Goal: Task Accomplishment & Management: Complete application form

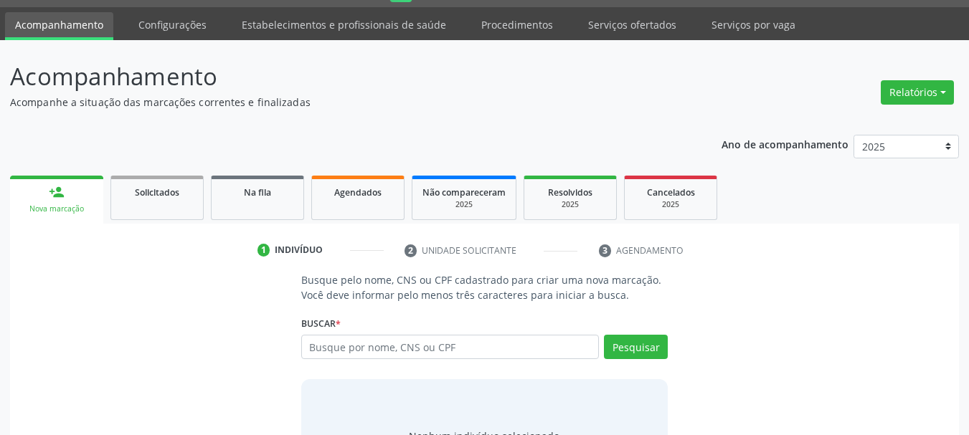
scroll to position [72, 0]
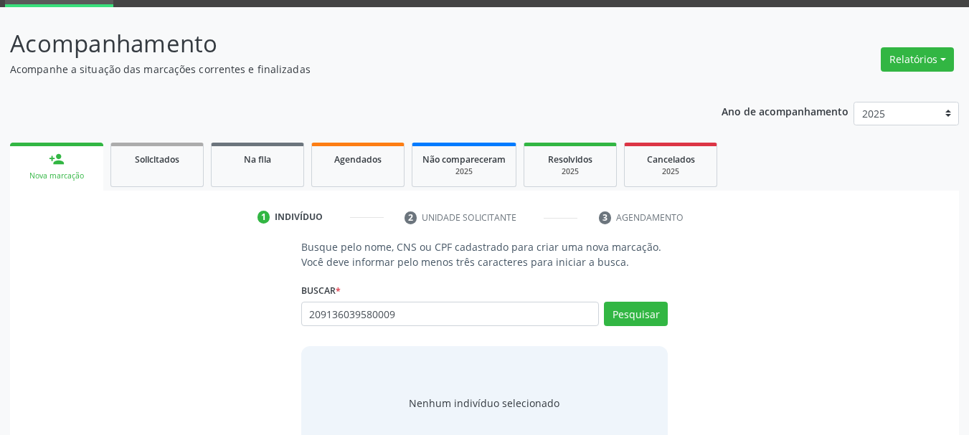
type input "209136039580009"
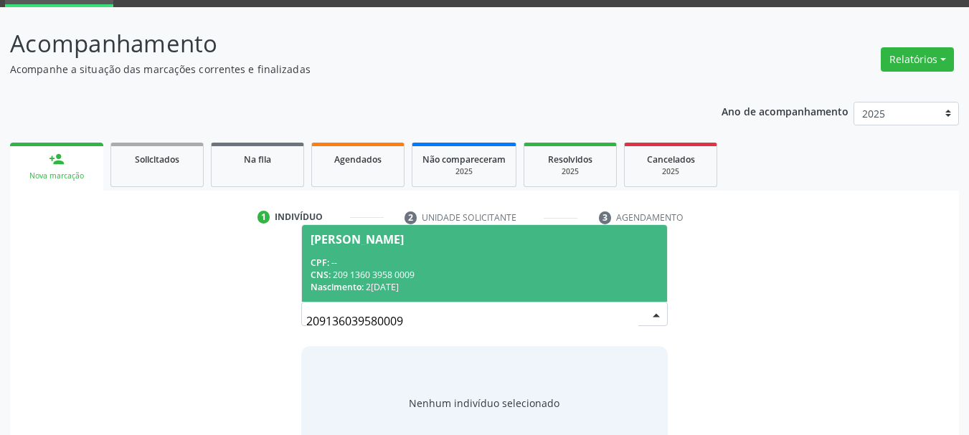
drag, startPoint x: 438, startPoint y: 269, endPoint x: 501, endPoint y: 241, distance: 69.0
click at [438, 269] on div "CNS: 209 1360 3958 0009" at bounding box center [485, 275] width 349 height 12
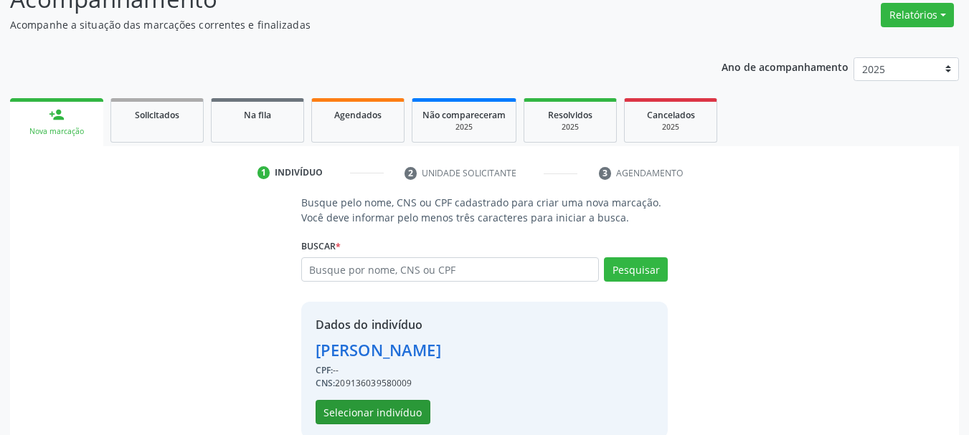
scroll to position [140, 0]
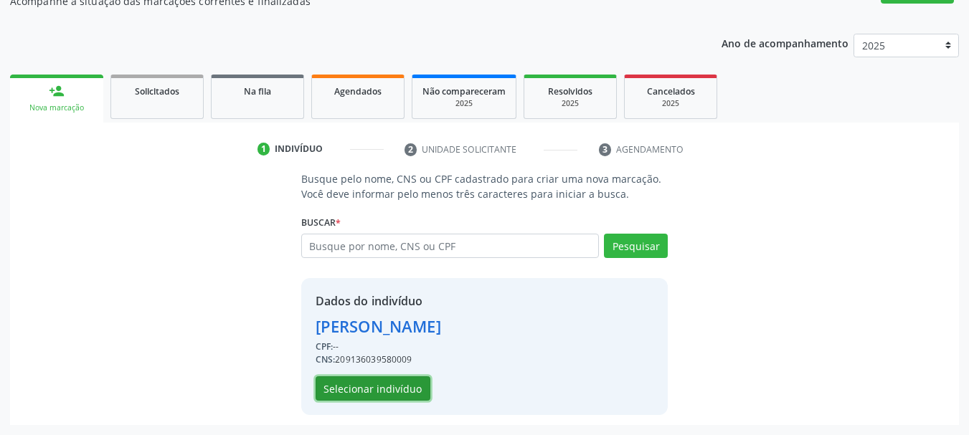
click at [397, 384] on button "Selecionar indivíduo" at bounding box center [373, 389] width 115 height 24
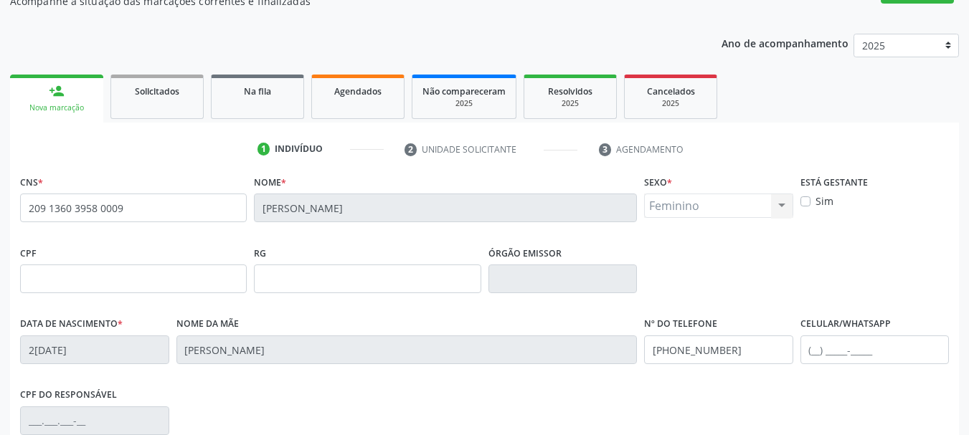
scroll to position [342, 0]
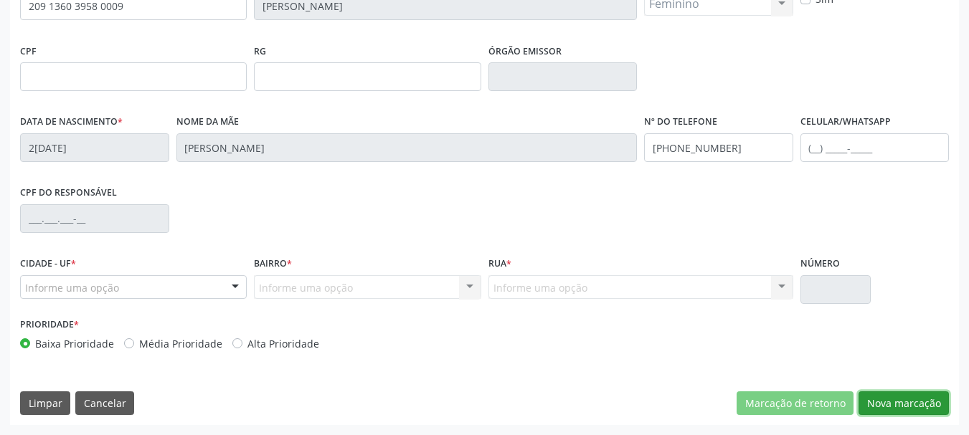
click at [914, 405] on button "Nova marcação" at bounding box center [904, 404] width 90 height 24
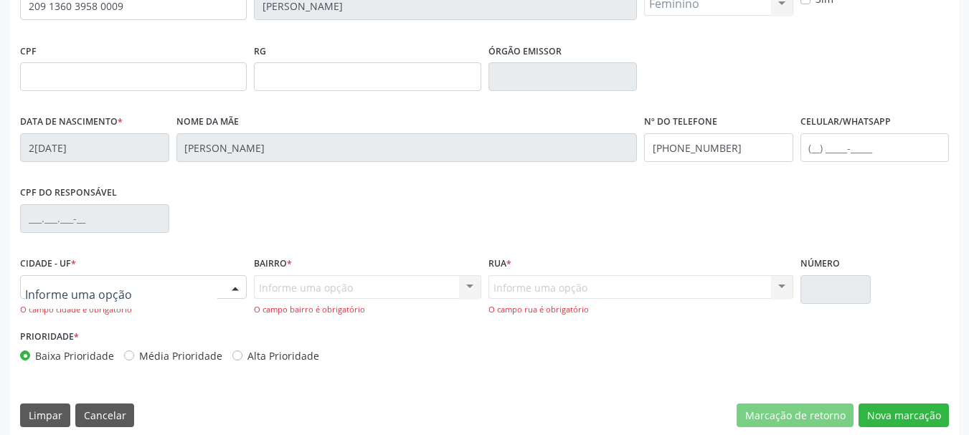
click at [162, 288] on div at bounding box center [133, 287] width 227 height 24
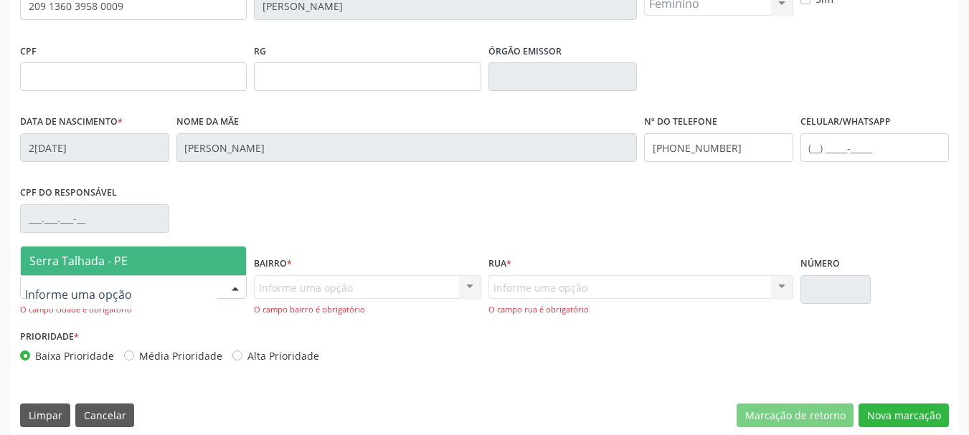
click at [136, 234] on fieldset "CPF do responsável" at bounding box center [94, 212] width 149 height 61
click at [142, 278] on div at bounding box center [133, 287] width 227 height 24
click at [142, 274] on span "Serra Talhada - PE" at bounding box center [133, 261] width 225 height 29
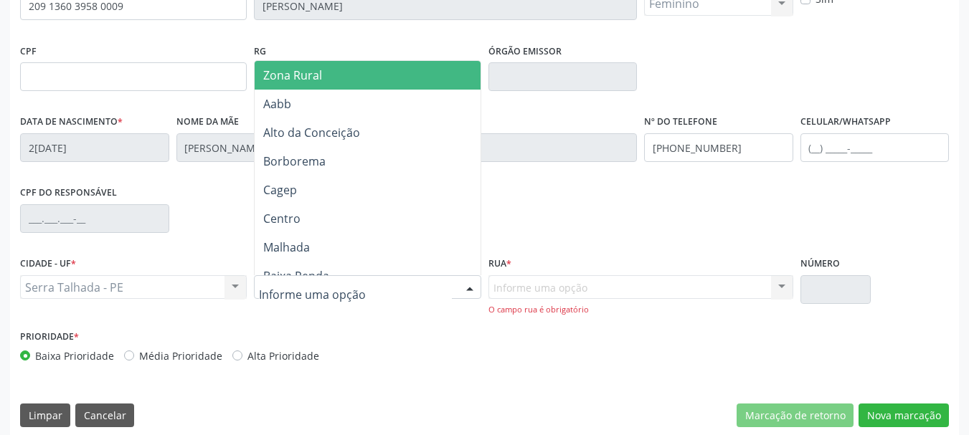
click at [336, 86] on span "Zona Rural" at bounding box center [370, 75] width 230 height 29
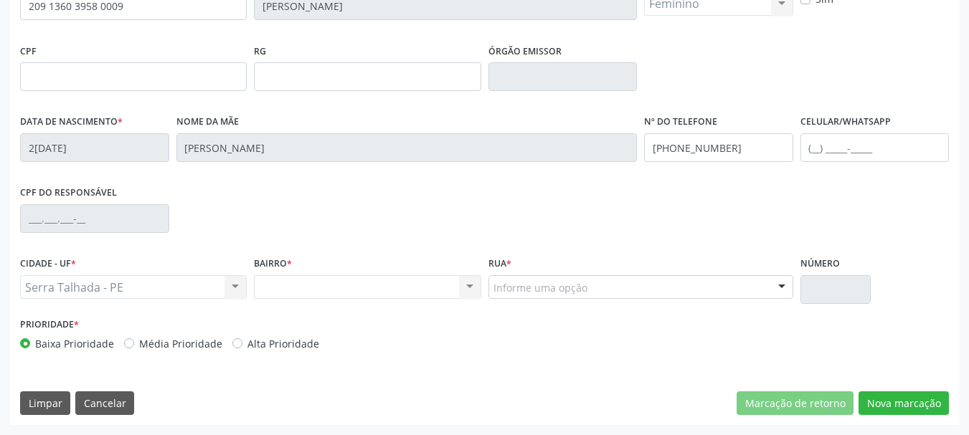
click at [590, 288] on div "Informe uma opção" at bounding box center [640, 287] width 305 height 24
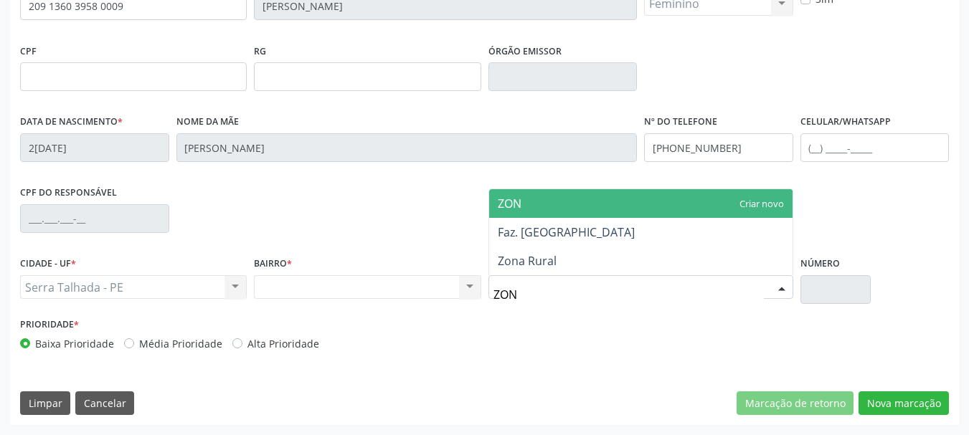
type input "ZONA"
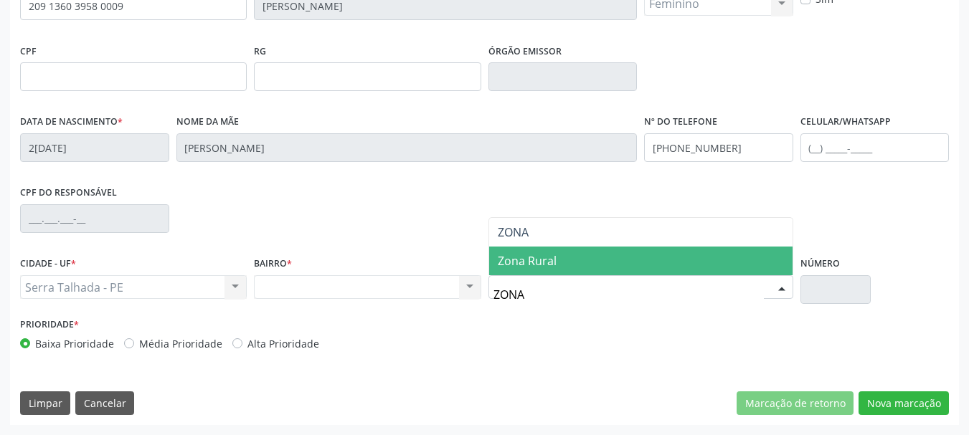
click at [532, 252] on span "Zona Rural" at bounding box center [640, 261] width 303 height 29
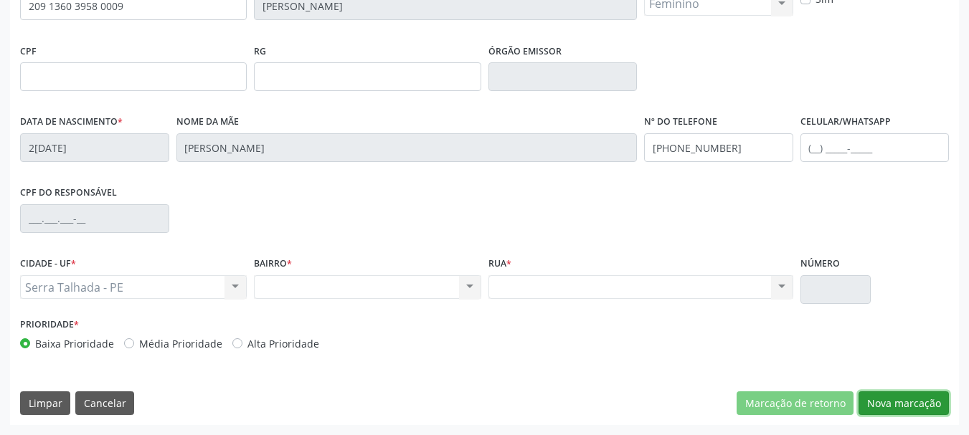
click at [924, 407] on button "Nova marcação" at bounding box center [904, 404] width 90 height 24
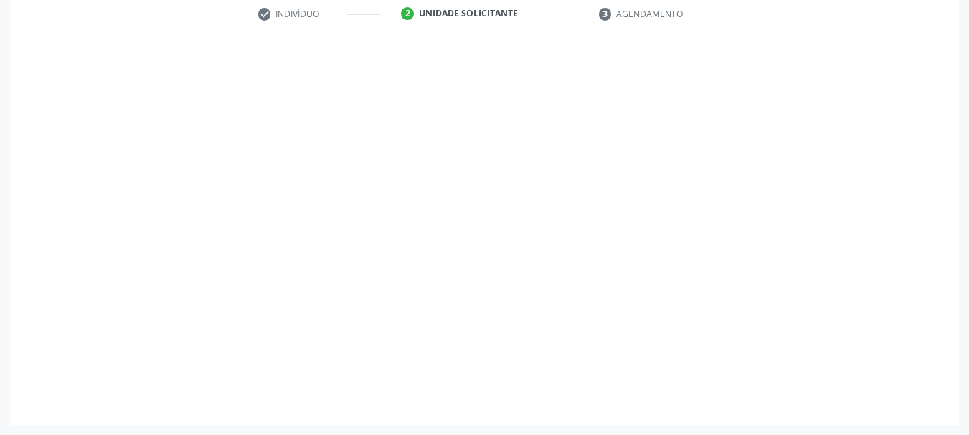
scroll to position [275, 0]
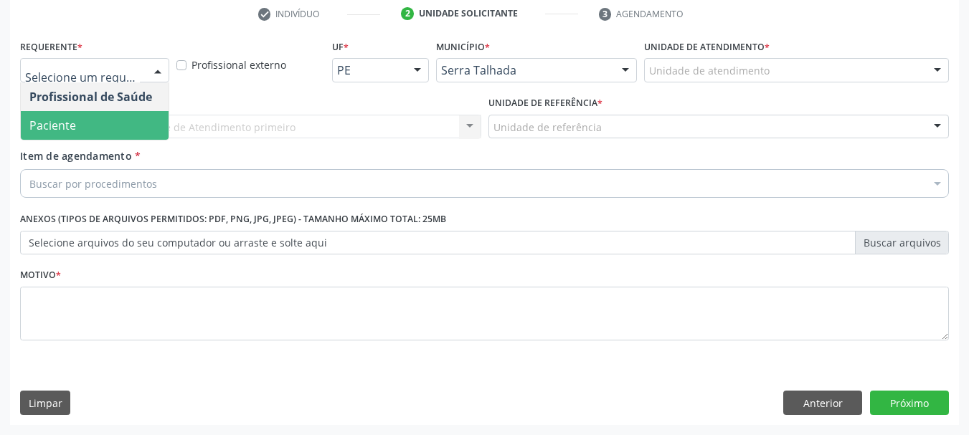
click at [98, 118] on span "Paciente" at bounding box center [95, 125] width 148 height 29
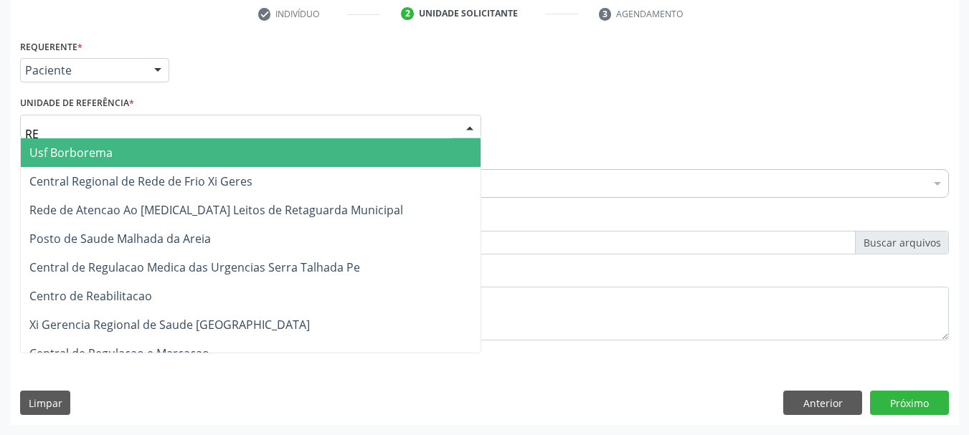
type input "REA"
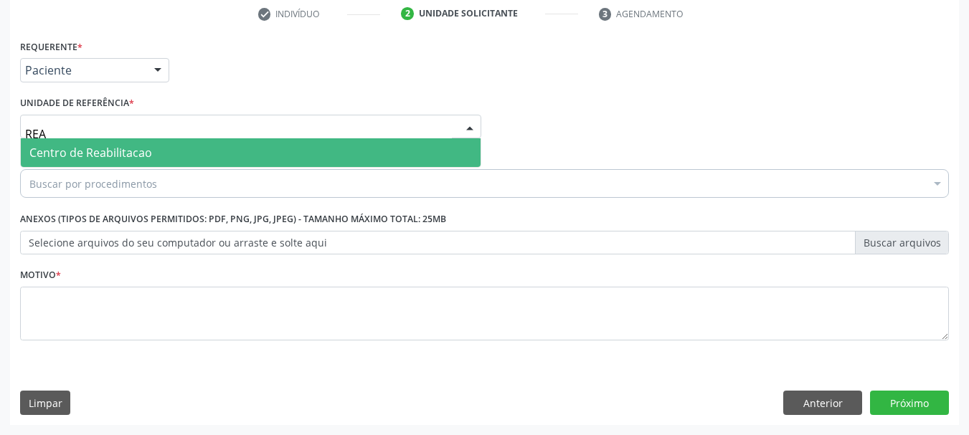
click at [100, 144] on span "Centro de Reabilitacao" at bounding box center [251, 152] width 460 height 29
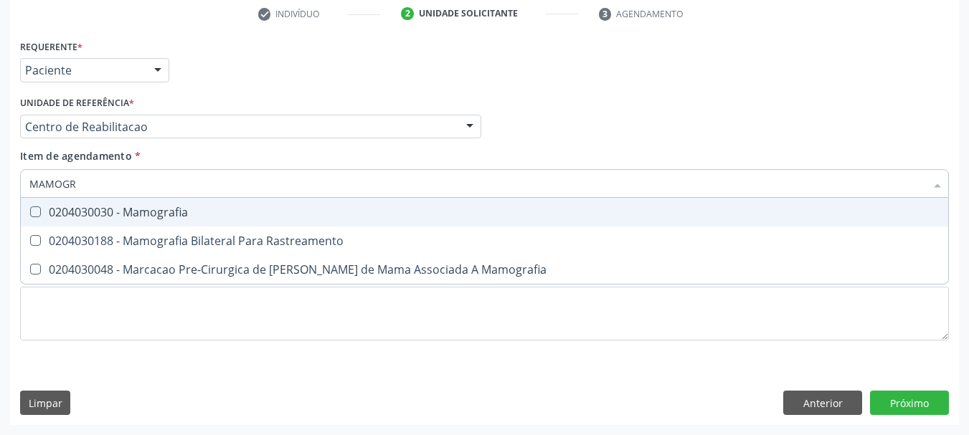
type input "MAMOGRA"
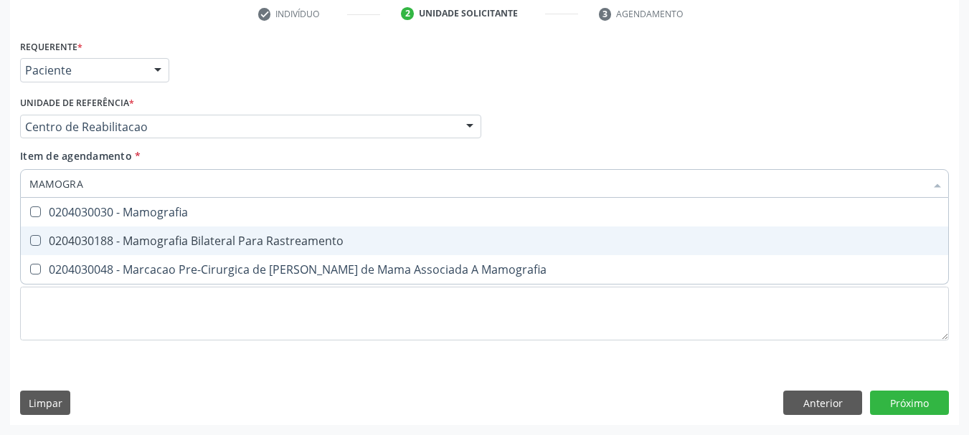
click at [70, 240] on div "0204030188 - Mamografia Bilateral Para Rastreamento" at bounding box center [484, 240] width 910 height 11
checkbox Rastreamento "true"
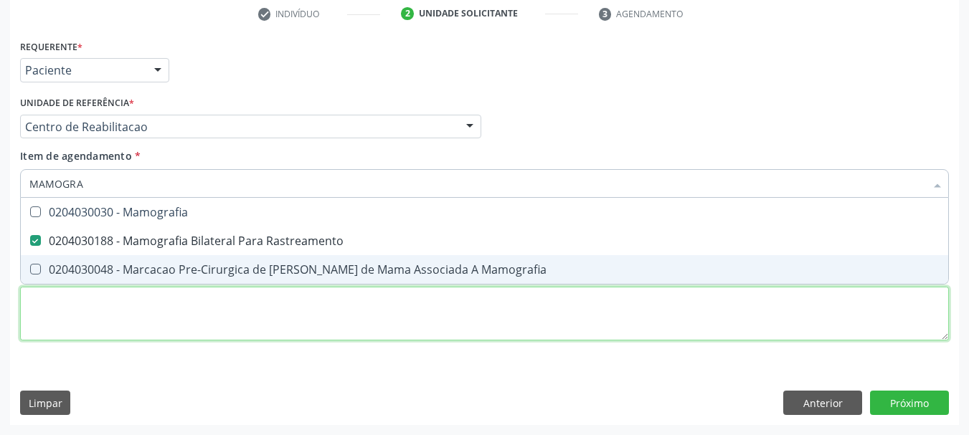
click at [55, 312] on div "Requerente * Paciente Profissional de Saúde Paciente Nenhum resultado encontrad…" at bounding box center [484, 198] width 929 height 325
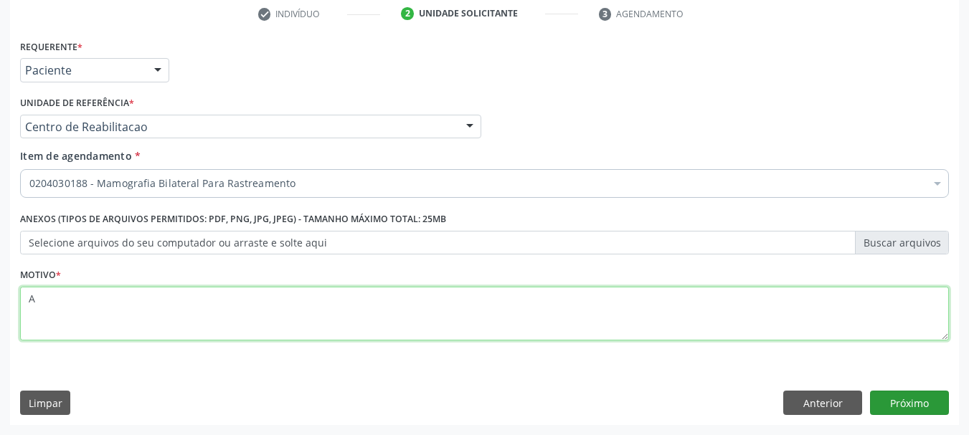
type textarea "A"
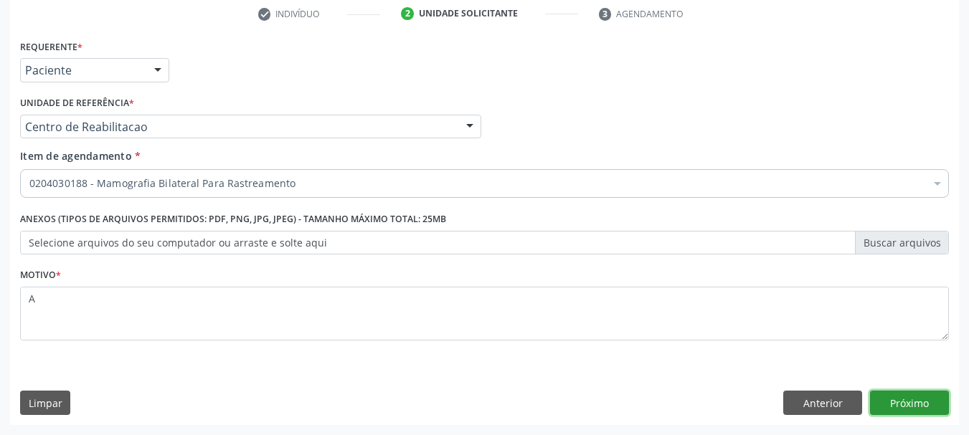
click at [899, 395] on button "Próximo" at bounding box center [909, 403] width 79 height 24
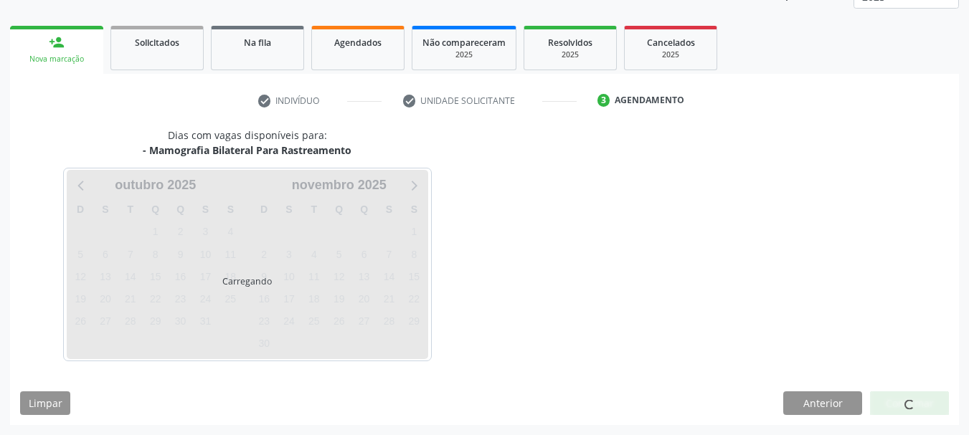
scroll to position [189, 0]
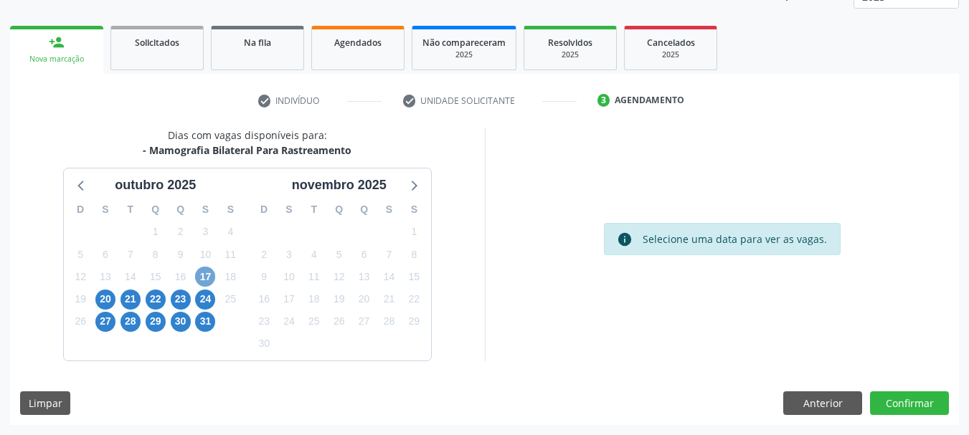
click at [204, 276] on span "17" at bounding box center [205, 277] width 20 height 20
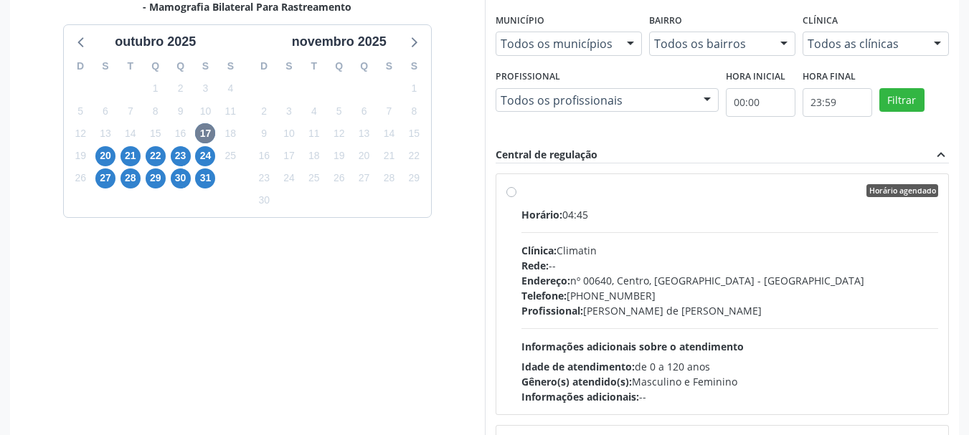
click at [580, 227] on div "Horário: 04:45 Clínica: Climatin Rede: -- Endereço: nº 00640, [GEOGRAPHIC_DATA]…" at bounding box center [729, 305] width 417 height 197
click at [516, 197] on input "Horário agendado Horário: 04:45 Clínica: Climatin Rede: -- Endereço: nº 00640, …" at bounding box center [511, 190] width 10 height 13
radio input "true"
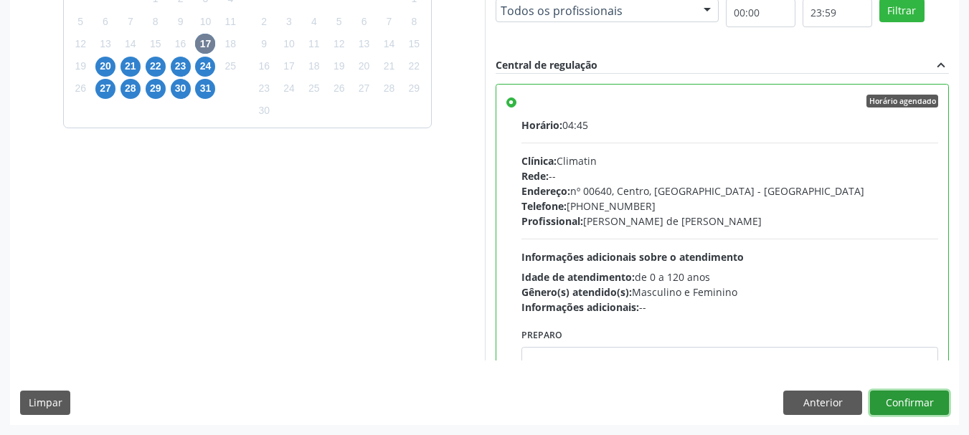
click at [919, 399] on button "Confirmar" at bounding box center [909, 403] width 79 height 24
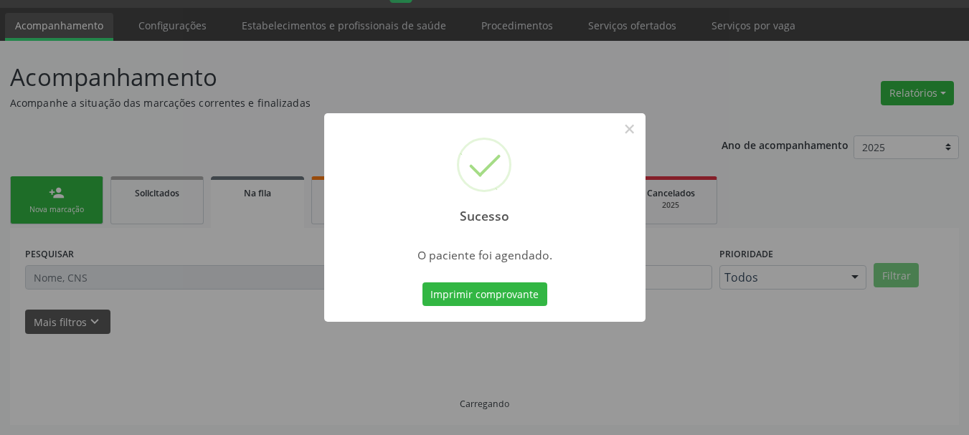
scroll to position [38, 0]
click at [455, 290] on button "Imprimir comprovante" at bounding box center [484, 295] width 125 height 24
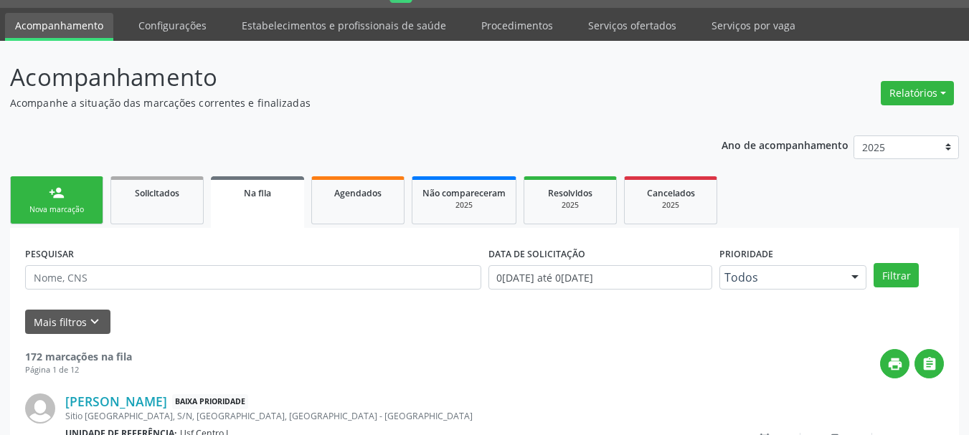
drag, startPoint x: 65, startPoint y: 224, endPoint x: 34, endPoint y: 192, distance: 45.1
click at [65, 224] on link "person_add Nova marcação" at bounding box center [56, 200] width 93 height 48
click at [65, 215] on div "Nova marcação" at bounding box center [57, 209] width 72 height 11
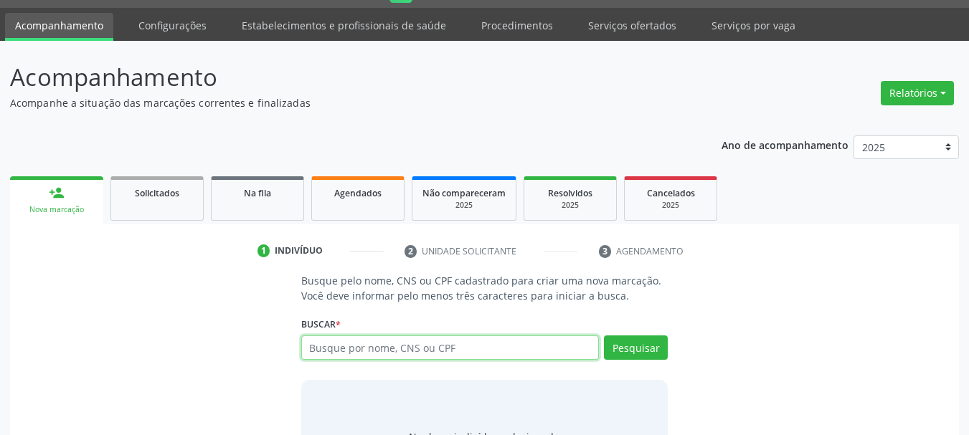
click at [305, 346] on input "text" at bounding box center [450, 348] width 298 height 24
type input "704003818689668"
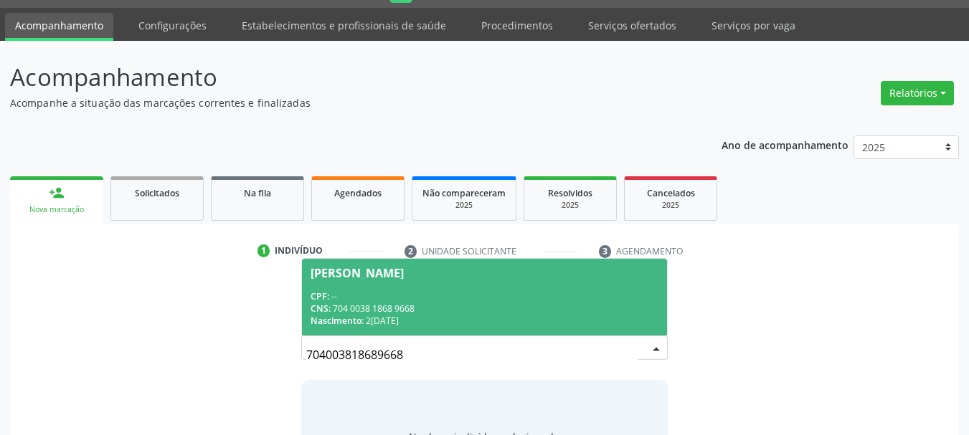
click at [382, 298] on div "CPF: --" at bounding box center [485, 296] width 349 height 12
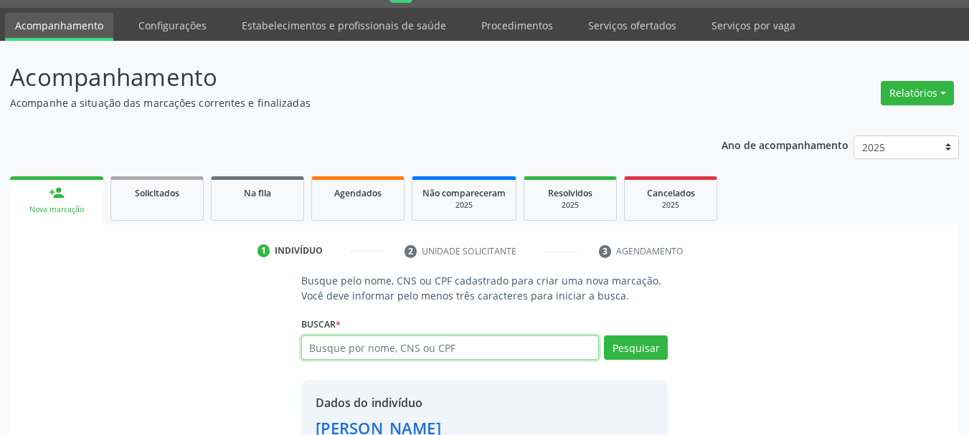
click at [397, 356] on input "text" at bounding box center [450, 348] width 298 height 24
type input "704003818689668"
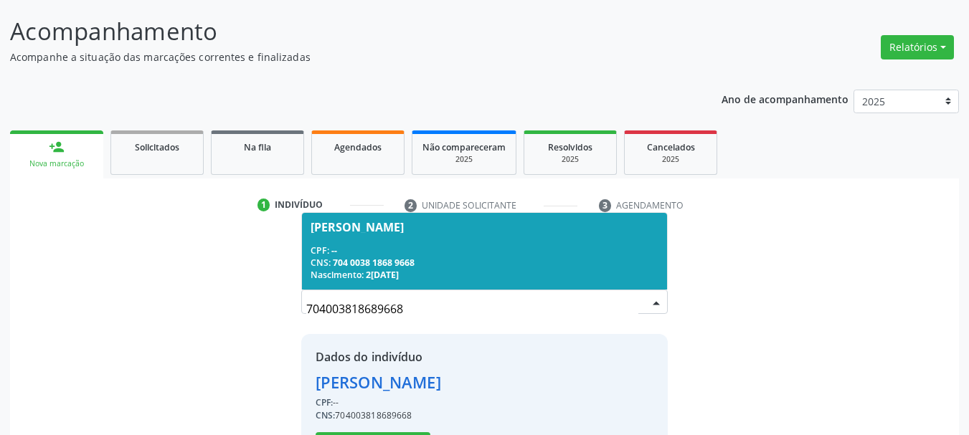
scroll to position [140, 0]
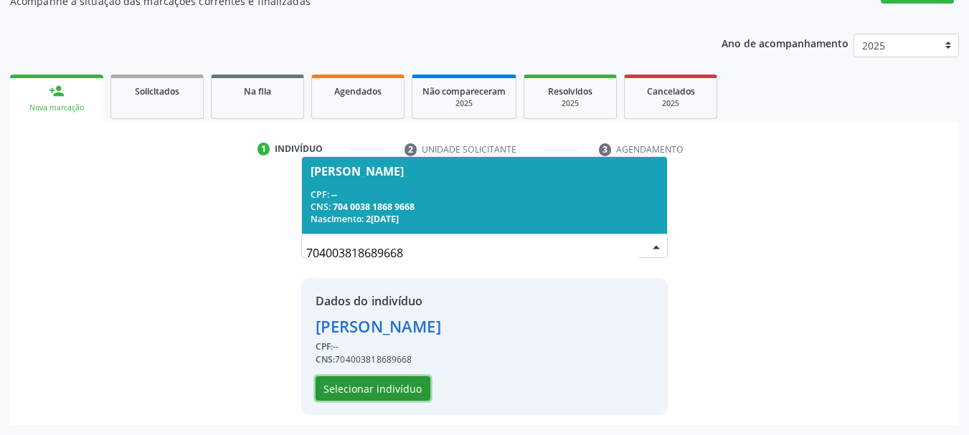
click at [399, 384] on button "Selecionar indivíduo" at bounding box center [373, 389] width 115 height 24
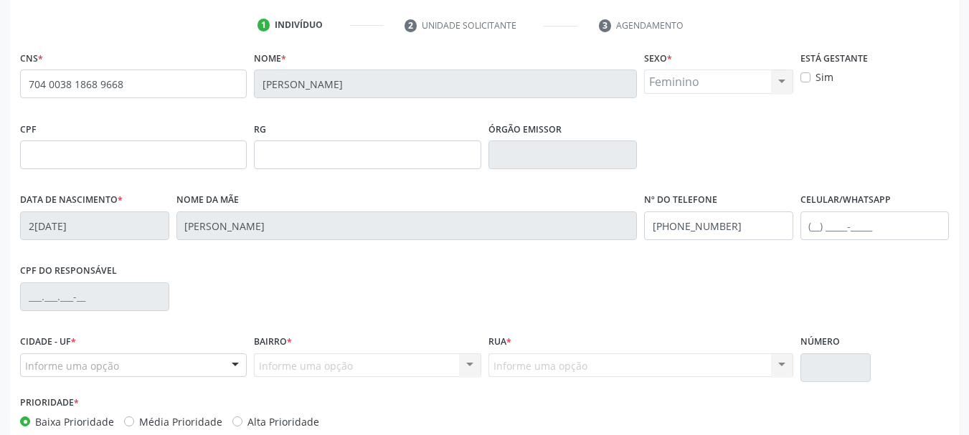
scroll to position [342, 0]
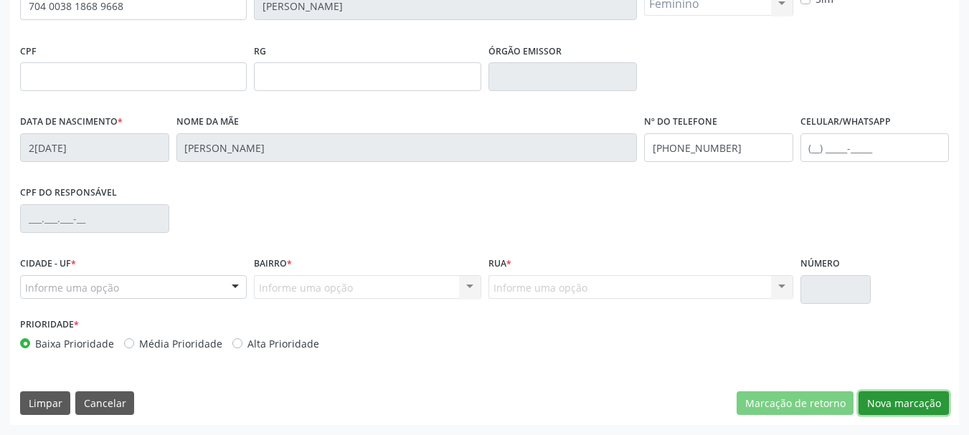
click at [935, 407] on button "Nova marcação" at bounding box center [904, 404] width 90 height 24
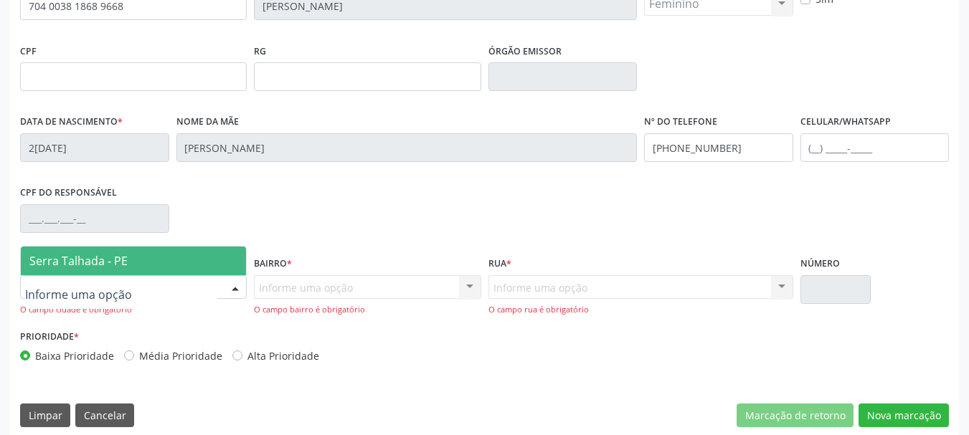
click at [120, 255] on span "Serra Talhada - PE" at bounding box center [78, 261] width 98 height 16
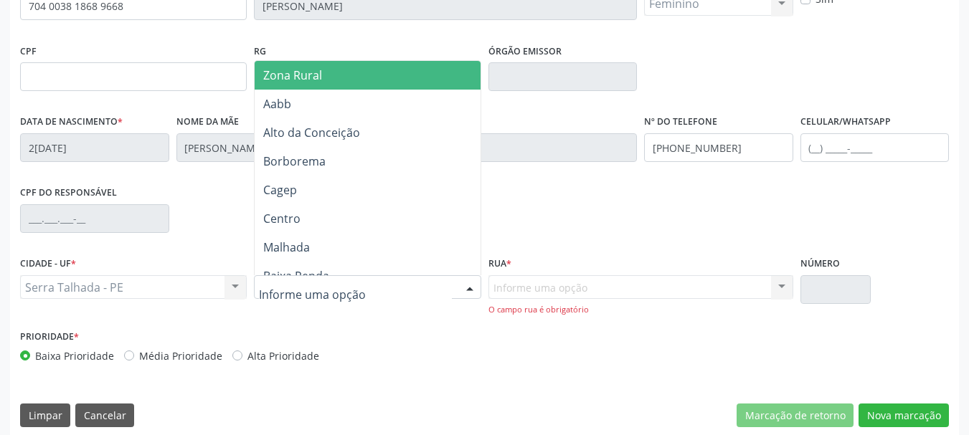
click at [311, 57] on div "RG" at bounding box center [367, 65] width 227 height 51
click at [350, 84] on span "Zona Rural" at bounding box center [370, 75] width 230 height 29
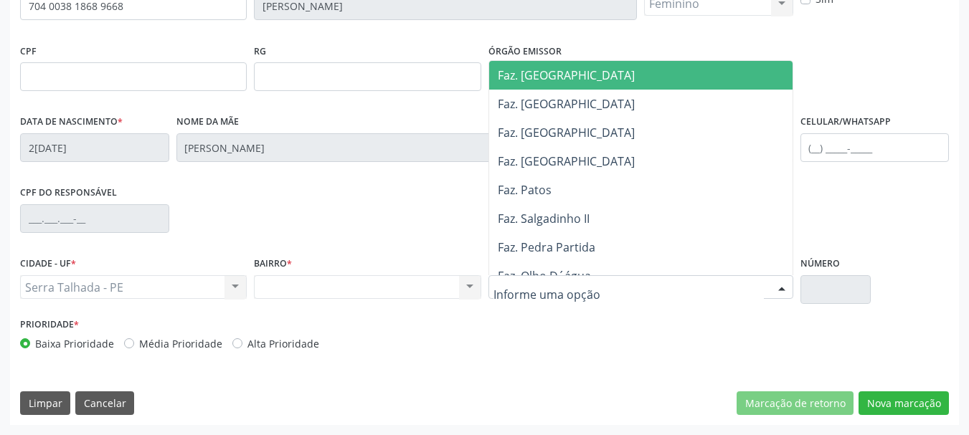
click at [655, 66] on span "Faz. [GEOGRAPHIC_DATA]" at bounding box center [644, 75] width 311 height 29
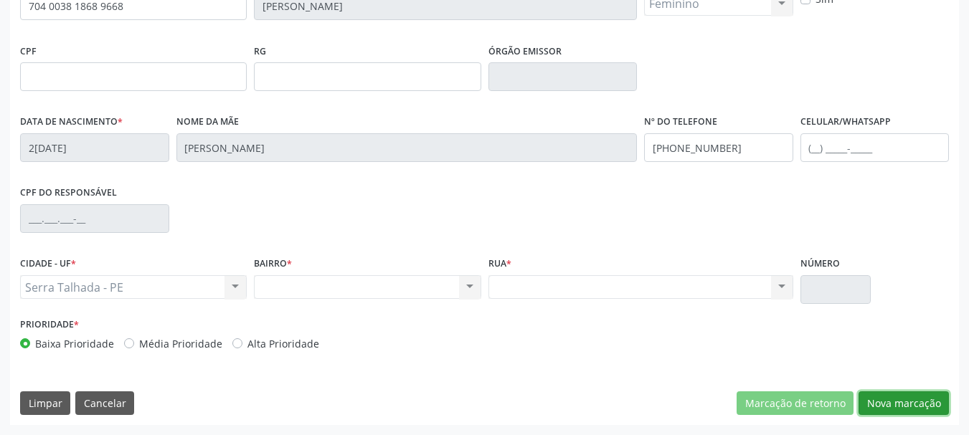
click at [898, 412] on button "Nova marcação" at bounding box center [904, 404] width 90 height 24
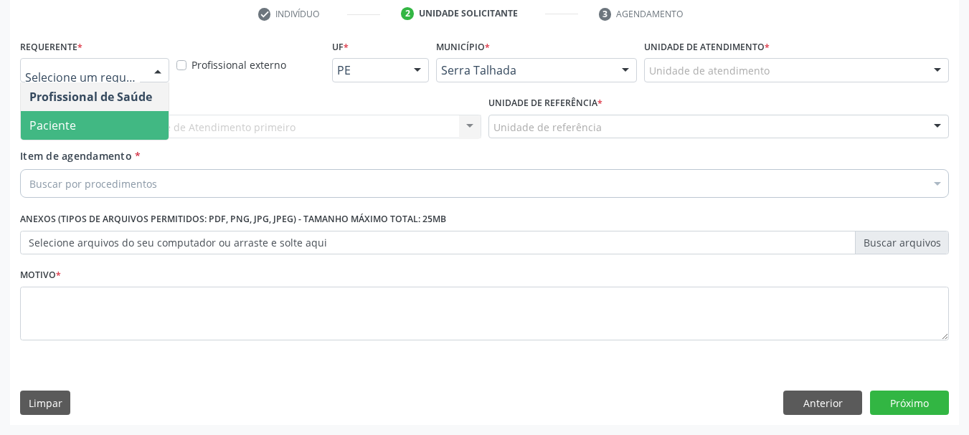
click at [78, 124] on span "Paciente" at bounding box center [95, 125] width 148 height 29
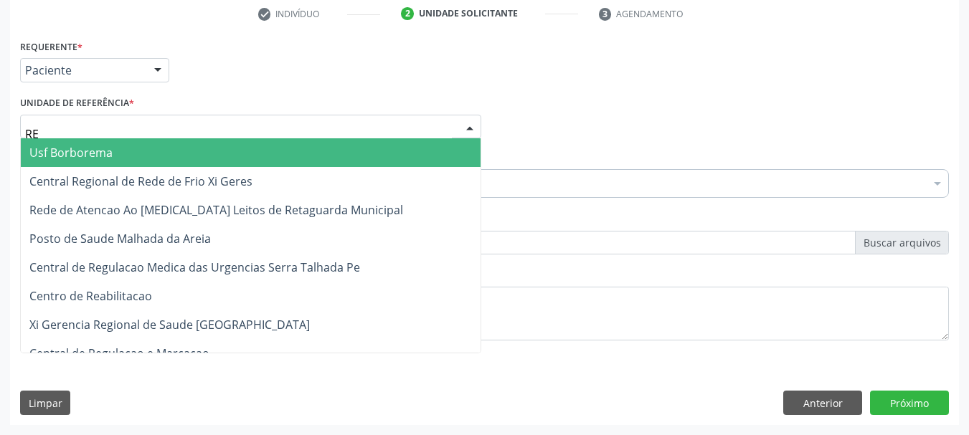
type input "REA"
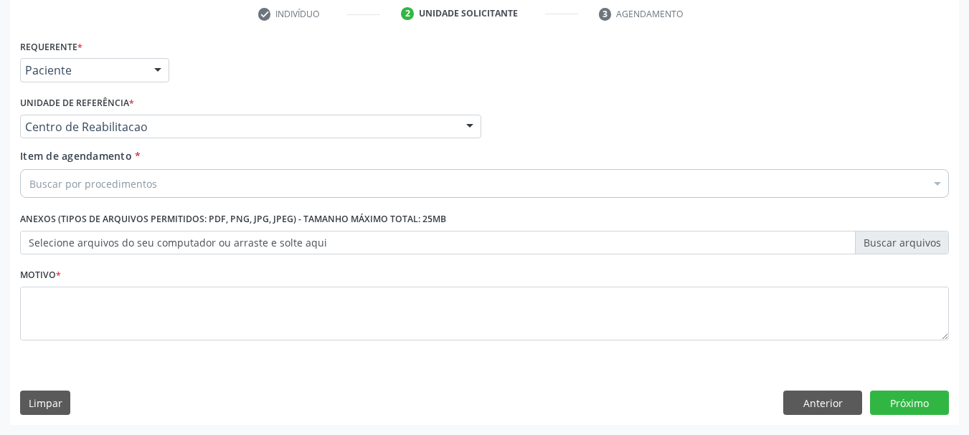
click at [85, 194] on div "Buscar por procedimentos" at bounding box center [484, 183] width 929 height 29
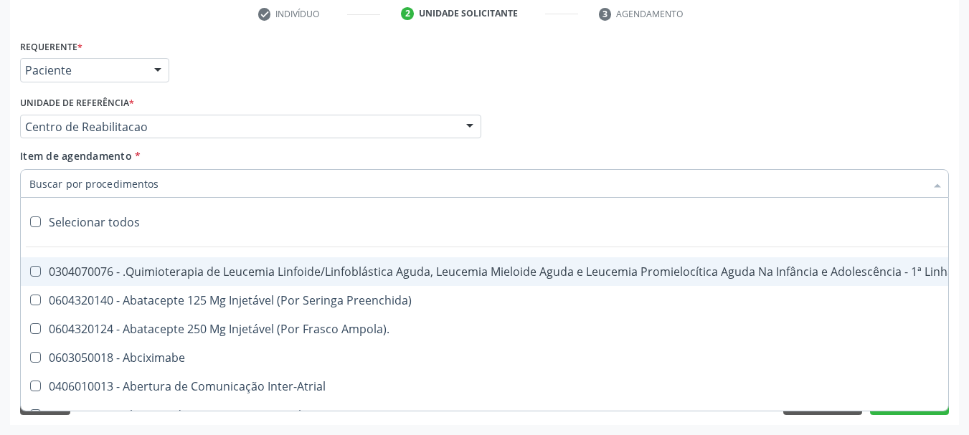
drag, startPoint x: 86, startPoint y: 173, endPoint x: 74, endPoint y: 177, distance: 12.9
click at [86, 173] on input "Item de agendamento *" at bounding box center [477, 183] width 896 height 29
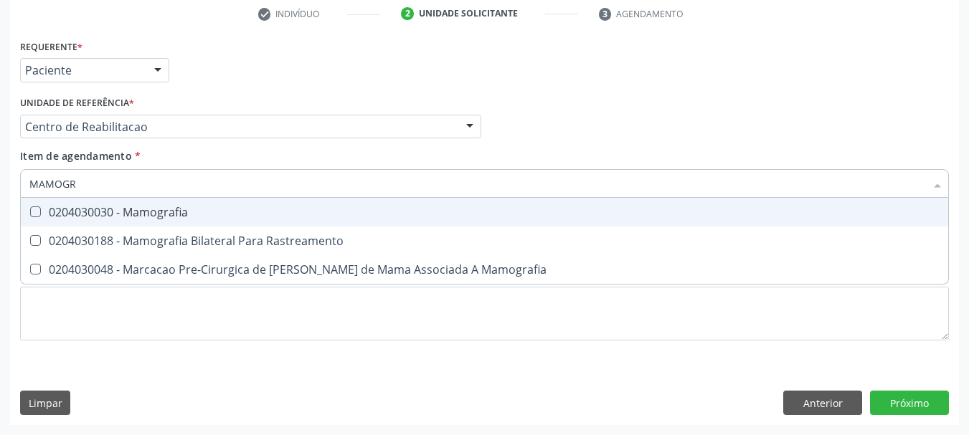
type input "MAMOGRA"
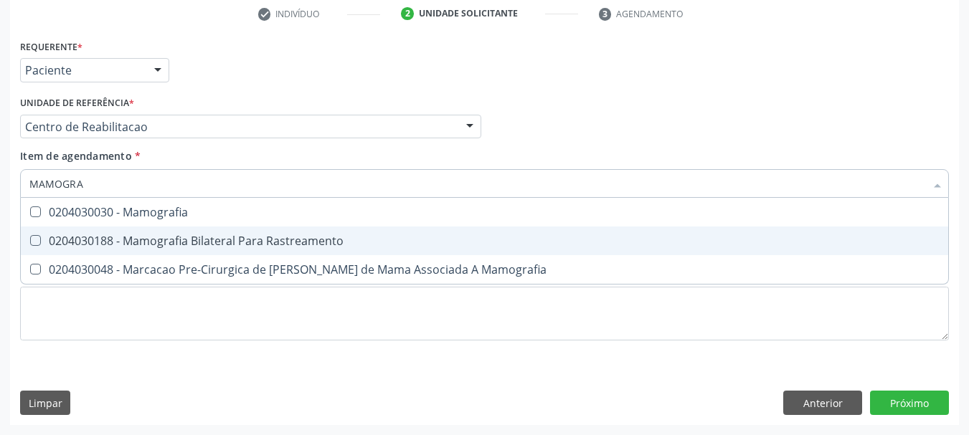
click at [57, 235] on div "0204030188 - Mamografia Bilateral Para Rastreamento" at bounding box center [484, 240] width 910 height 11
checkbox Rastreamento "true"
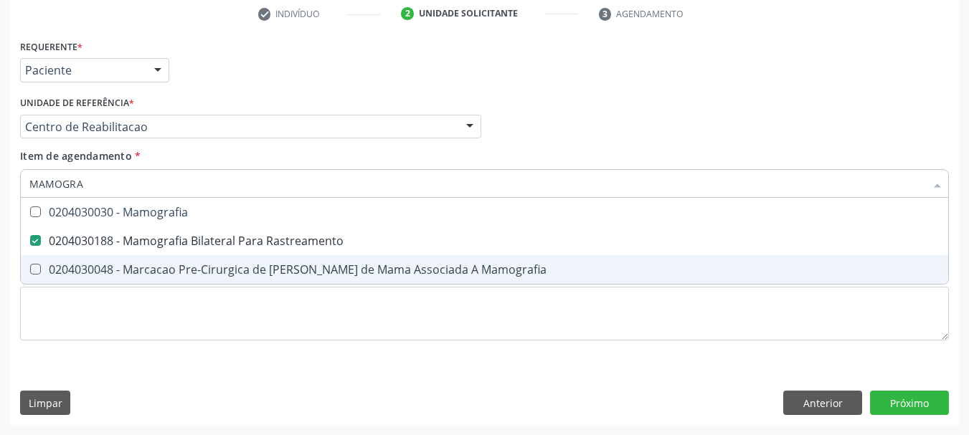
click at [70, 349] on div "Requerente * Paciente Profissional de Saúde Paciente Nenhum resultado encontrad…" at bounding box center [484, 198] width 929 height 325
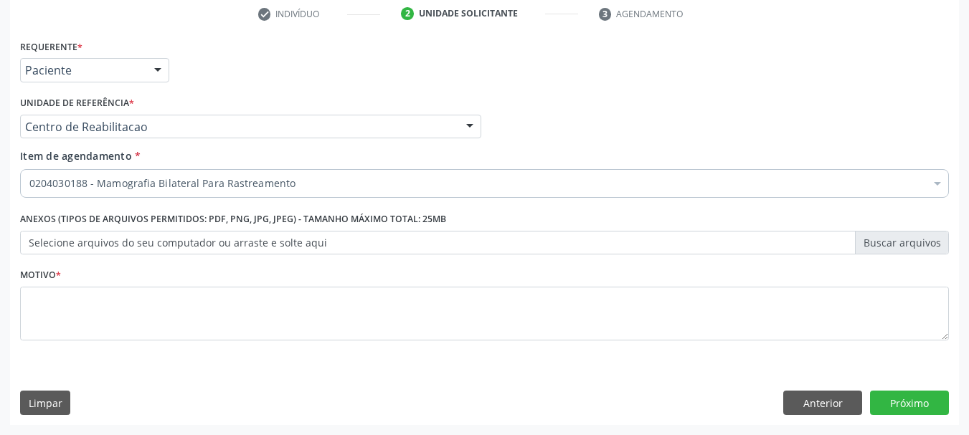
click at [79, 323] on li "Não selecionados" at bounding box center [588, 322] width 1134 height 38
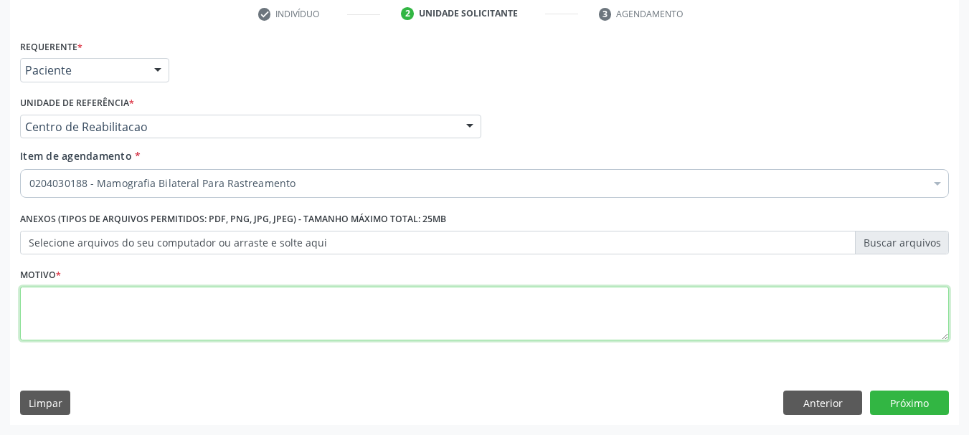
click at [114, 325] on textarea at bounding box center [484, 314] width 929 height 55
type textarea "S"
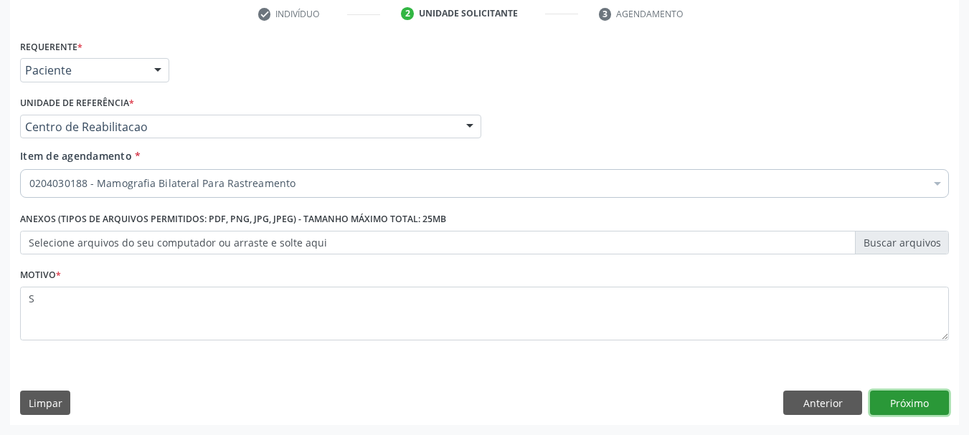
click at [907, 412] on button "Próximo" at bounding box center [909, 403] width 79 height 24
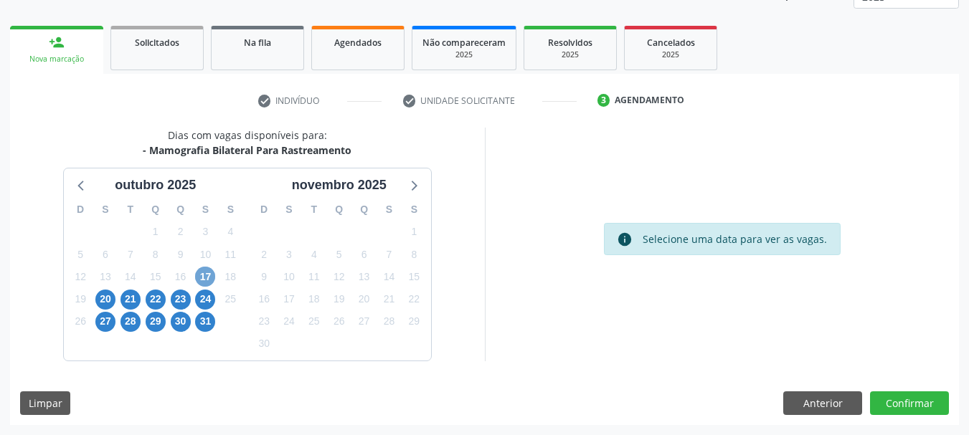
click at [209, 280] on span "17" at bounding box center [205, 277] width 20 height 20
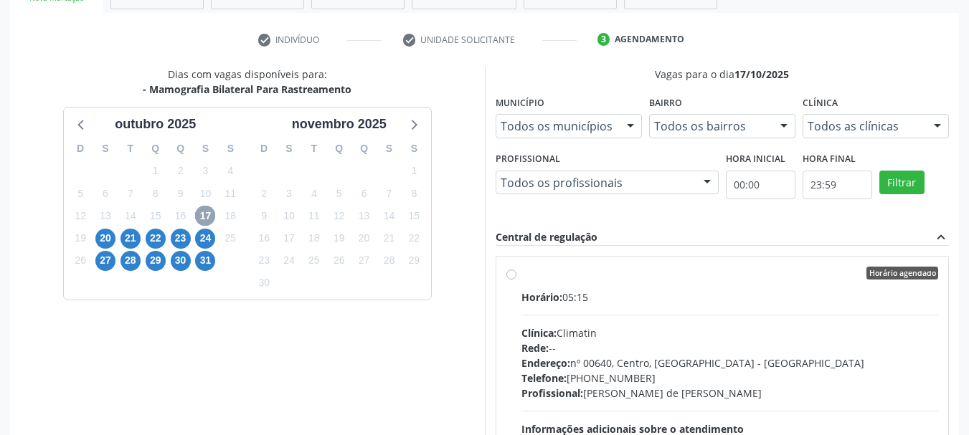
scroll to position [332, 0]
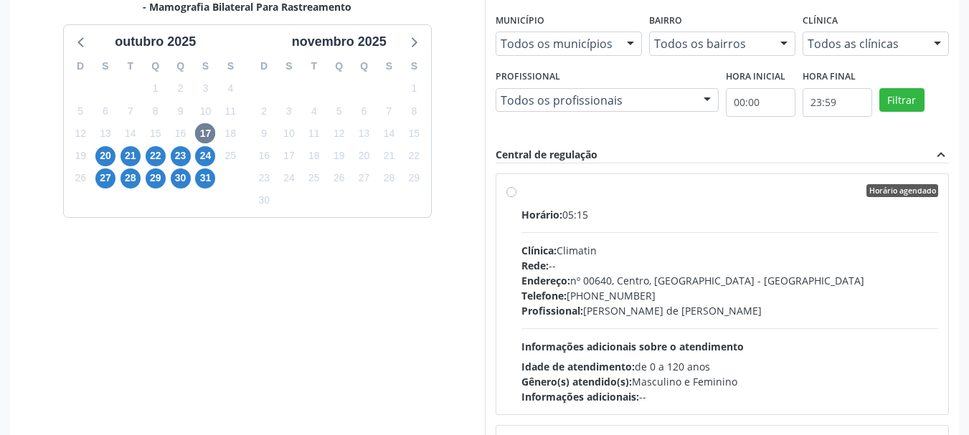
click at [578, 230] on div "Horário: 05:15 Clínica: Climatin Rede: -- Endereço: nº 00640, [GEOGRAPHIC_DATA]…" at bounding box center [729, 305] width 417 height 197
click at [516, 197] on input "Horário agendado Horário: 05:15 Clínica: Climatin Rede: -- Endereço: nº 00640, …" at bounding box center [511, 190] width 10 height 13
radio input "true"
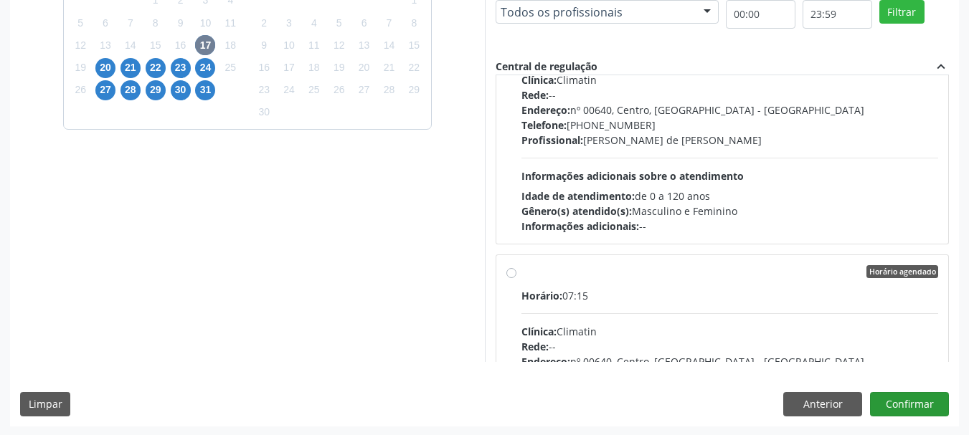
scroll to position [422, 0]
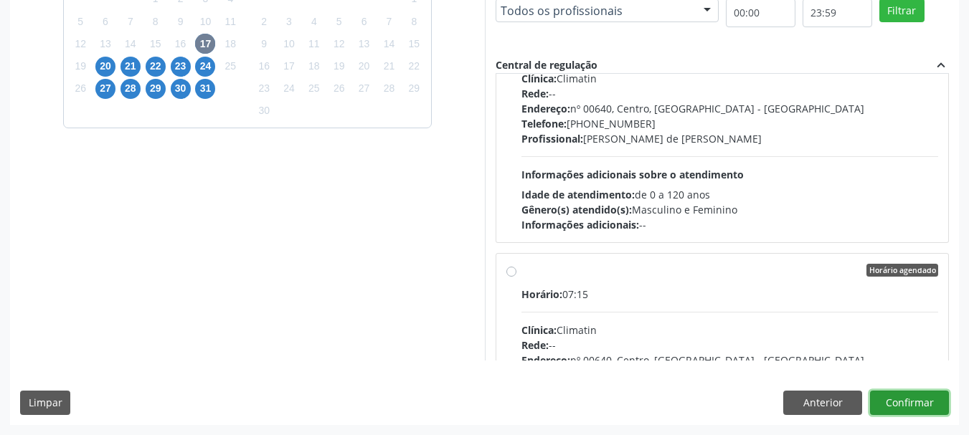
click at [926, 402] on button "Confirmar" at bounding box center [909, 403] width 79 height 24
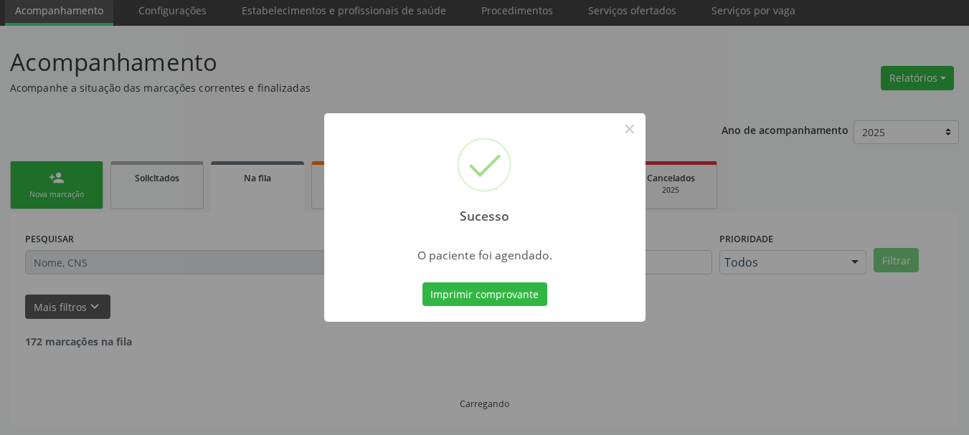
scroll to position [38, 0]
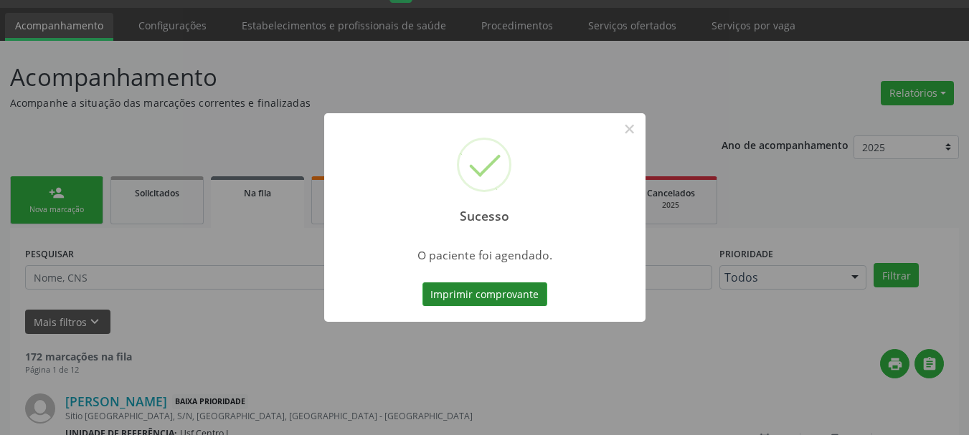
click at [463, 298] on button "Imprimir comprovante" at bounding box center [484, 295] width 125 height 24
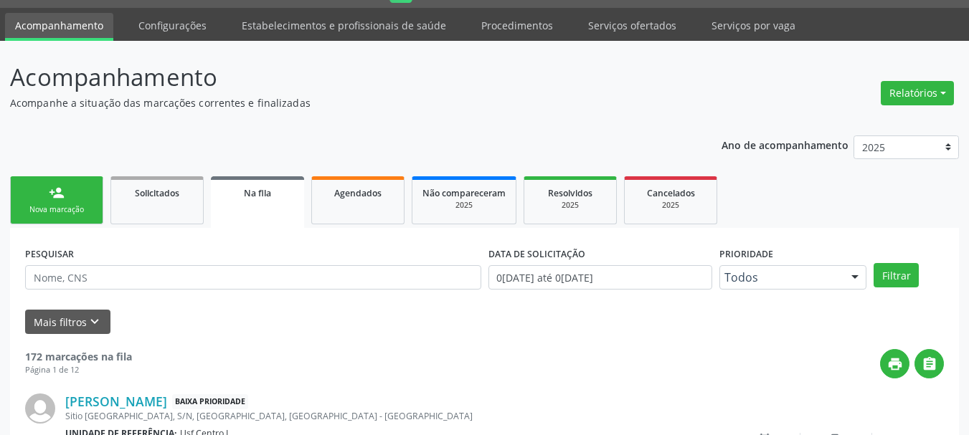
click at [70, 212] on div "Nova marcação" at bounding box center [57, 209] width 72 height 11
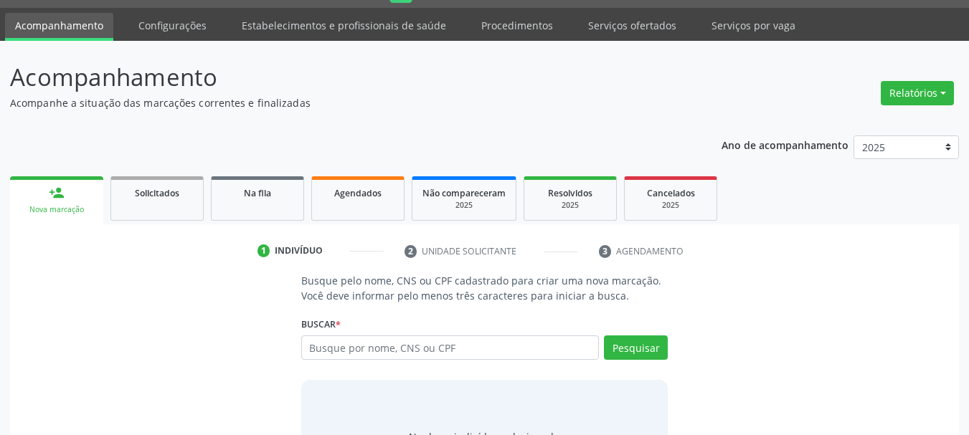
click at [395, 360] on div "Busque por nome, CNS ou CPF Nenhum resultado encontrado para: " " Digite nome, …" at bounding box center [484, 353] width 367 height 34
click at [392, 354] on input "text" at bounding box center [450, 348] width 298 height 24
type input "705207443038475"
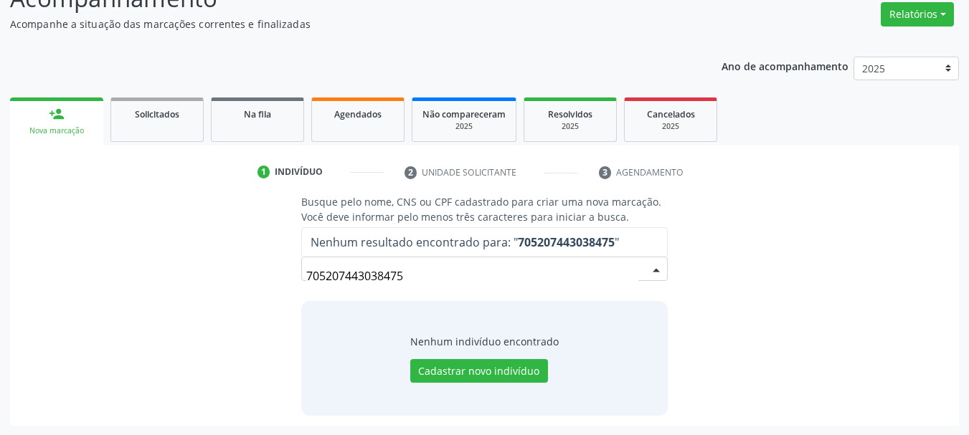
scroll to position [118, 0]
click at [384, 286] on input "705207443038475" at bounding box center [472, 275] width 333 height 29
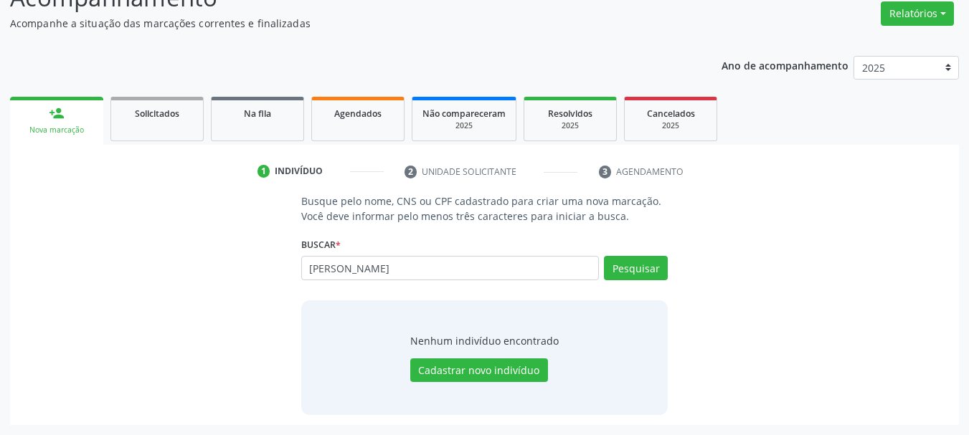
type input "[PERSON_NAME]"
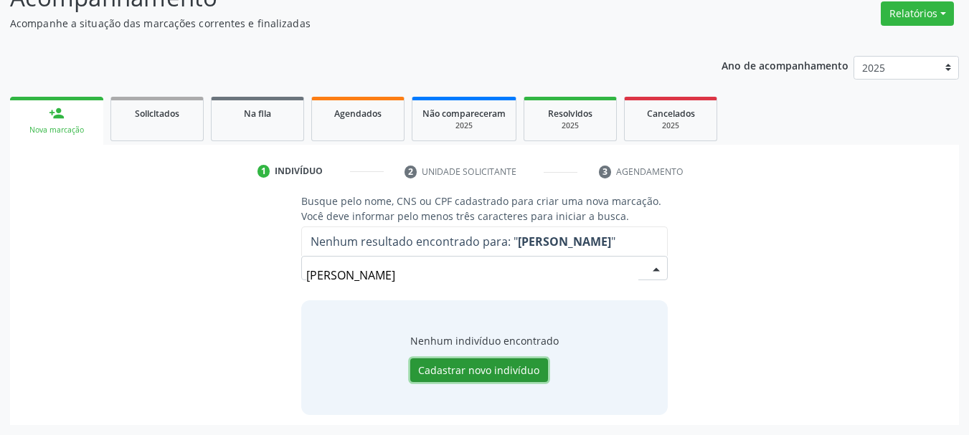
click at [478, 372] on button "Cadastrar novo indivíduo" at bounding box center [479, 371] width 138 height 24
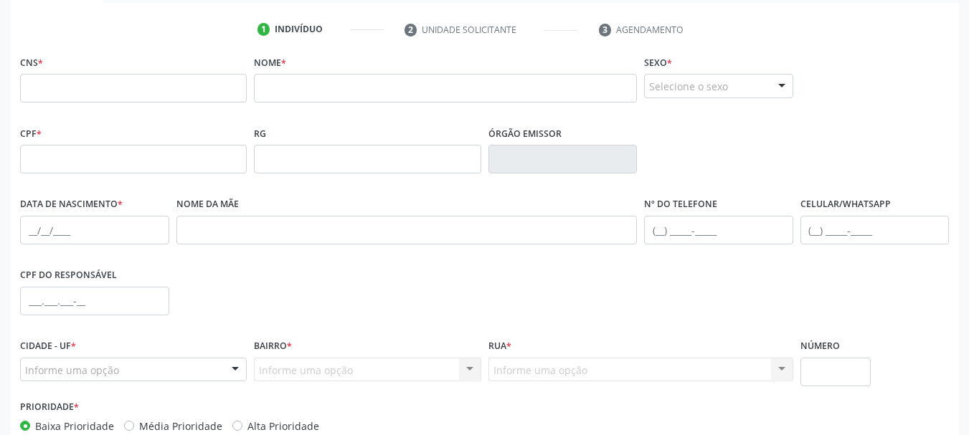
scroll to position [261, 0]
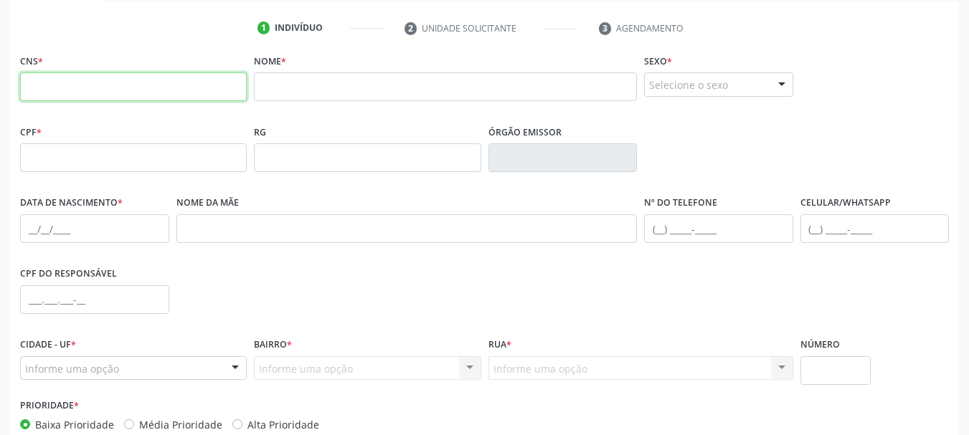
click at [74, 91] on input "text" at bounding box center [133, 86] width 227 height 29
type input "705 2074 4303 8475"
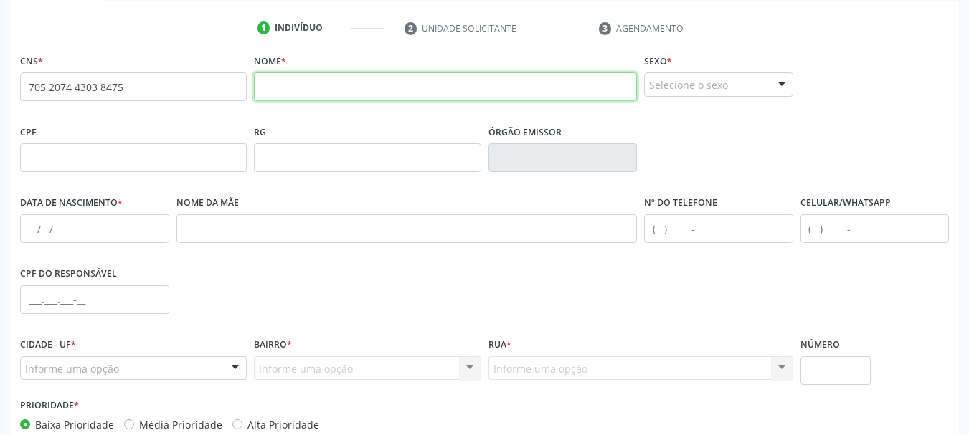
click at [398, 90] on input "text" at bounding box center [445, 86] width 383 height 29
type input "[PERSON_NAME]"
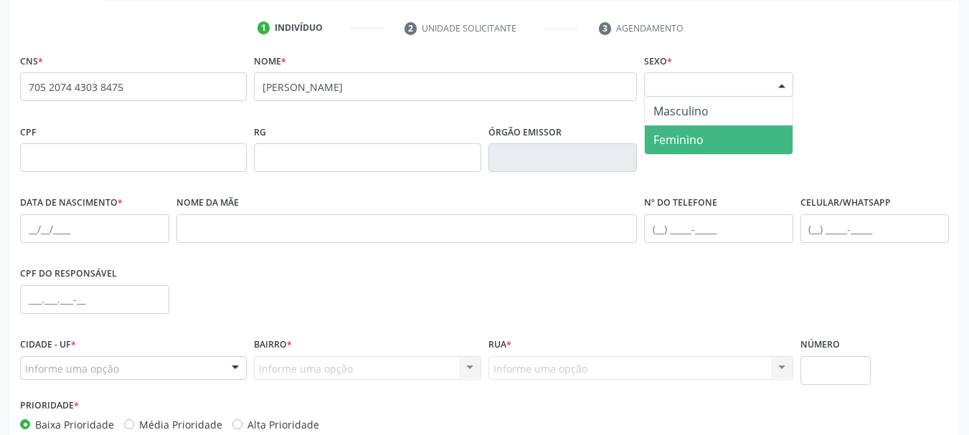
click at [694, 147] on span "Feminino" at bounding box center [678, 140] width 50 height 16
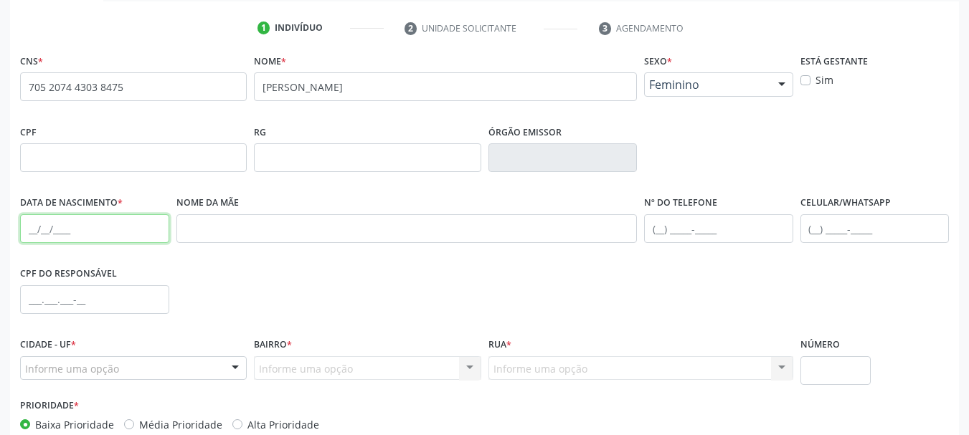
click at [22, 224] on input "text" at bounding box center [94, 228] width 149 height 29
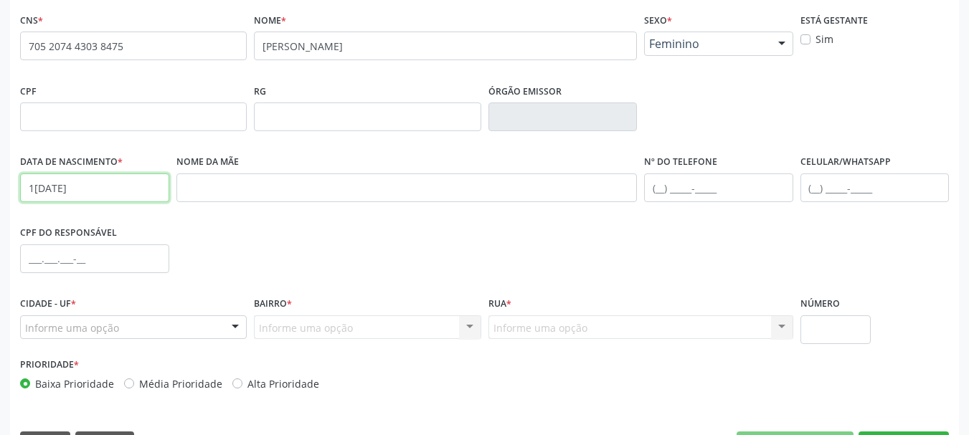
scroll to position [342, 0]
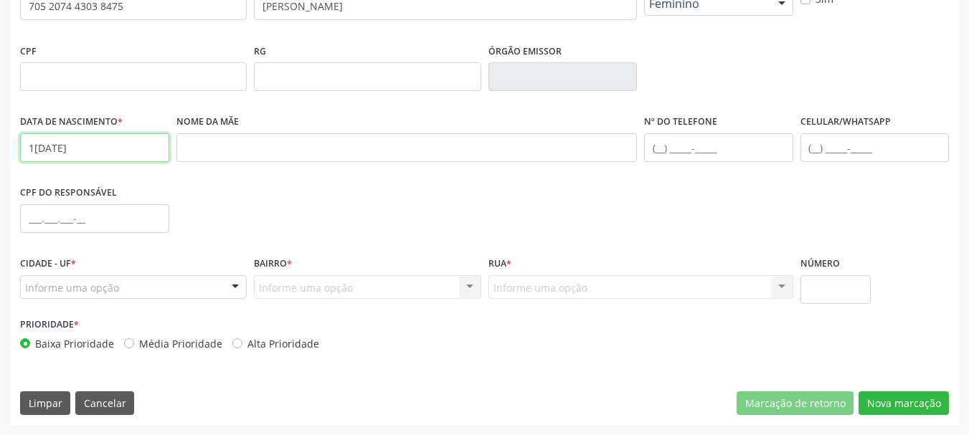
type input "1[DATE]"
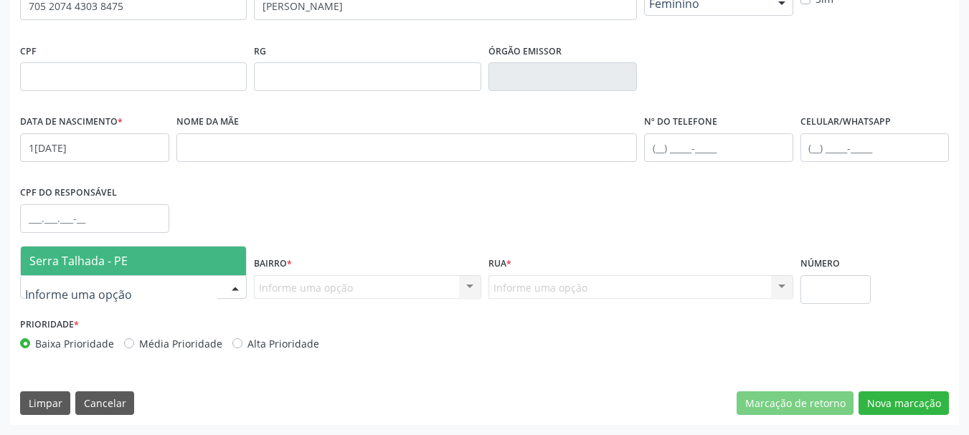
click at [70, 275] on div at bounding box center [133, 287] width 227 height 24
click at [70, 269] on span "Serra Talhada - PE" at bounding box center [133, 261] width 225 height 29
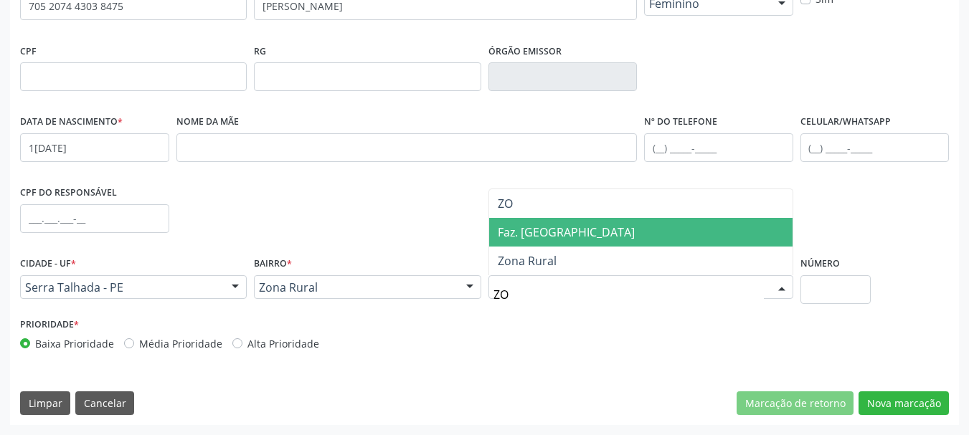
type input "ZON"
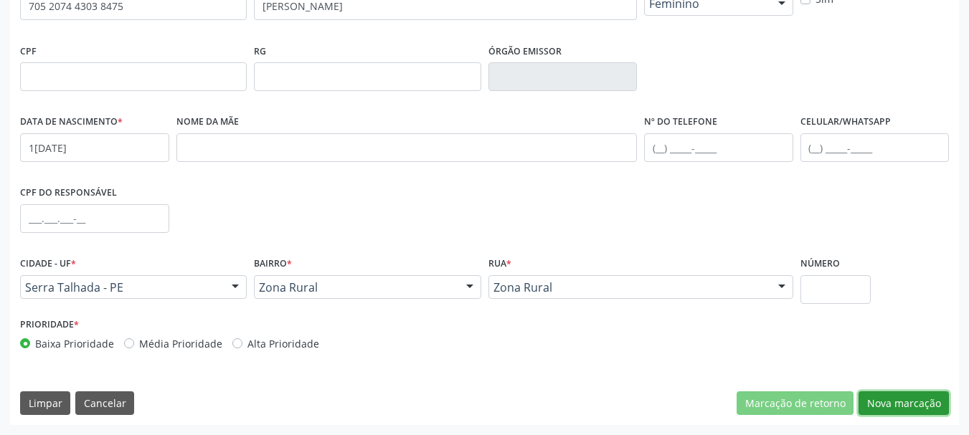
click at [908, 397] on button "Nova marcação" at bounding box center [904, 404] width 90 height 24
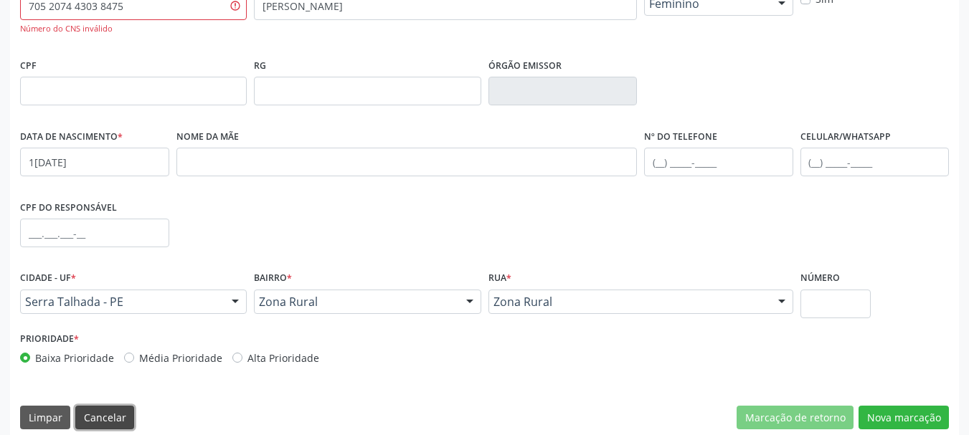
click at [86, 420] on button "Cancelar" at bounding box center [104, 418] width 59 height 24
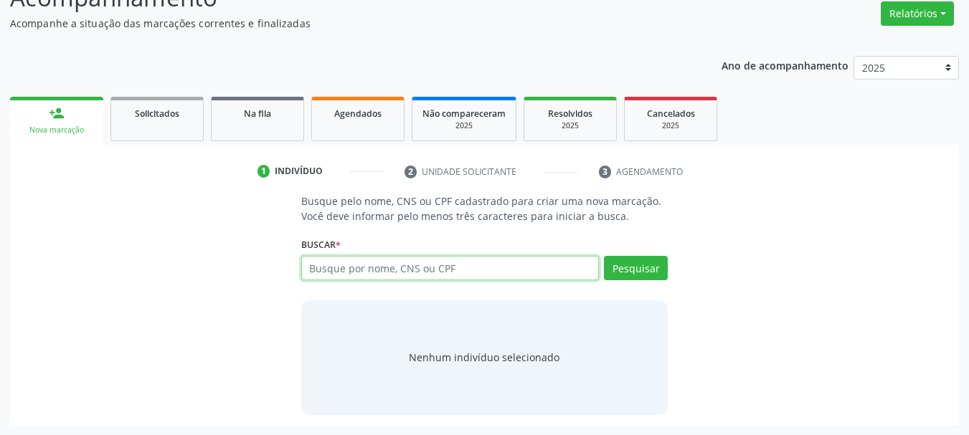
click at [376, 270] on input "text" at bounding box center [450, 268] width 298 height 24
paste input "705207443038473"
type input "705207443038473"
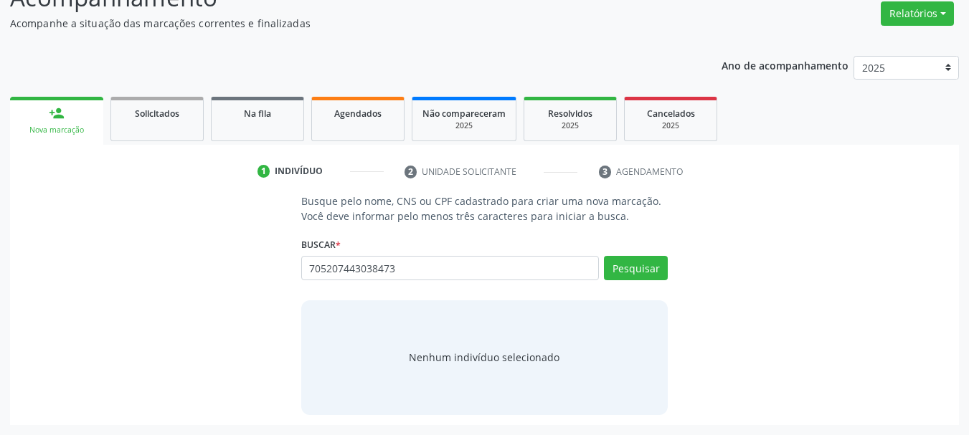
click at [634, 280] on div "Pesquisar" at bounding box center [633, 273] width 69 height 34
click at [633, 271] on button "Pesquisar" at bounding box center [636, 268] width 64 height 24
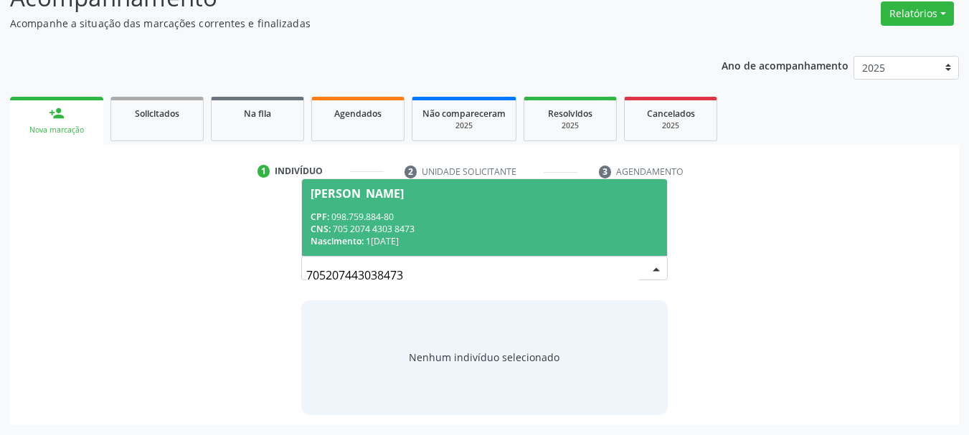
click at [488, 225] on div "CNS: 705 2074 4303 8473" at bounding box center [485, 229] width 349 height 12
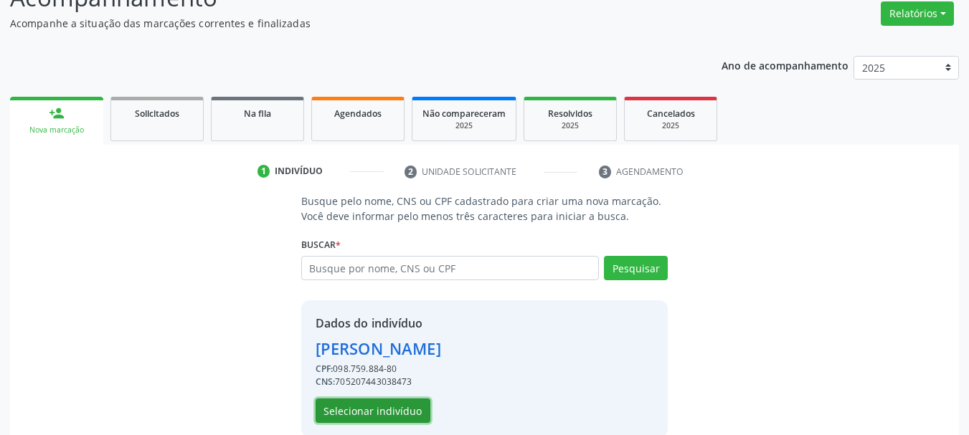
click at [357, 413] on button "Selecionar indivíduo" at bounding box center [373, 411] width 115 height 24
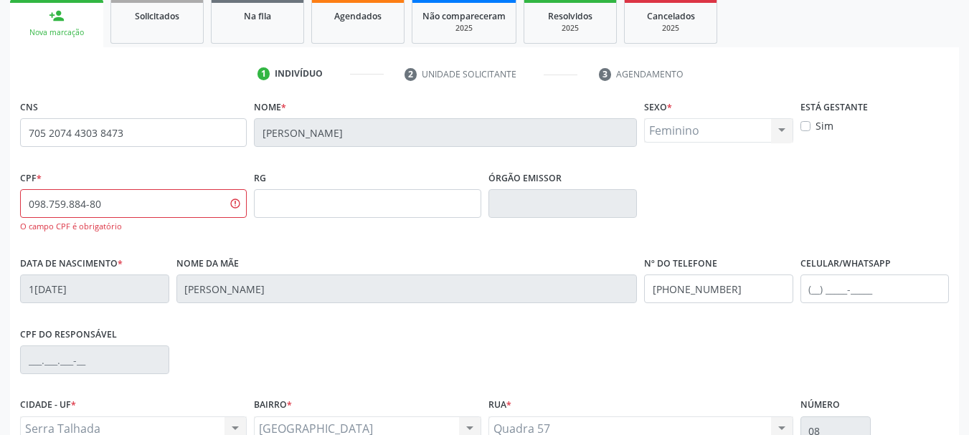
scroll to position [356, 0]
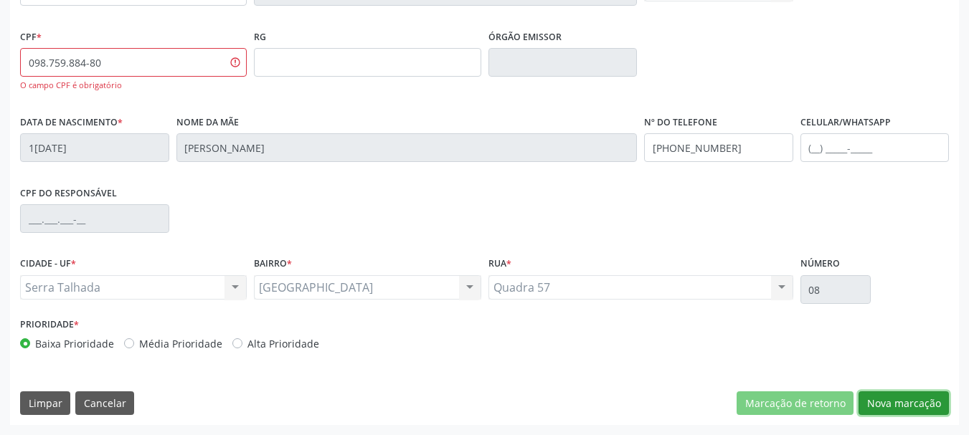
click at [917, 400] on button "Nova marcação" at bounding box center [904, 404] width 90 height 24
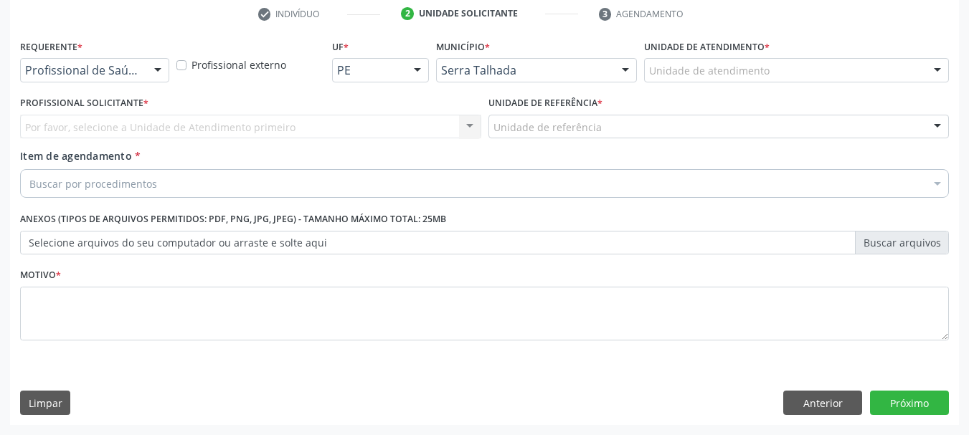
scroll to position [275, 0]
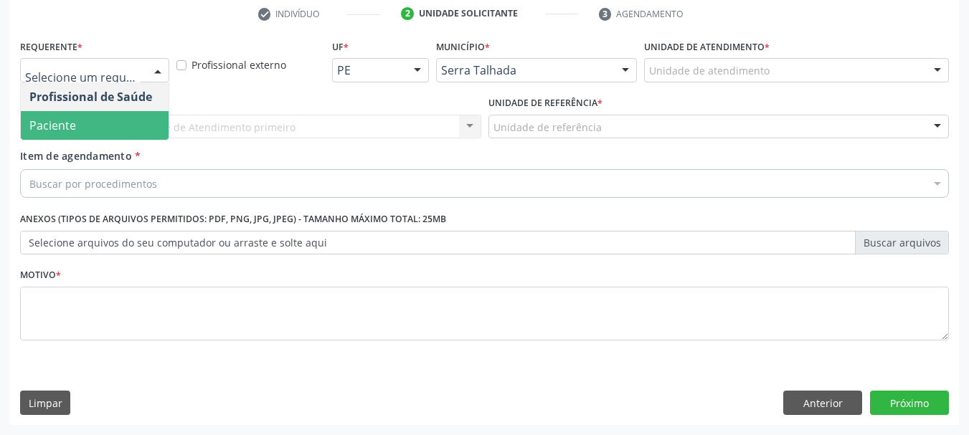
click at [77, 124] on span "Paciente" at bounding box center [95, 125] width 148 height 29
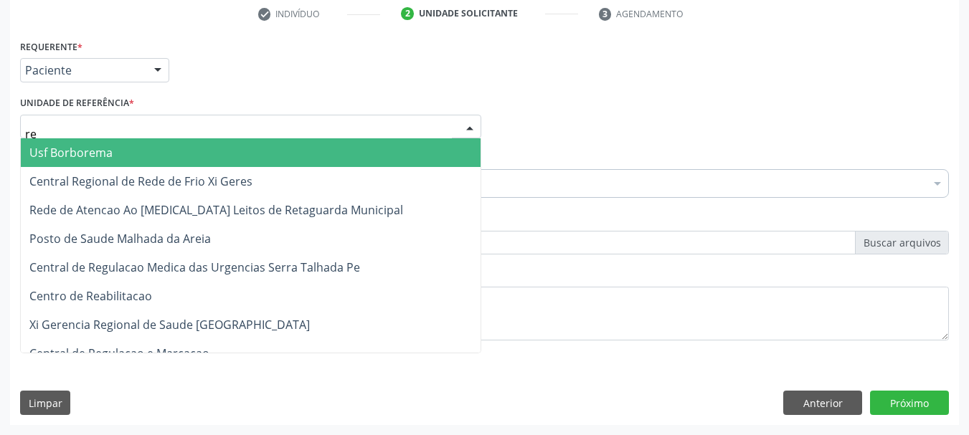
type input "rea"
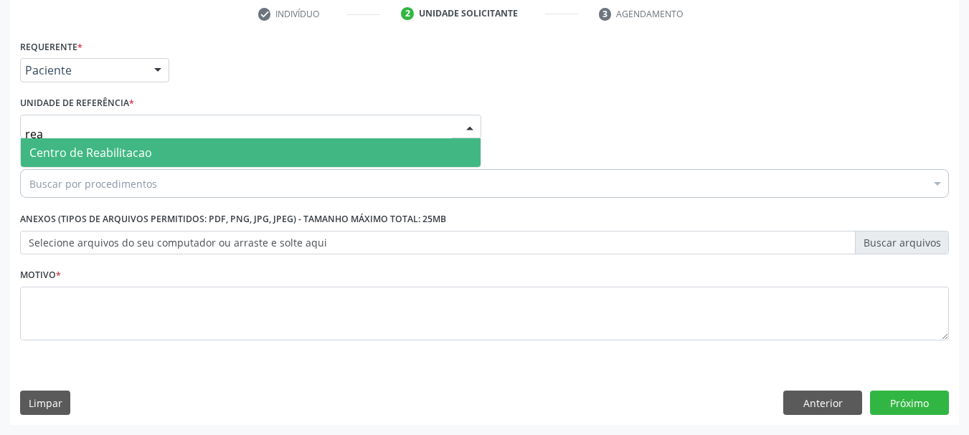
click at [92, 143] on span "Centro de Reabilitacao" at bounding box center [251, 152] width 460 height 29
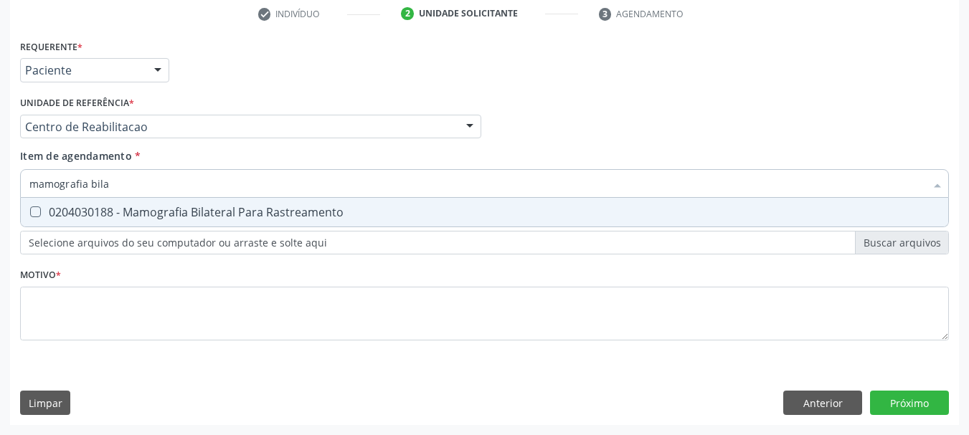
type input "mamografia bilat"
click at [62, 204] on span "0204030188 - Mamografia Bilateral Para Rastreamento" at bounding box center [484, 212] width 927 height 29
checkbox Rastreamento "true"
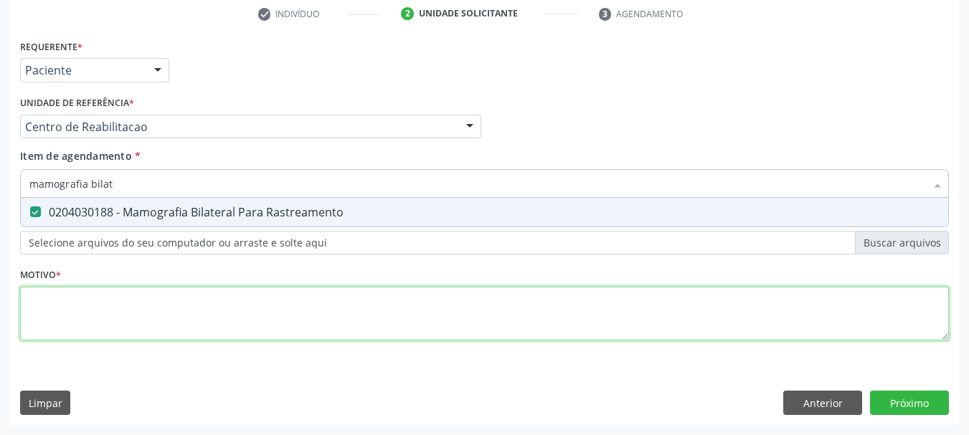
click at [82, 321] on div "Requerente * Paciente Profissional de Saúde Paciente Nenhum resultado encontrad…" at bounding box center [484, 198] width 929 height 325
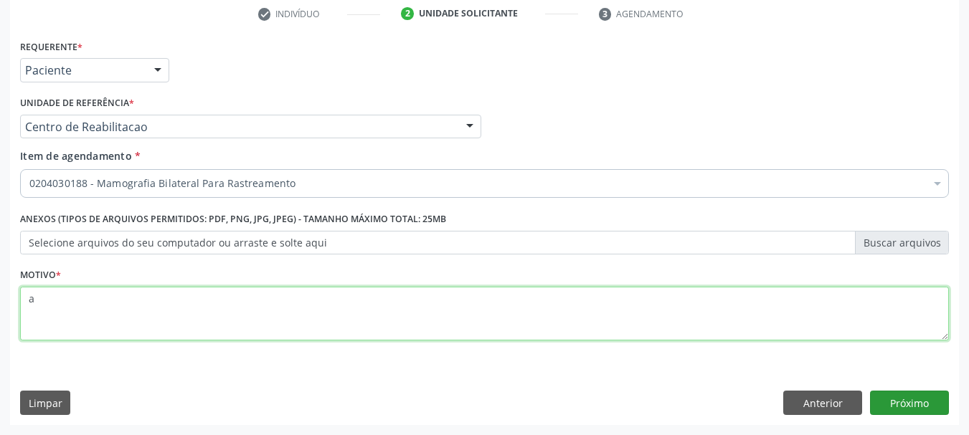
type textarea "a"
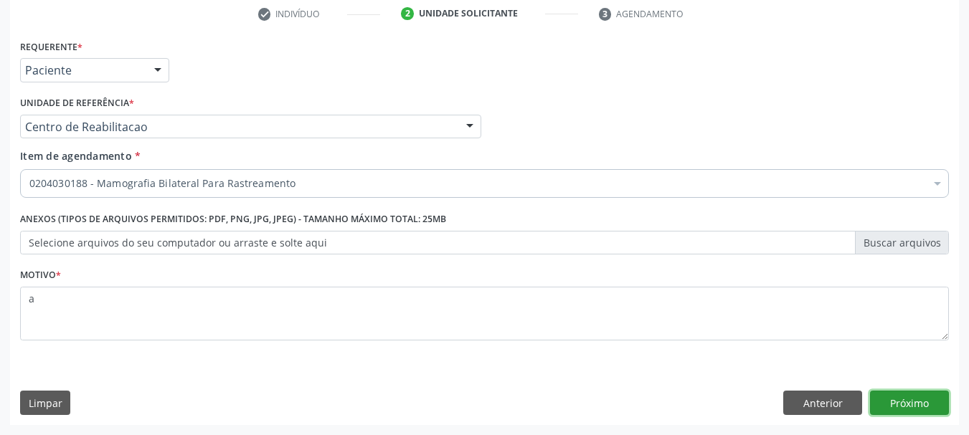
click at [925, 399] on button "Próximo" at bounding box center [909, 403] width 79 height 24
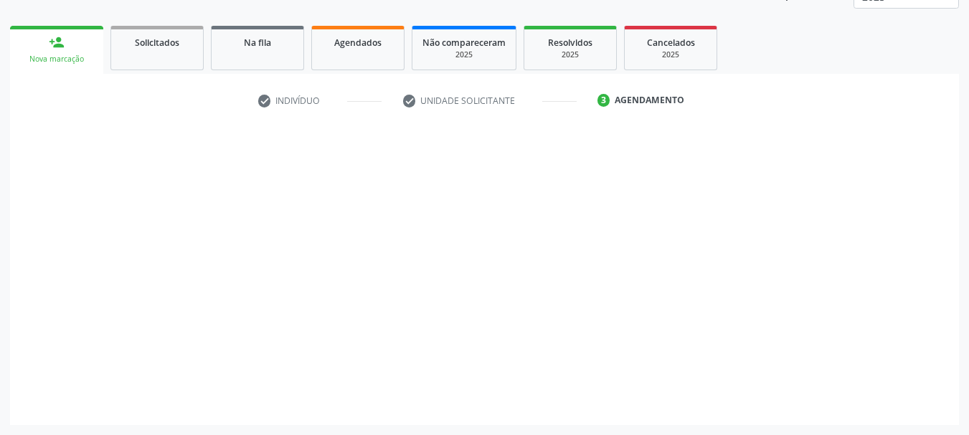
scroll to position [189, 0]
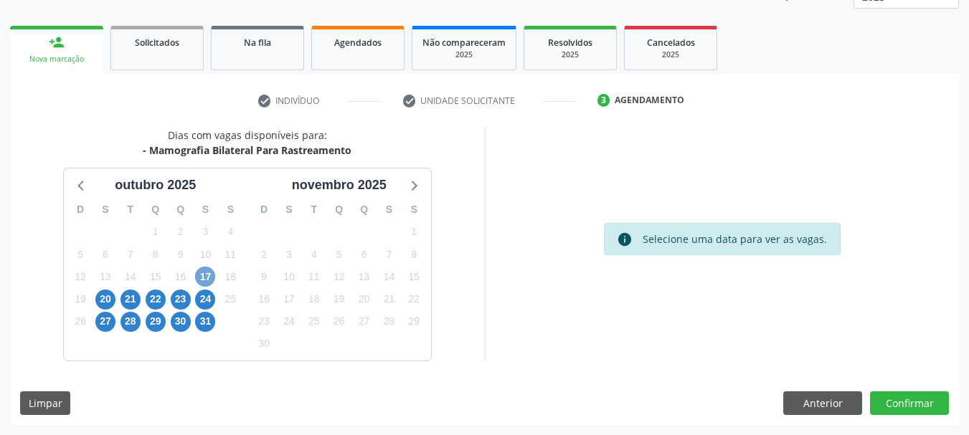
click at [209, 279] on span "17" at bounding box center [205, 277] width 20 height 20
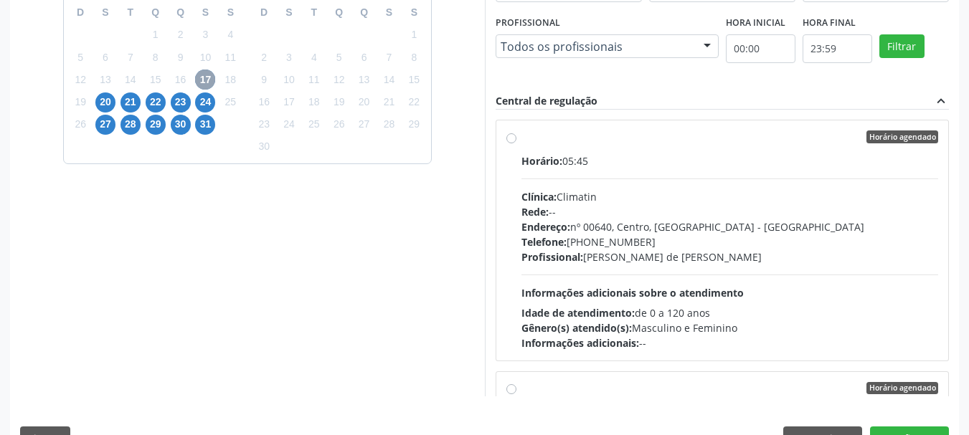
scroll to position [404, 0]
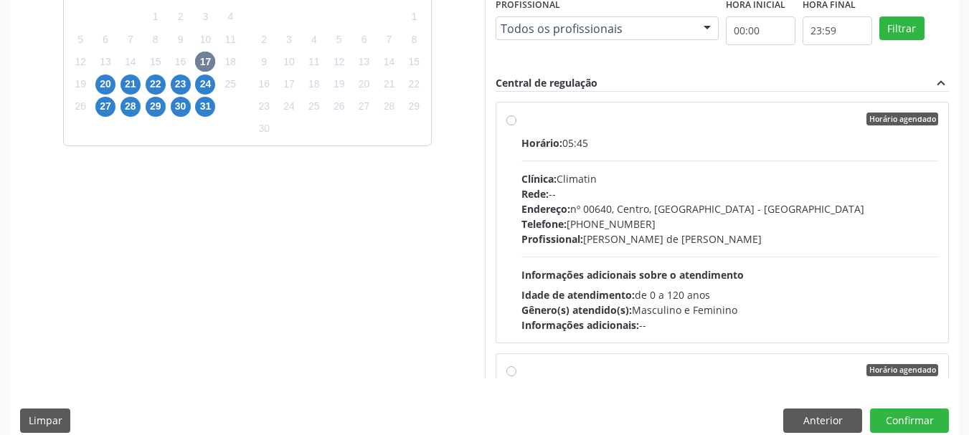
click at [541, 228] on span "Telefone:" at bounding box center [543, 224] width 45 height 14
click at [516, 126] on input "Horário agendado Horário: 05:45 Clínica: Climatin Rede: -- Endereço: nº 00640, …" at bounding box center [511, 119] width 10 height 13
radio input "true"
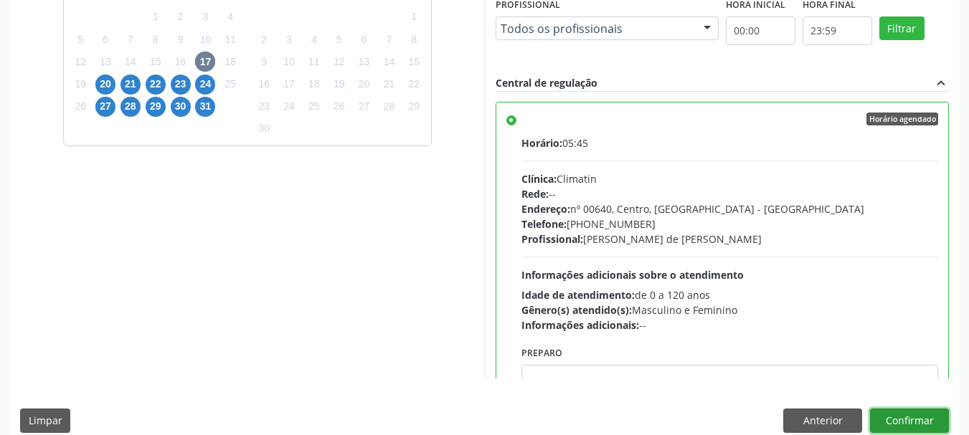
click at [937, 420] on button "Confirmar" at bounding box center [909, 421] width 79 height 24
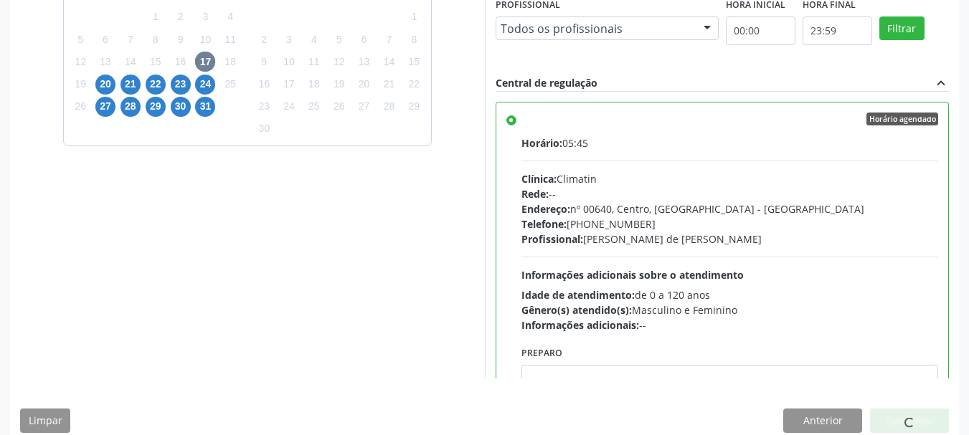
scroll to position [38, 0]
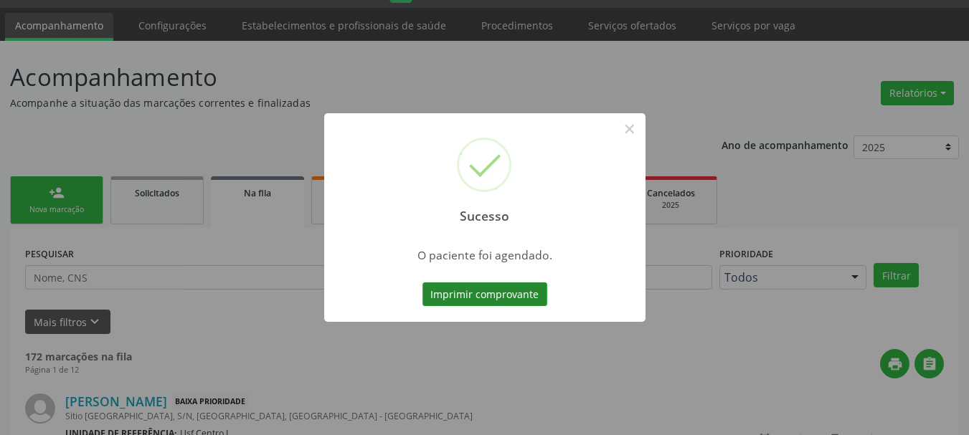
click at [476, 291] on button "Imprimir comprovante" at bounding box center [484, 295] width 125 height 24
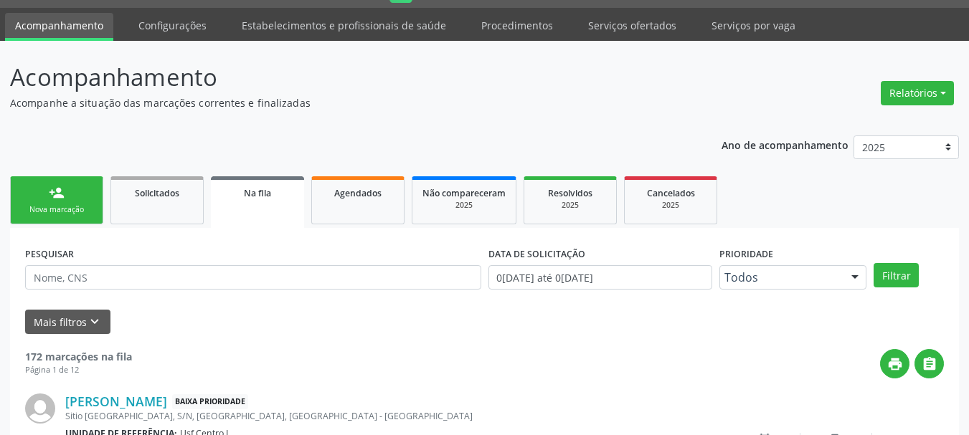
click at [42, 208] on div "Nova marcação" at bounding box center [57, 209] width 72 height 11
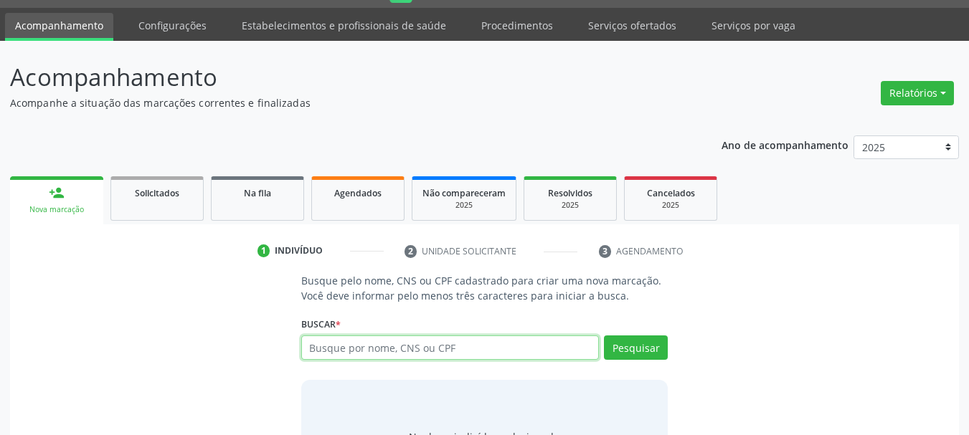
click at [361, 352] on input "text" at bounding box center [450, 348] width 298 height 24
type input "98003733204907"
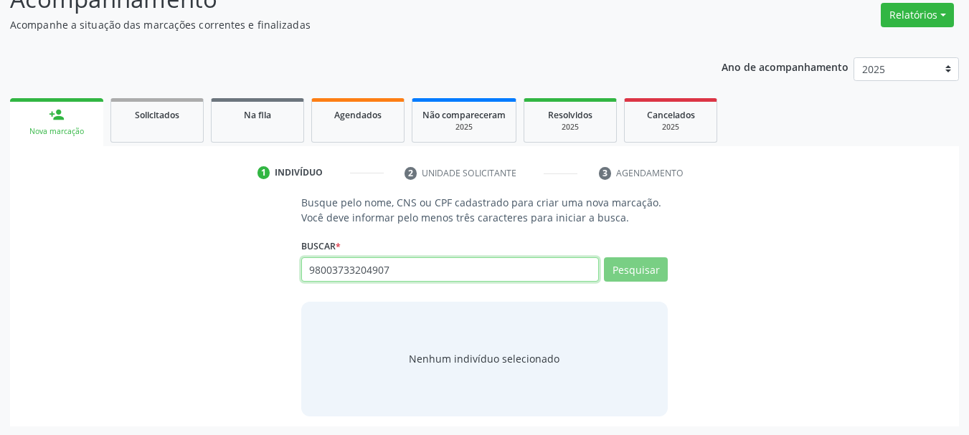
scroll to position [118, 0]
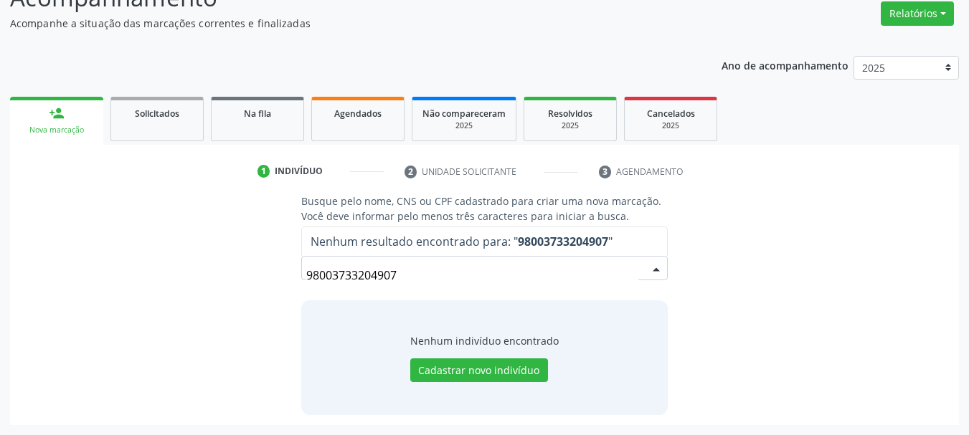
click at [347, 271] on input "98003733204907" at bounding box center [472, 275] width 333 height 29
click at [369, 267] on input "98003733204907" at bounding box center [472, 275] width 333 height 29
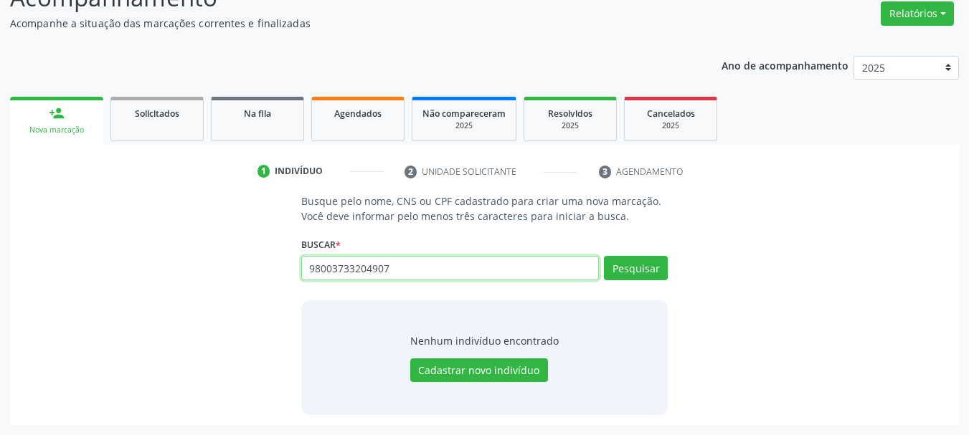
click at [400, 263] on input "98003733204907" at bounding box center [450, 268] width 298 height 24
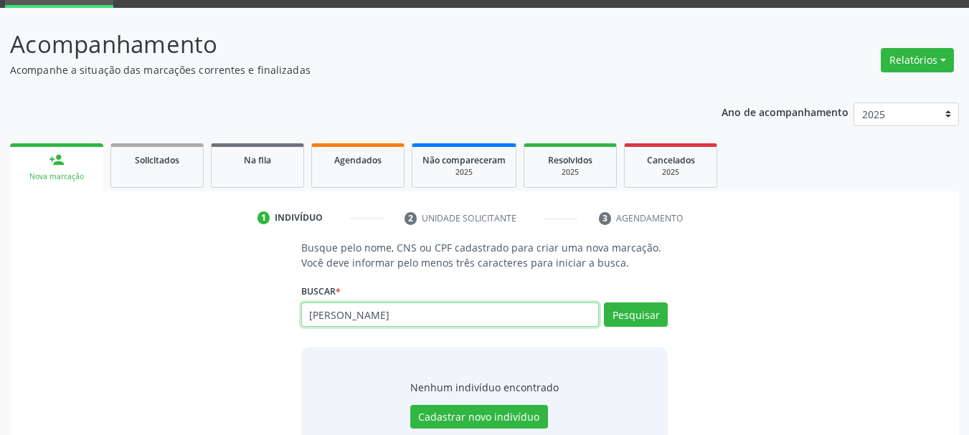
scroll to position [46, 0]
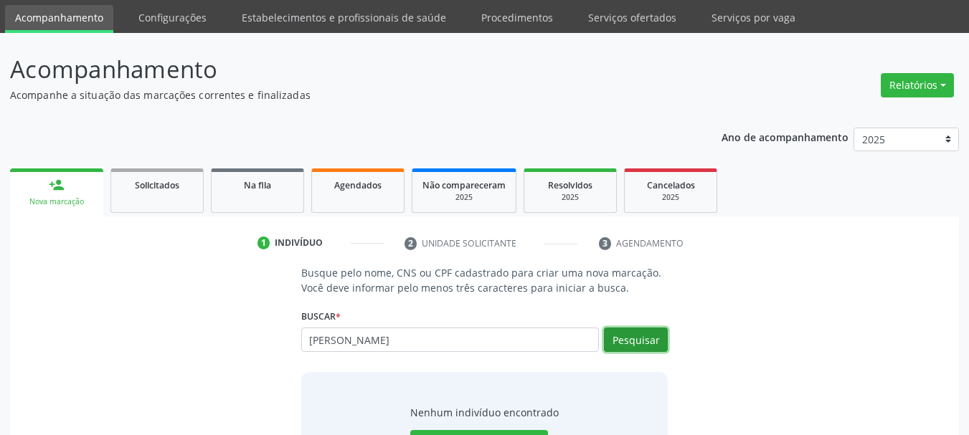
click at [620, 347] on button "Pesquisar" at bounding box center [636, 340] width 64 height 24
click at [310, 336] on input "[PERSON_NAME]" at bounding box center [450, 340] width 298 height 24
type input "9"
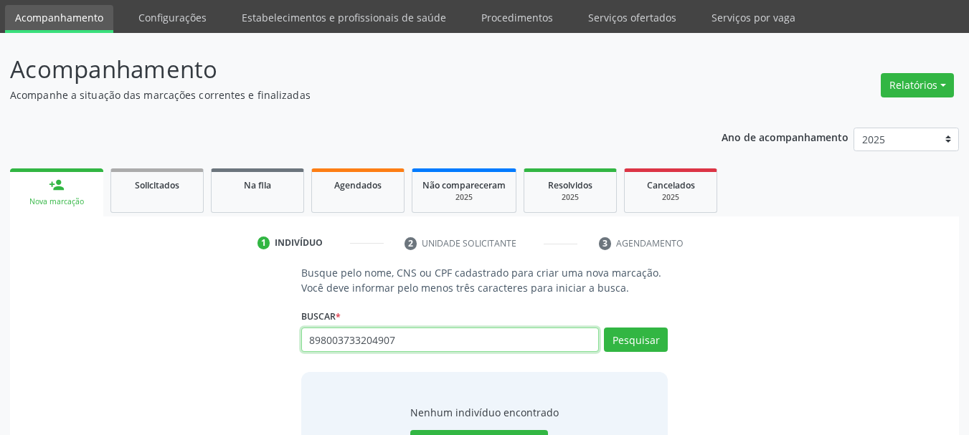
type input "898003733204907"
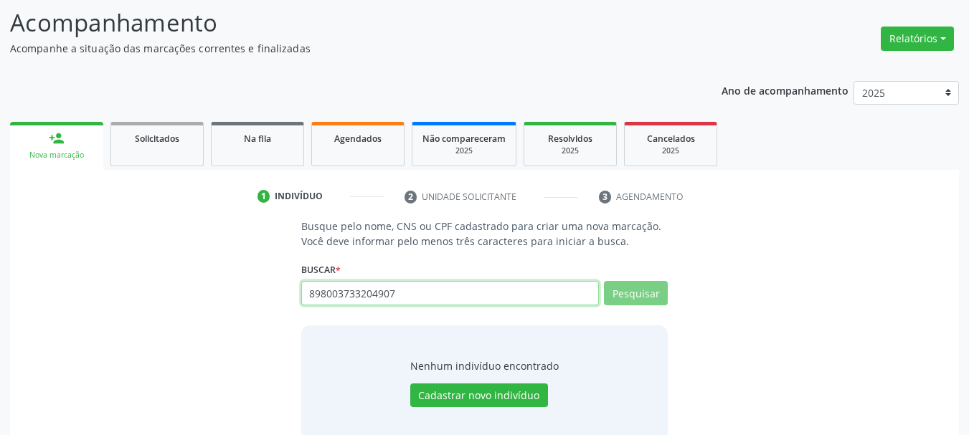
scroll to position [118, 0]
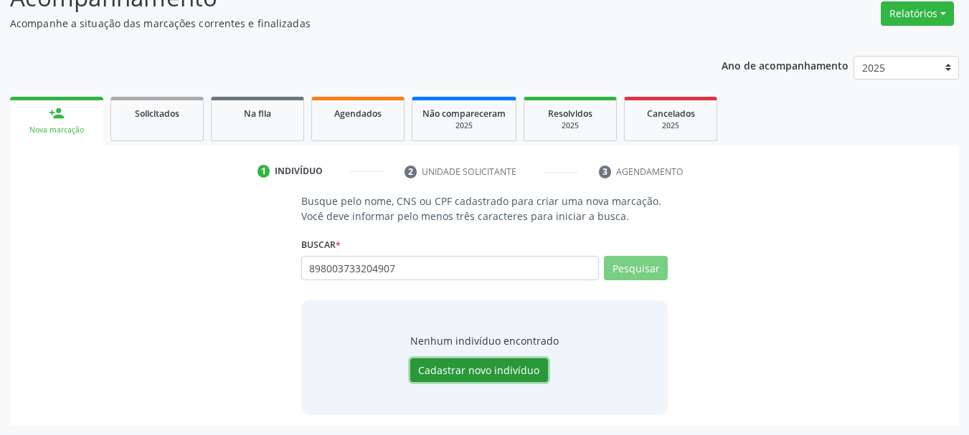
click at [493, 370] on button "Cadastrar novo indivíduo" at bounding box center [479, 371] width 138 height 24
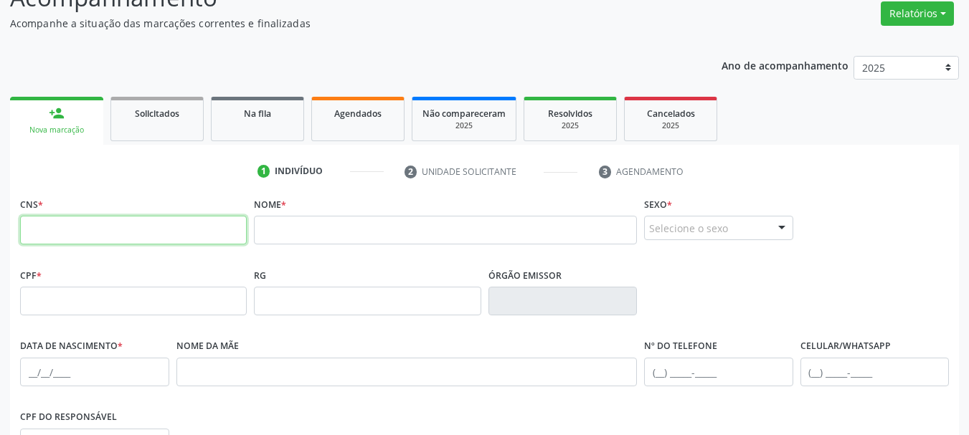
click at [95, 229] on input "text" at bounding box center [133, 230] width 227 height 29
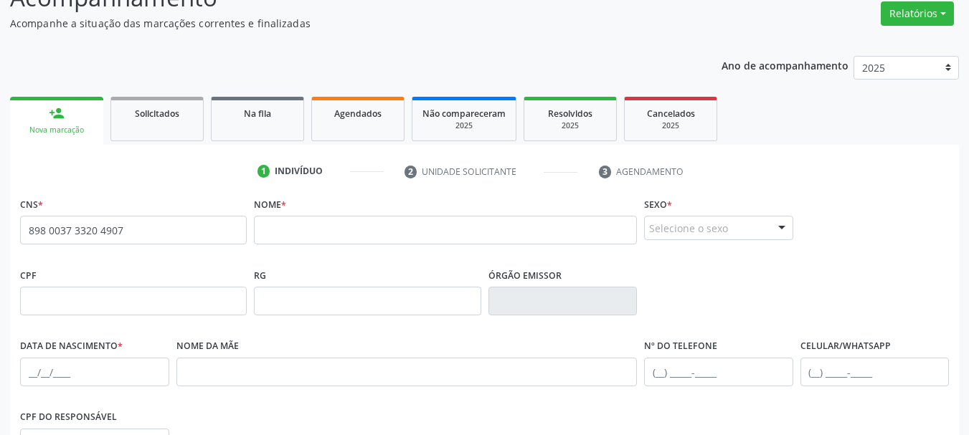
type input "898 0037 3320 4907"
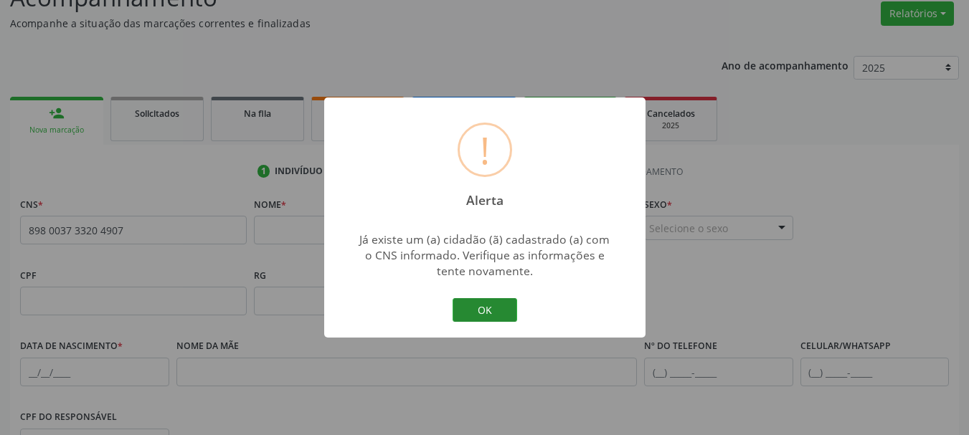
click at [505, 308] on button "OK" at bounding box center [485, 310] width 65 height 24
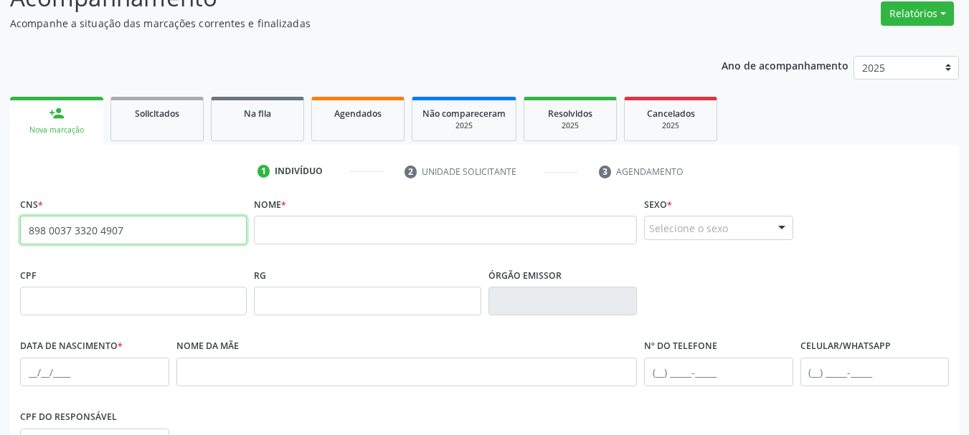
click at [95, 225] on input "898 0037 3320 4907" at bounding box center [133, 230] width 227 height 29
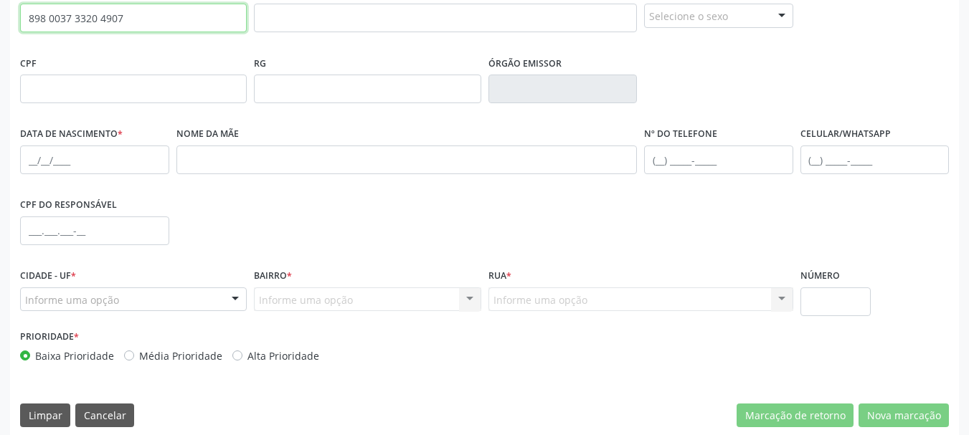
scroll to position [342, 0]
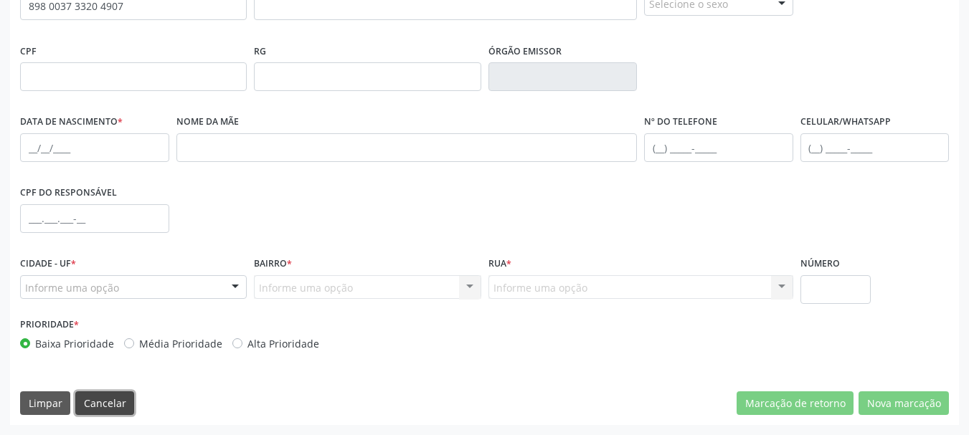
click at [100, 396] on button "Cancelar" at bounding box center [104, 404] width 59 height 24
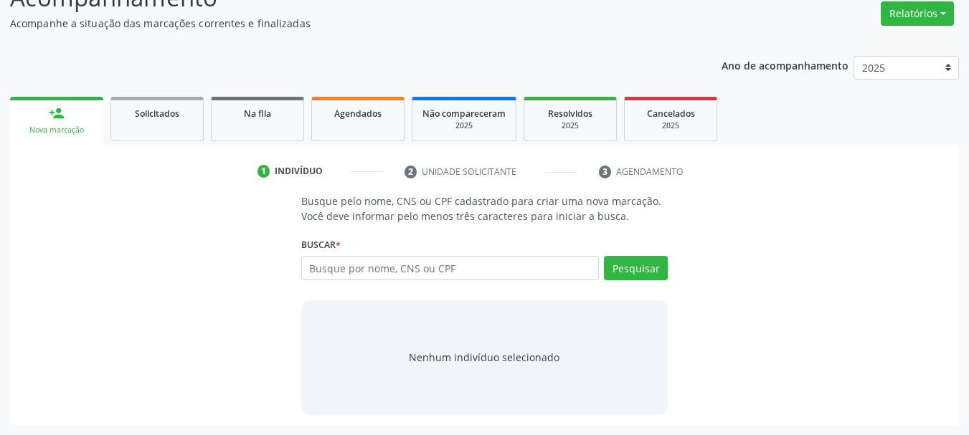
scroll to position [118, 0]
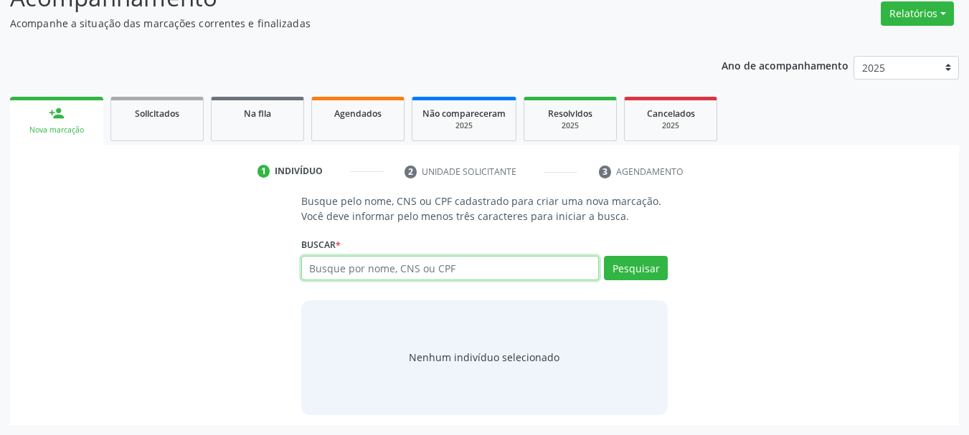
click at [344, 266] on input "text" at bounding box center [450, 268] width 298 height 24
paste input "898 0037 3320 4907"
type input "898 0037 3320 4907"
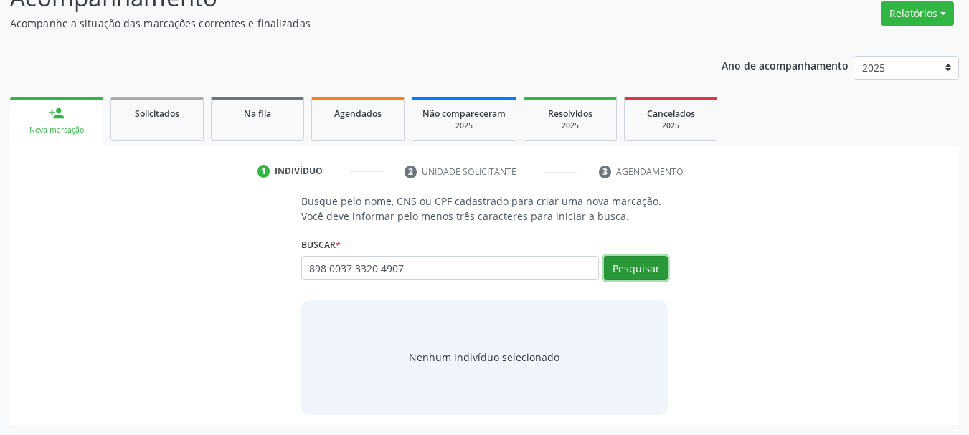
click at [642, 270] on button "Pesquisar" at bounding box center [636, 268] width 64 height 24
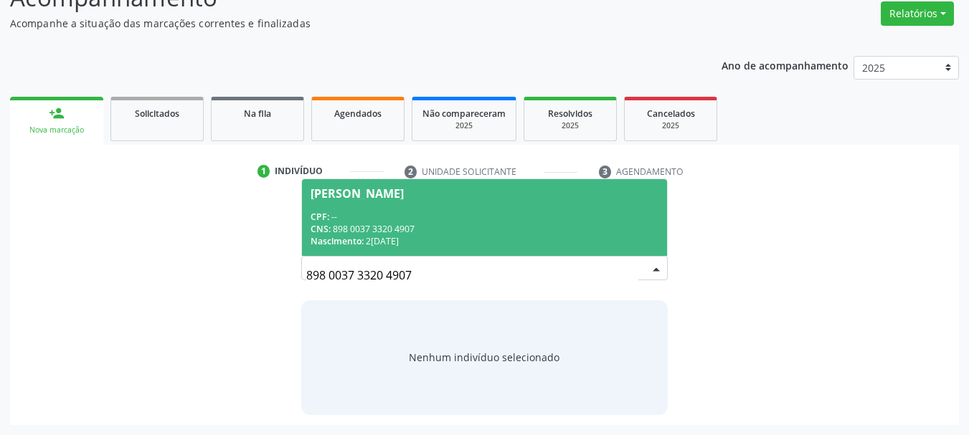
click at [501, 234] on div "CNS: 898 0037 3320 4907" at bounding box center [485, 229] width 349 height 12
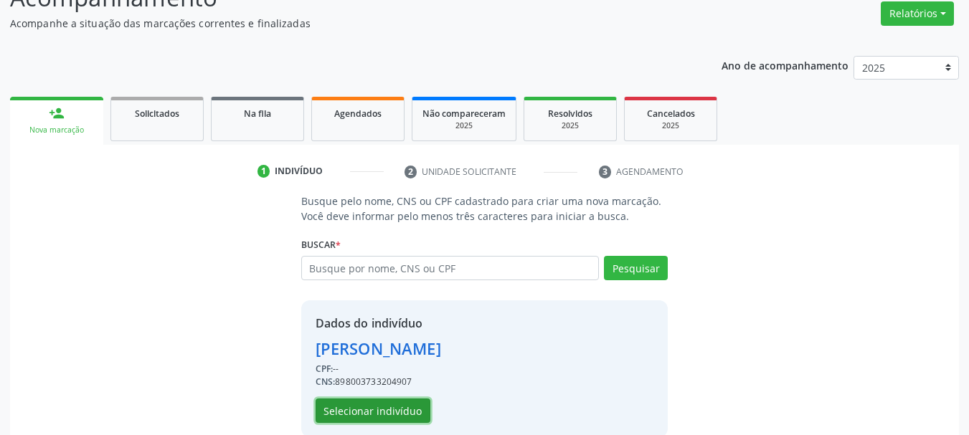
click at [387, 403] on button "Selecionar indivíduo" at bounding box center [373, 411] width 115 height 24
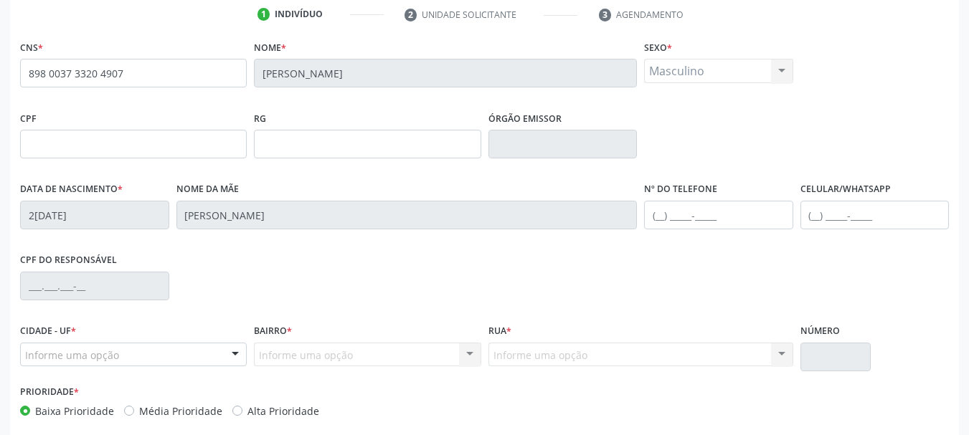
scroll to position [342, 0]
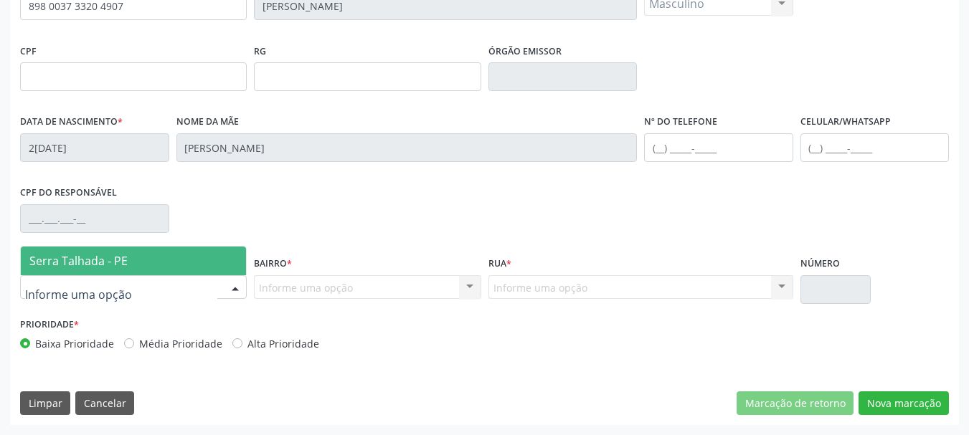
click at [133, 288] on div at bounding box center [133, 287] width 227 height 24
click at [123, 255] on span "Serra Talhada - PE" at bounding box center [78, 261] width 98 height 16
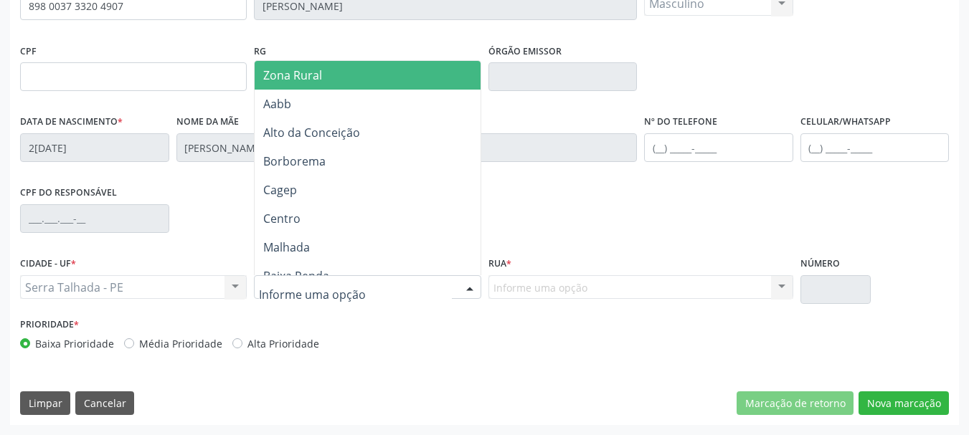
click at [302, 82] on span "Zona Rural" at bounding box center [292, 75] width 59 height 16
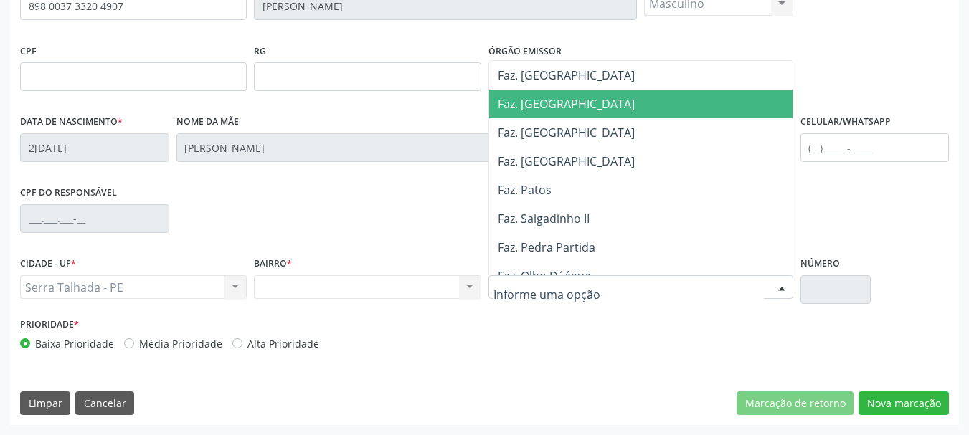
click at [332, 293] on div "Nenhum resultado encontrado para: " " Não há nenhuma opção para ser exibida." at bounding box center [367, 287] width 227 height 24
click at [613, 289] on div at bounding box center [640, 287] width 305 height 24
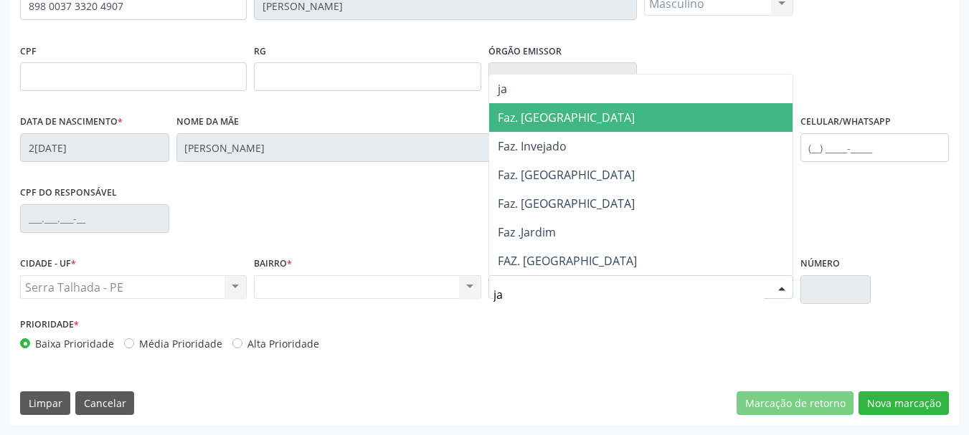
type input "jar"
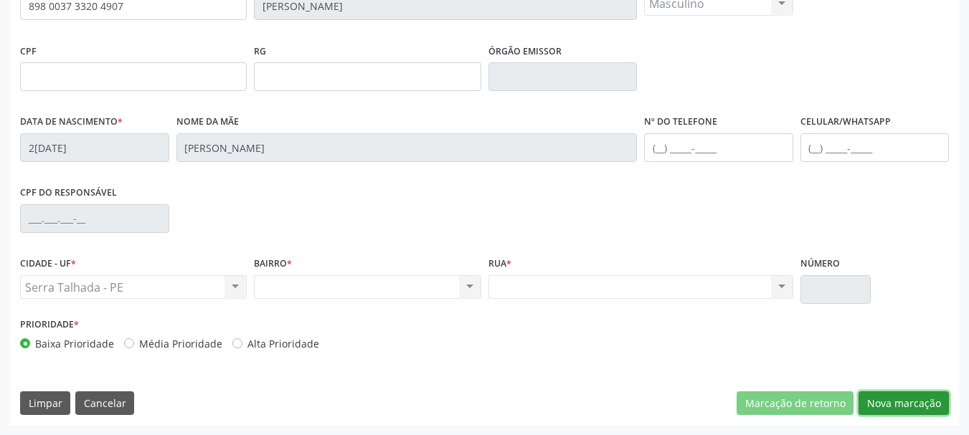
click at [899, 402] on button "Nova marcação" at bounding box center [904, 404] width 90 height 24
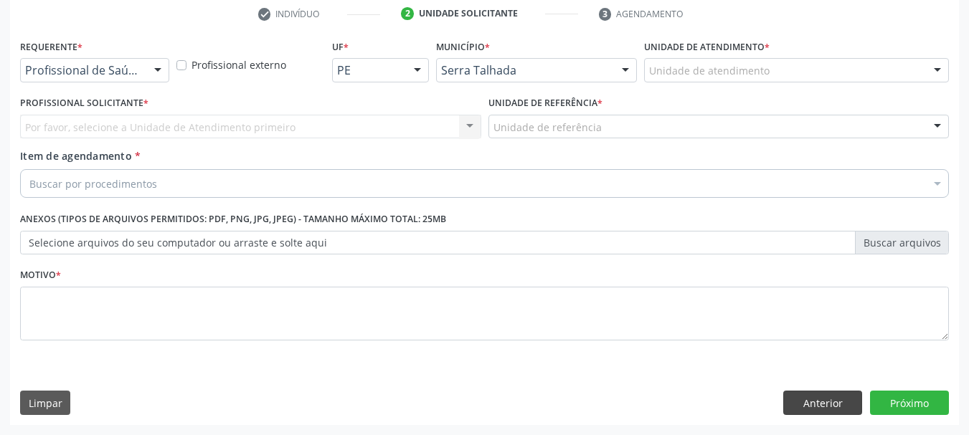
scroll to position [275, 0]
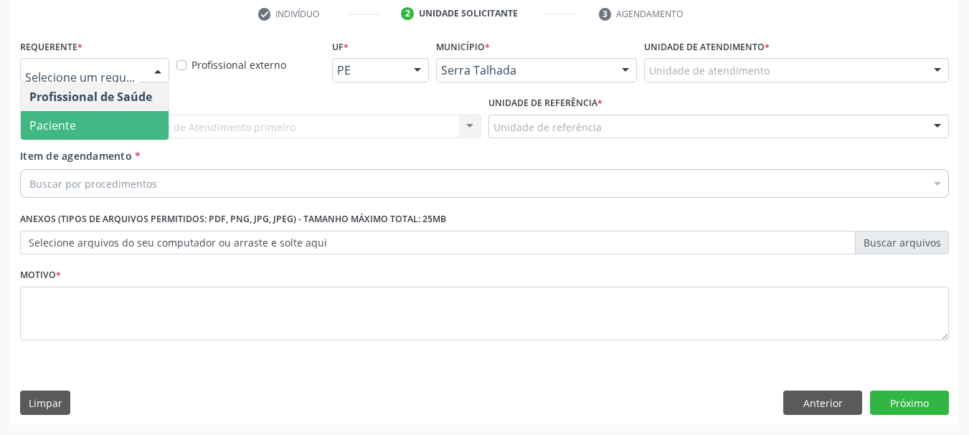
click at [67, 135] on span "Paciente" at bounding box center [95, 125] width 148 height 29
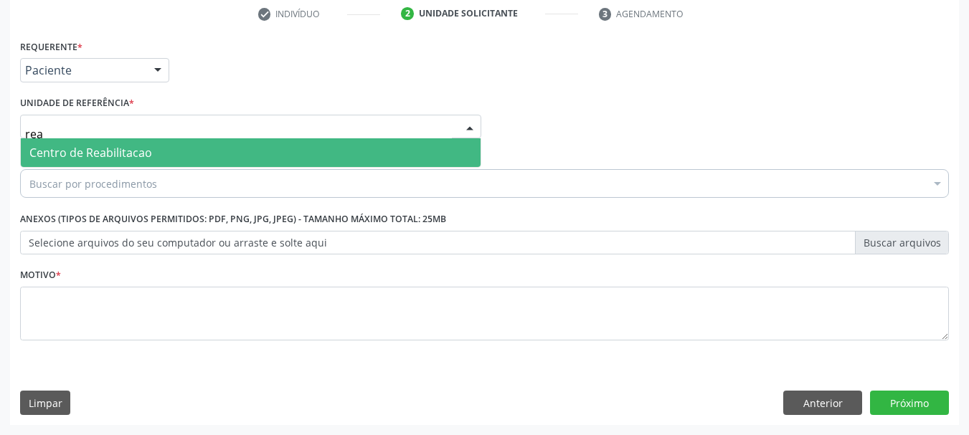
click at [72, 129] on input "rea" at bounding box center [238, 134] width 427 height 29
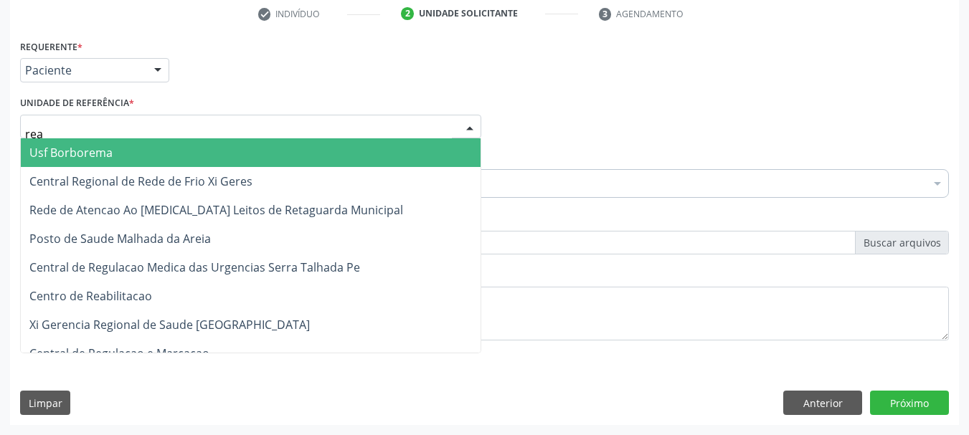
type input "reab"
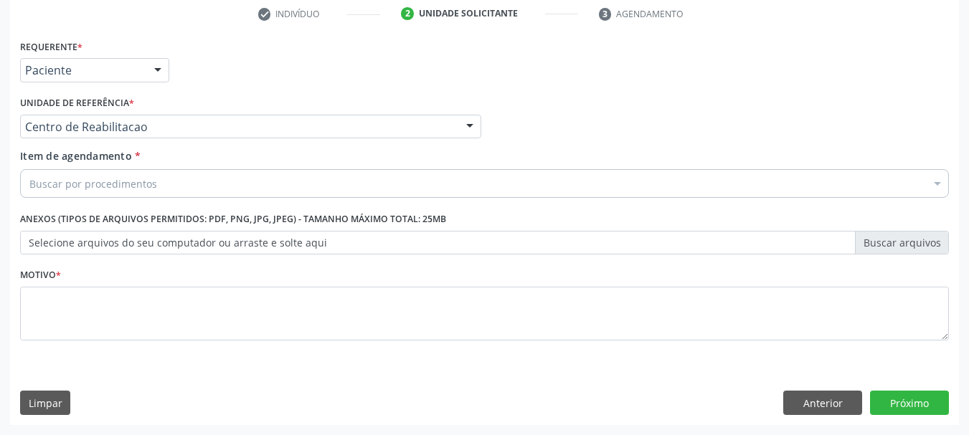
click at [53, 175] on div "Buscar por procedimentos" at bounding box center [484, 183] width 929 height 29
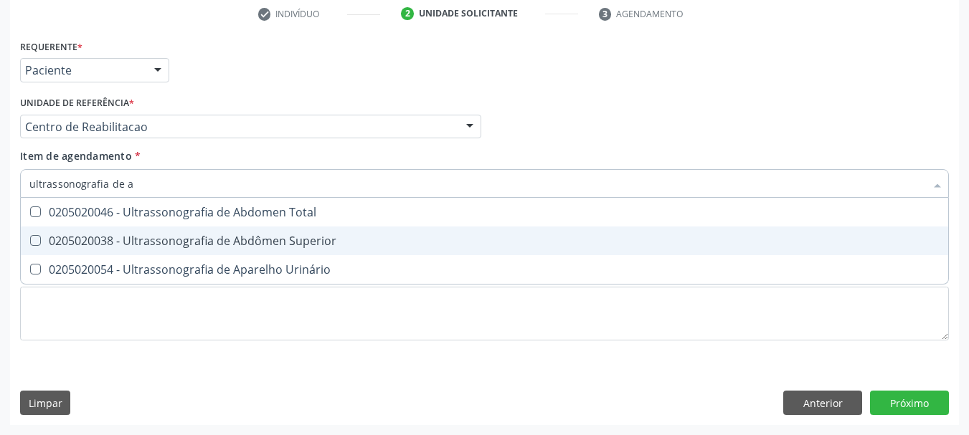
type input "ultrassonografia de ab"
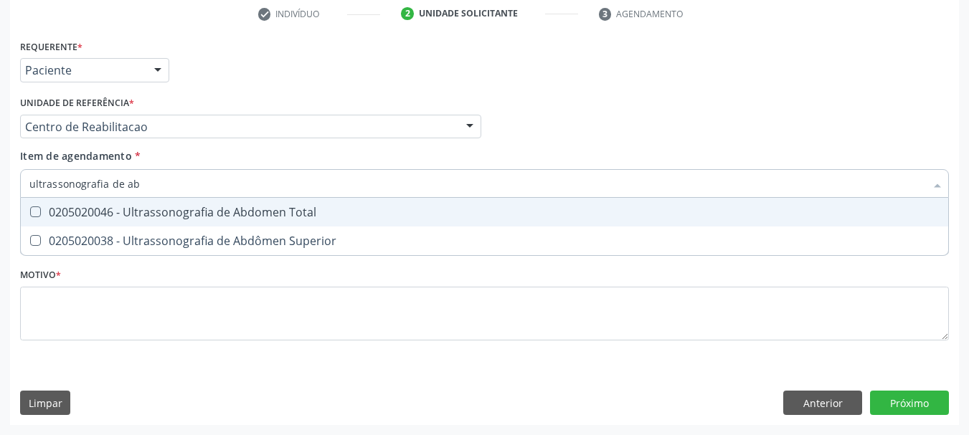
click at [68, 214] on div "0205020046 - Ultrassonografia de Abdomen Total" at bounding box center [484, 212] width 910 height 11
checkbox Total "true"
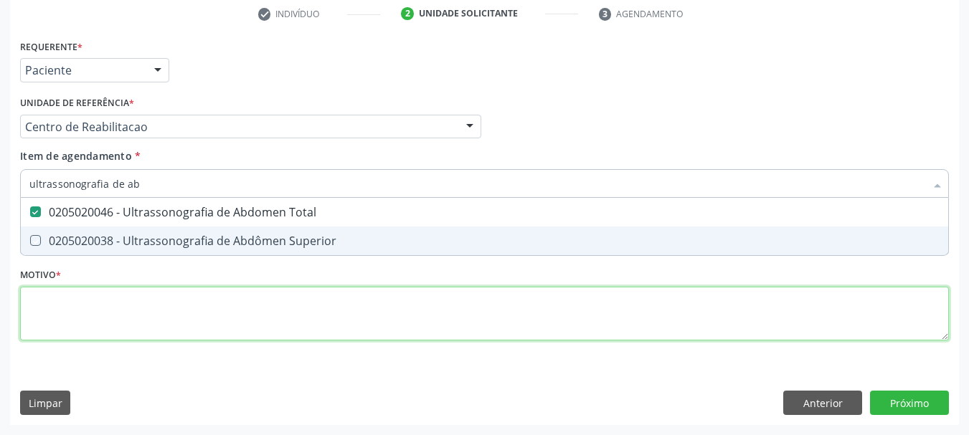
click at [69, 314] on div "Requerente * Paciente Profissional de Saúde Paciente Nenhum resultado encontrad…" at bounding box center [484, 198] width 929 height 325
checkbox Superior "true"
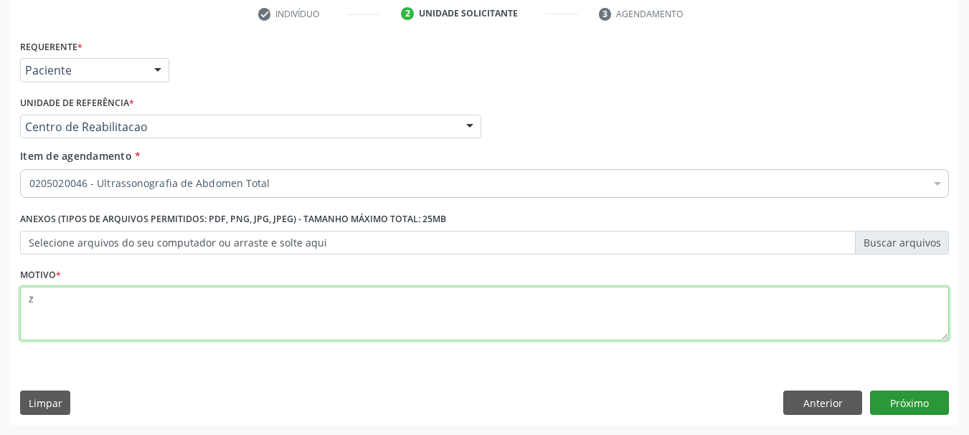
type textarea "z"
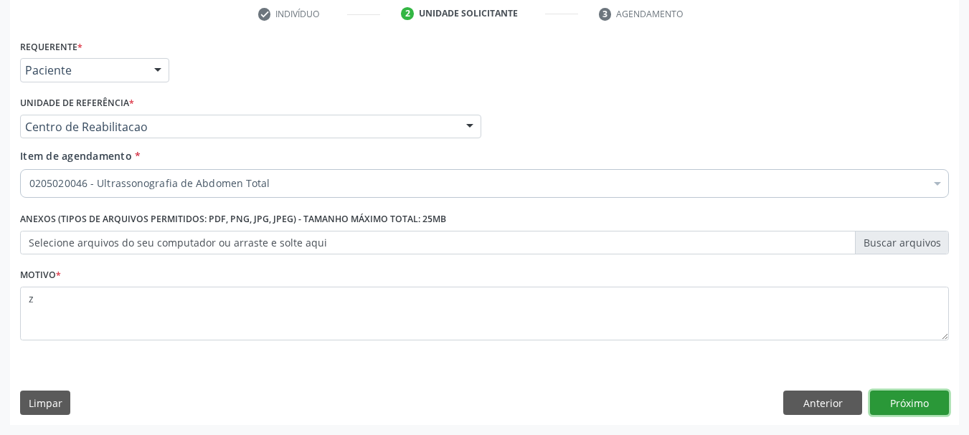
click at [909, 400] on button "Próximo" at bounding box center [909, 403] width 79 height 24
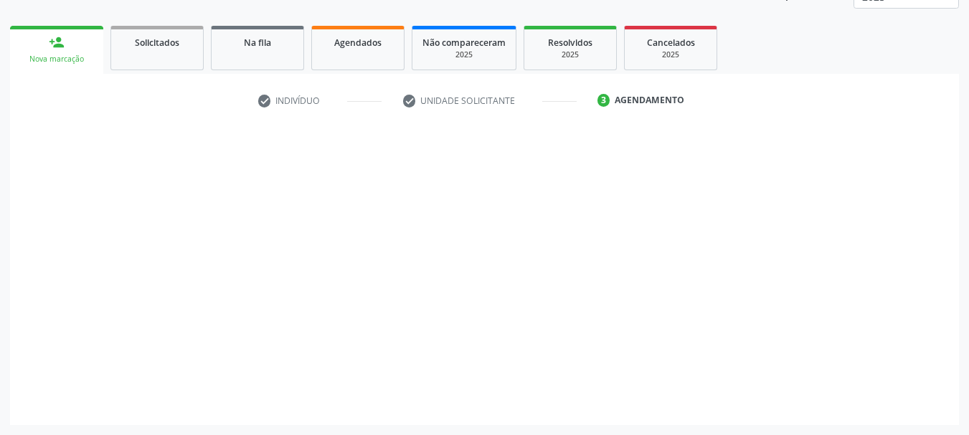
scroll to position [189, 0]
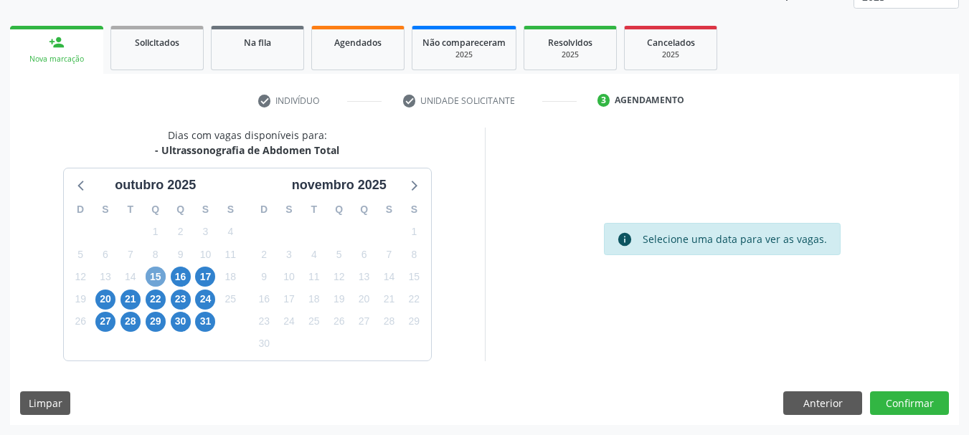
click at [158, 280] on span "15" at bounding box center [156, 277] width 20 height 20
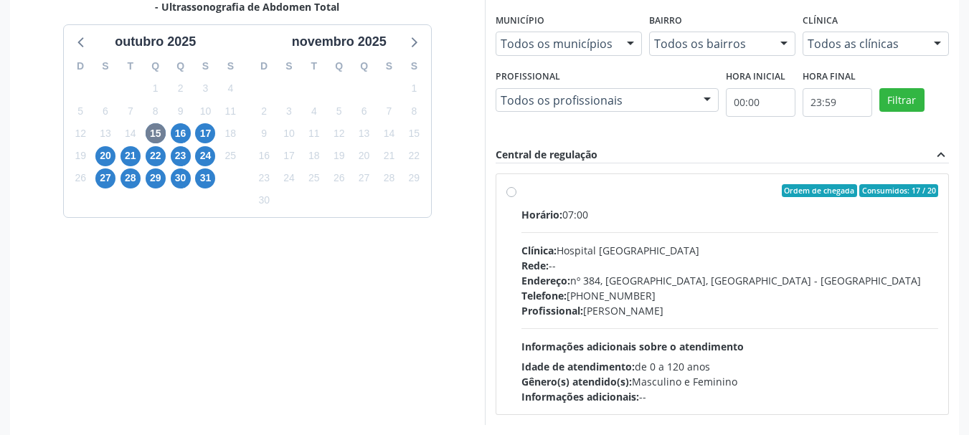
click at [650, 278] on div "Endereço: nº 384, [GEOGRAPHIC_DATA], [GEOGRAPHIC_DATA] - [GEOGRAPHIC_DATA]" at bounding box center [729, 280] width 417 height 15
click at [516, 197] on input "Ordem de chegada Consumidos: 17 / 20 Horário: 07:00 Clínica: Hospital [GEOGRAPH…" at bounding box center [511, 190] width 10 height 13
radio input "true"
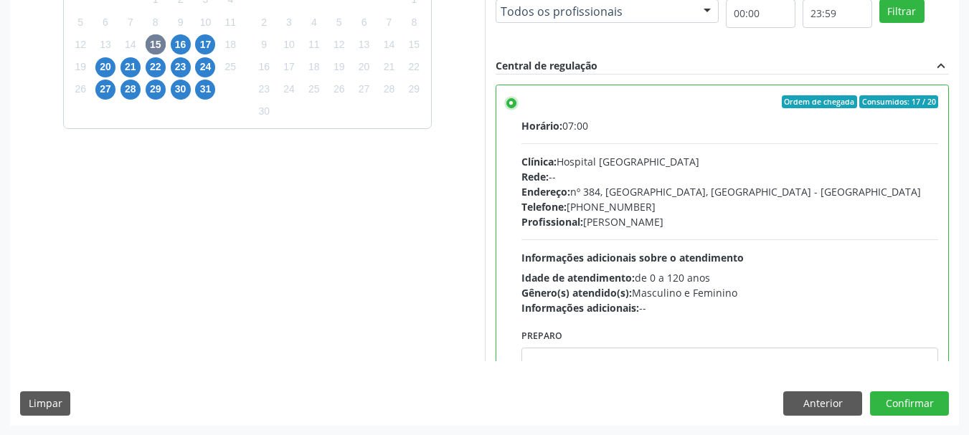
scroll to position [422, 0]
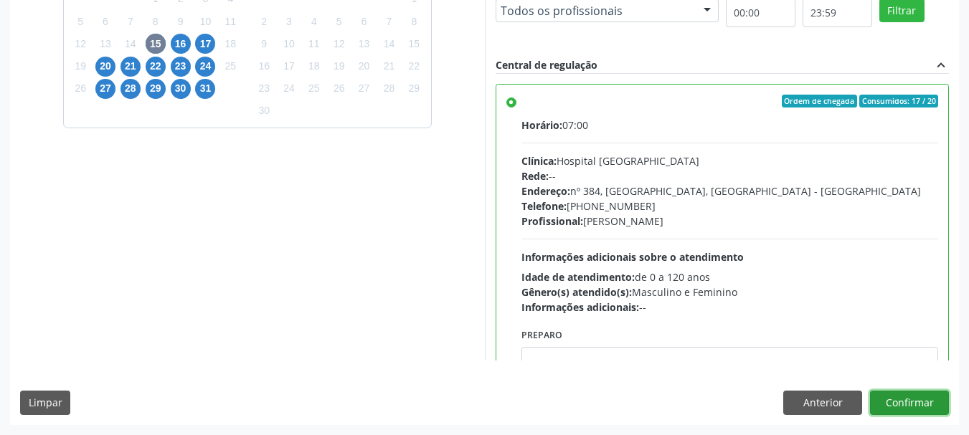
click at [932, 400] on button "Confirmar" at bounding box center [909, 403] width 79 height 24
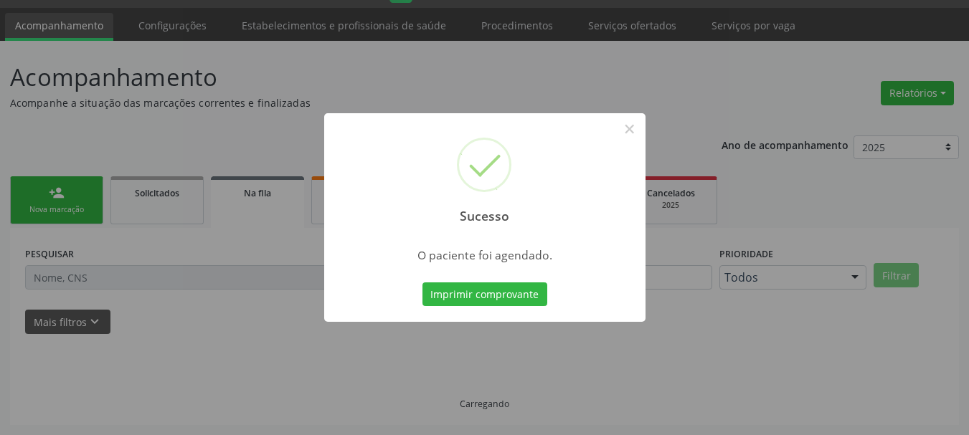
scroll to position [38, 0]
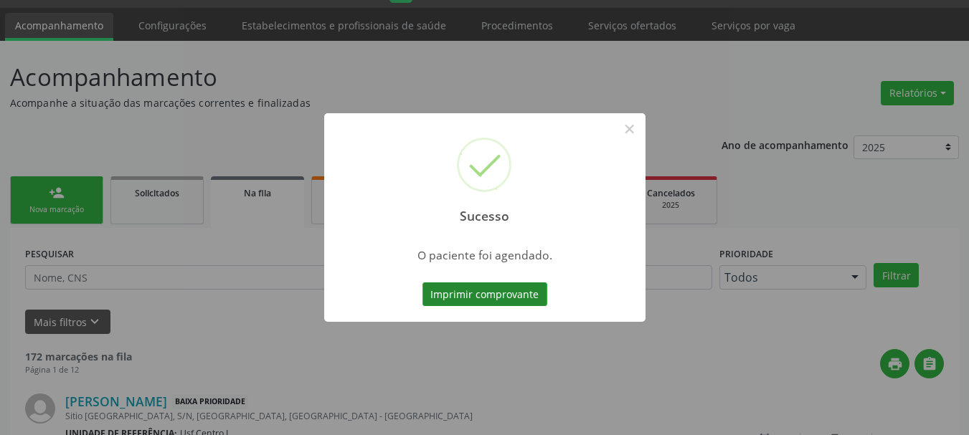
click at [511, 296] on button "Imprimir comprovante" at bounding box center [484, 295] width 125 height 24
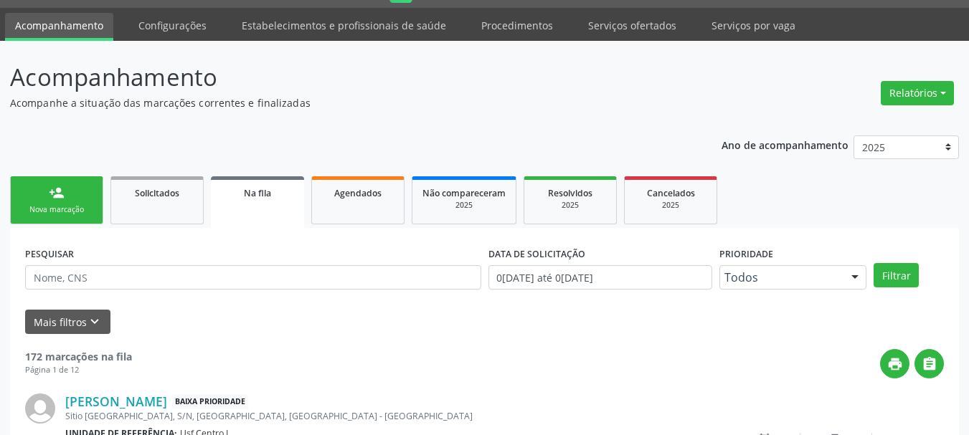
click at [65, 206] on div "Nova marcação" at bounding box center [57, 209] width 72 height 11
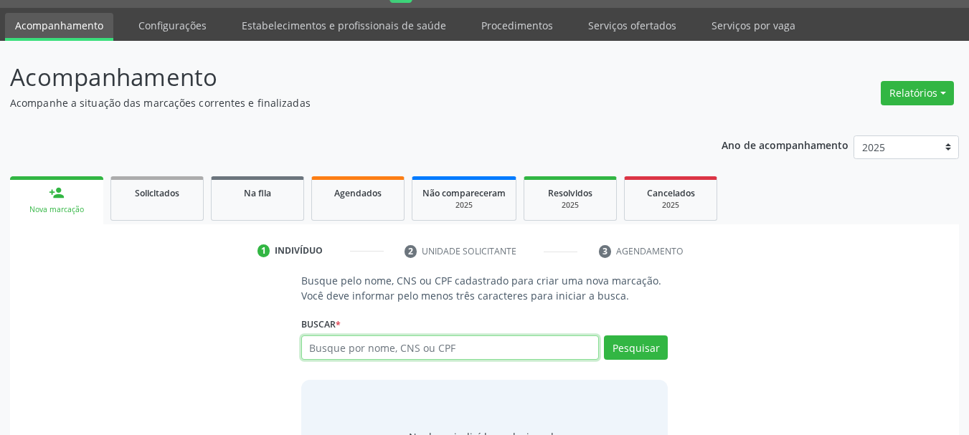
click at [410, 347] on input "text" at bounding box center [450, 348] width 298 height 24
type input "1660203980700007"
click at [440, 346] on input "1660203980700007" at bounding box center [450, 348] width 298 height 24
type input "166020398070007"
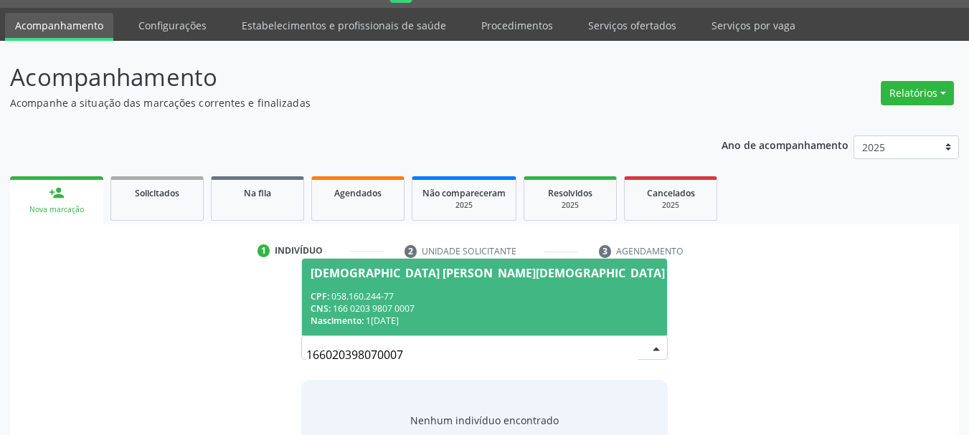
click at [456, 296] on div "CPF: 058.160.244-77" at bounding box center [488, 296] width 354 height 12
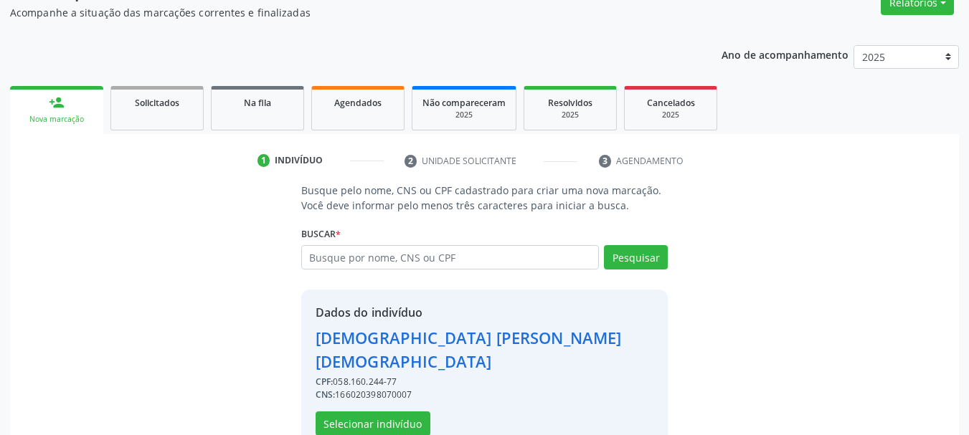
scroll to position [140, 0]
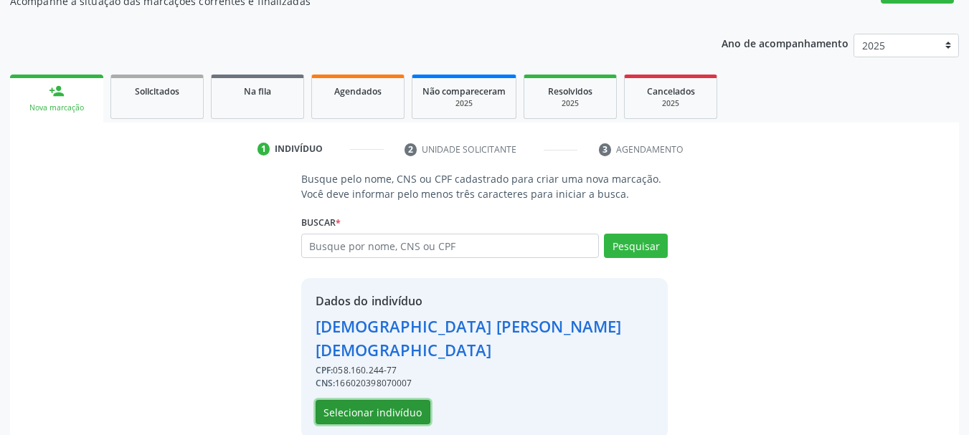
click at [415, 400] on button "Selecionar indivíduo" at bounding box center [373, 412] width 115 height 24
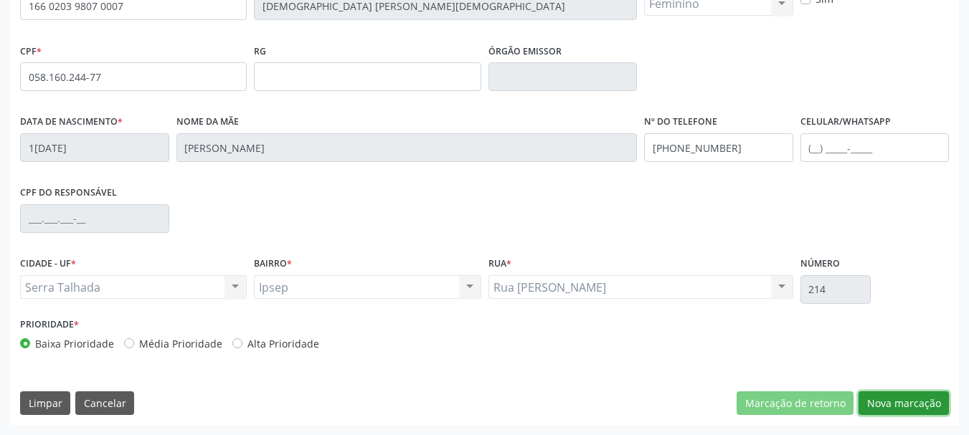
click at [900, 410] on button "Nova marcação" at bounding box center [904, 404] width 90 height 24
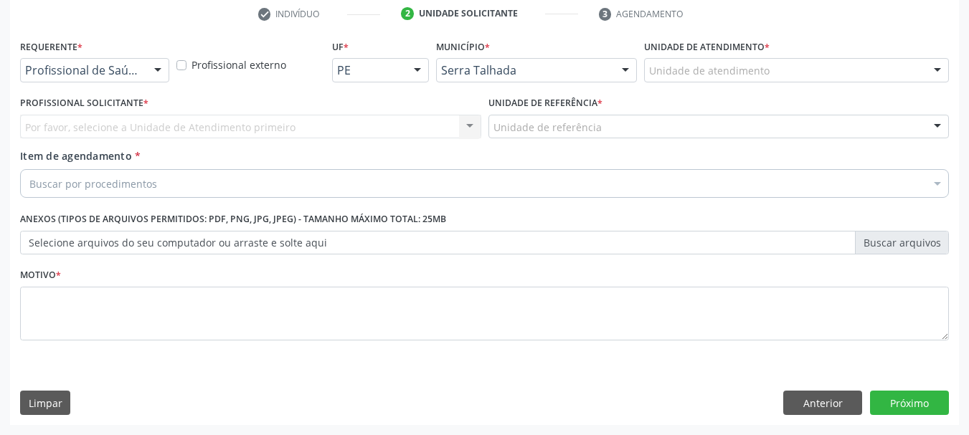
scroll to position [275, 0]
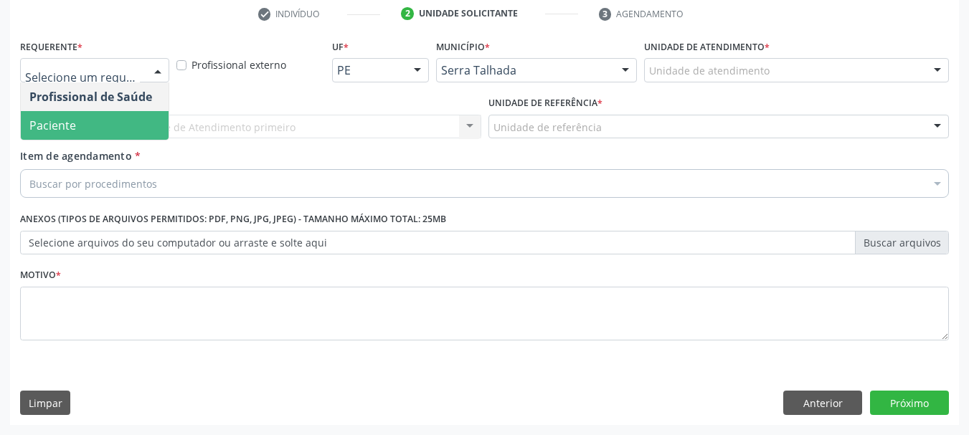
click at [60, 120] on span "Paciente" at bounding box center [52, 126] width 47 height 16
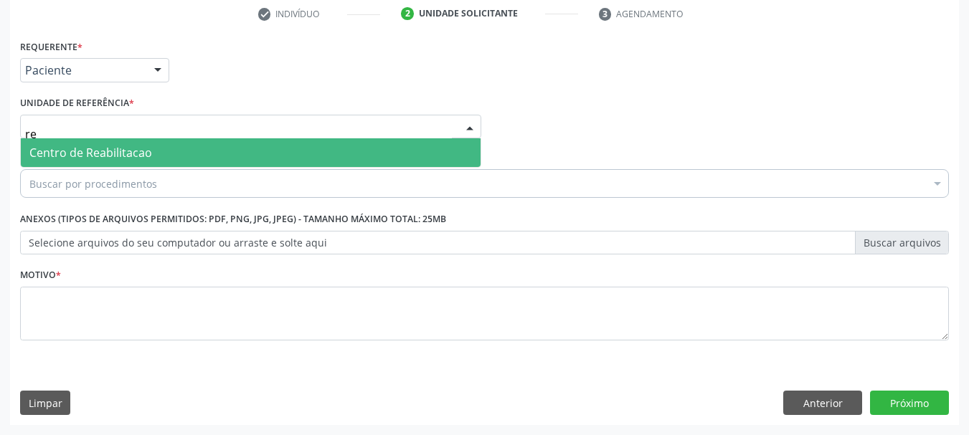
type input "rea"
click at [66, 156] on span "Centro de Reabilitacao" at bounding box center [90, 153] width 123 height 16
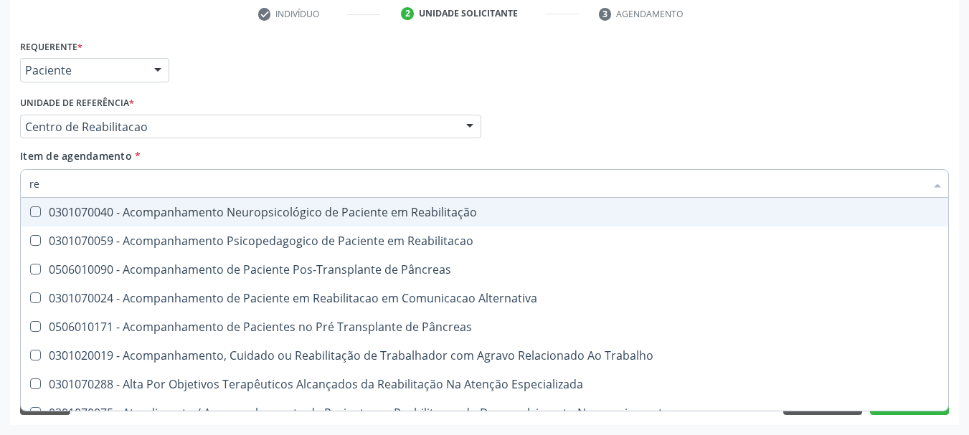
type input "r"
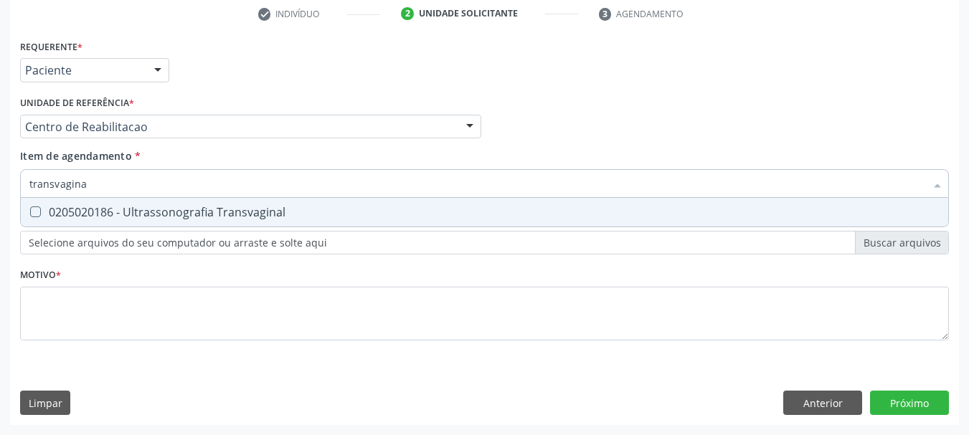
type input "transvaginal"
click at [136, 215] on div "0205020186 - Ultrassonografia Transvaginal" at bounding box center [484, 212] width 910 height 11
checkbox Transvaginal "true"
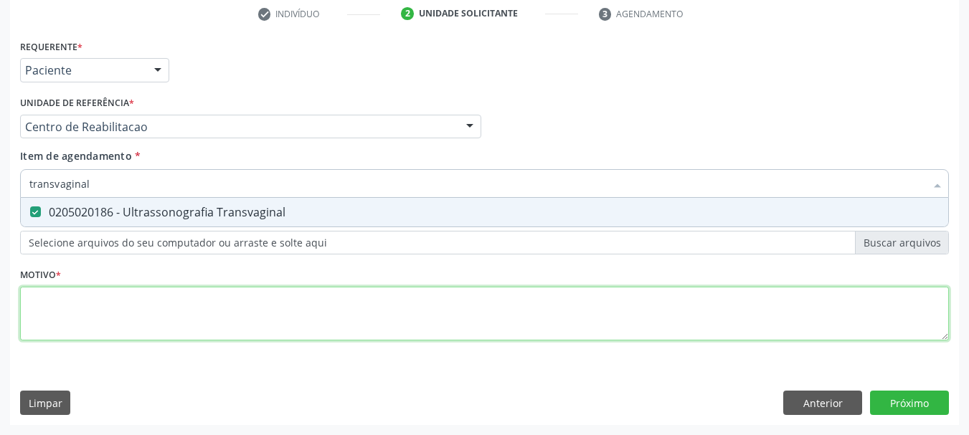
click at [92, 299] on div "Requerente * Paciente Profissional de Saúde Paciente Nenhum resultado encontrad…" at bounding box center [484, 198] width 929 height 325
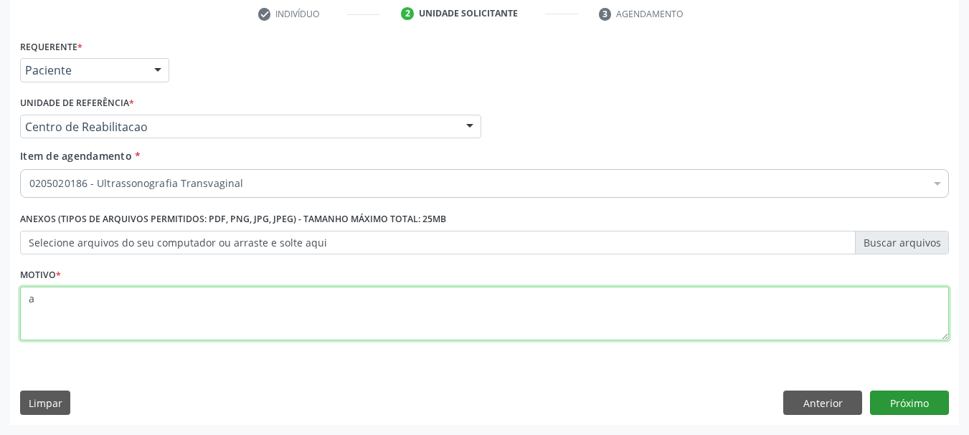
type textarea "a"
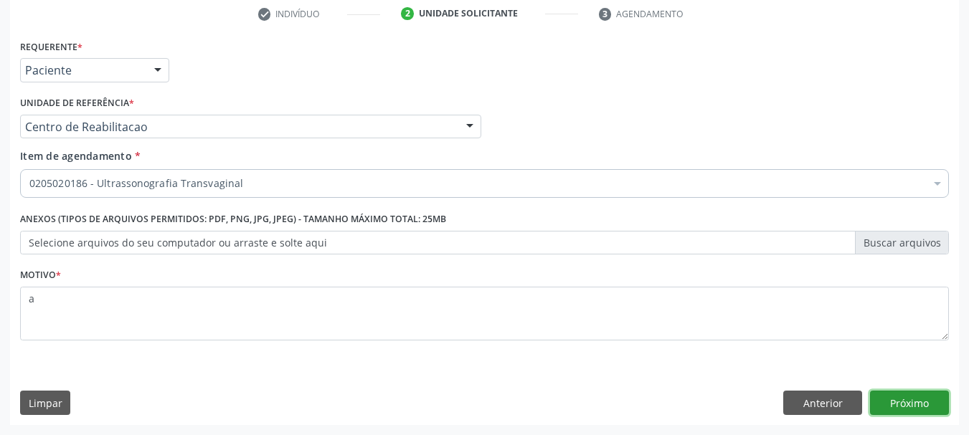
click at [918, 397] on button "Próximo" at bounding box center [909, 403] width 79 height 24
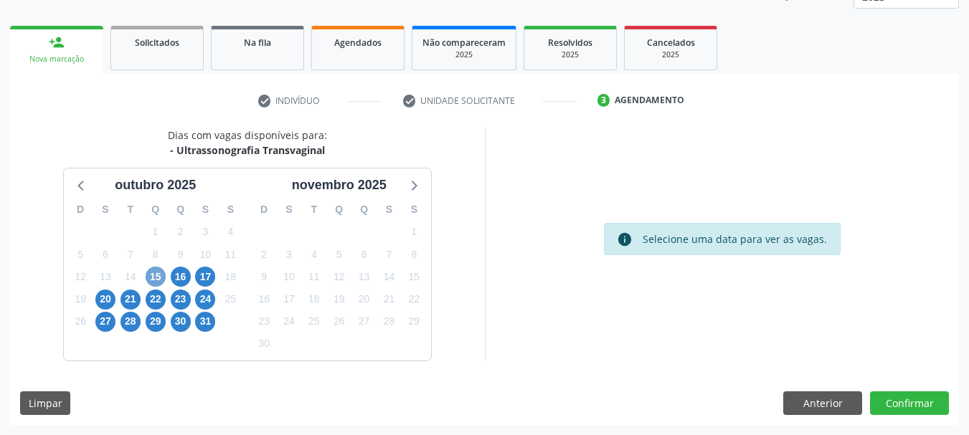
click at [152, 274] on span "15" at bounding box center [156, 277] width 20 height 20
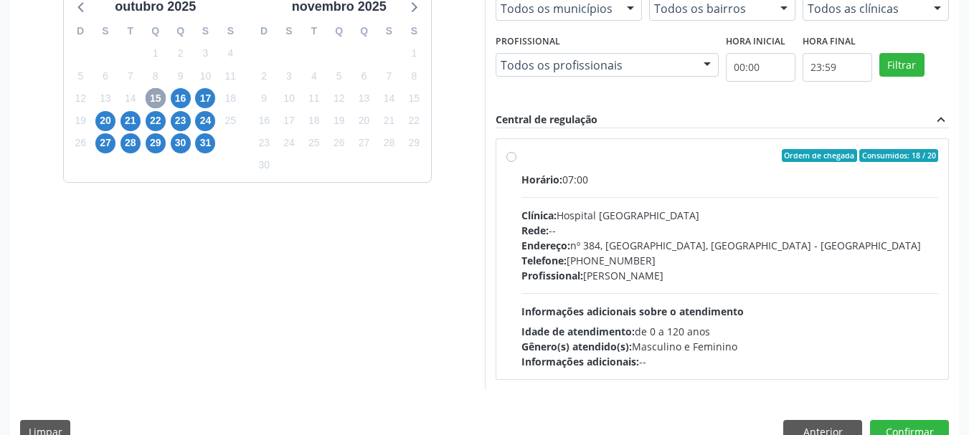
scroll to position [396, 0]
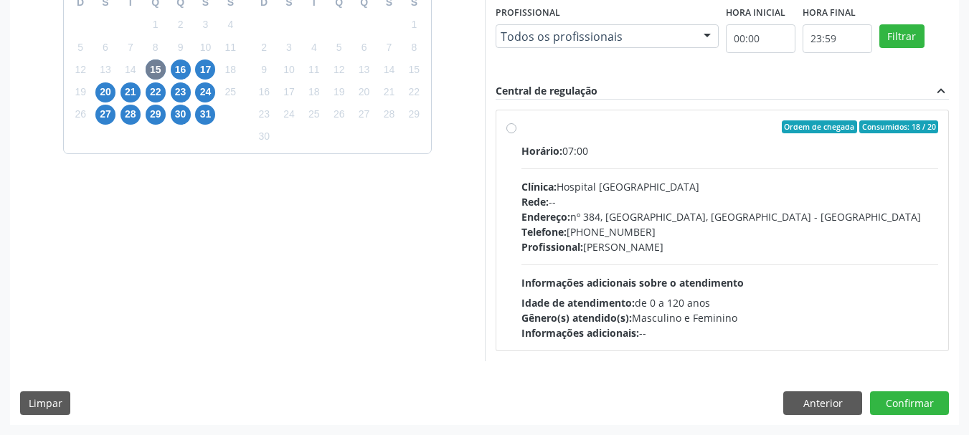
click at [517, 125] on div "Ordem de chegada Consumidos: 18 / 20 Horário: 07:00 Clínica: Hospital [GEOGRAPH…" at bounding box center [722, 230] width 432 height 220
radio input "true"
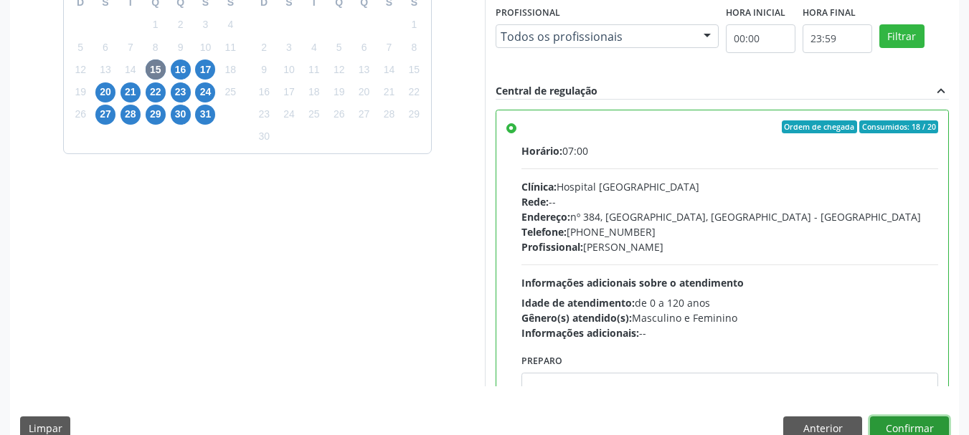
click at [920, 428] on button "Confirmar" at bounding box center [909, 429] width 79 height 24
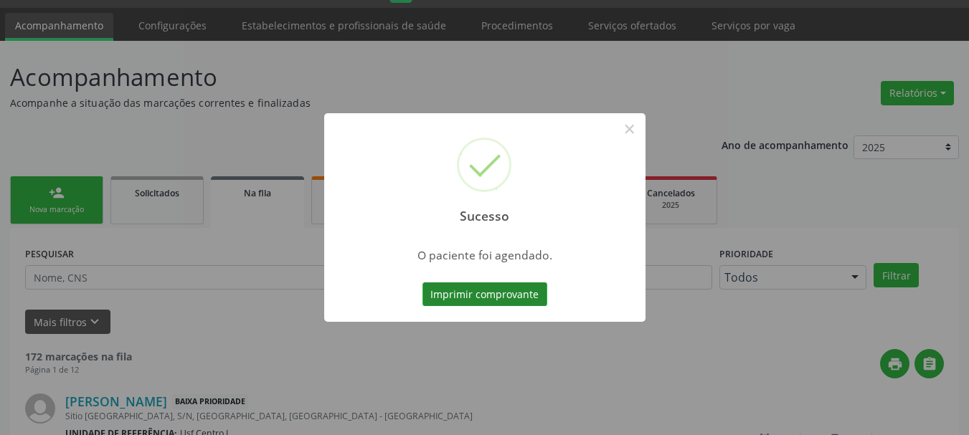
click at [507, 303] on button "Imprimir comprovante" at bounding box center [484, 295] width 125 height 24
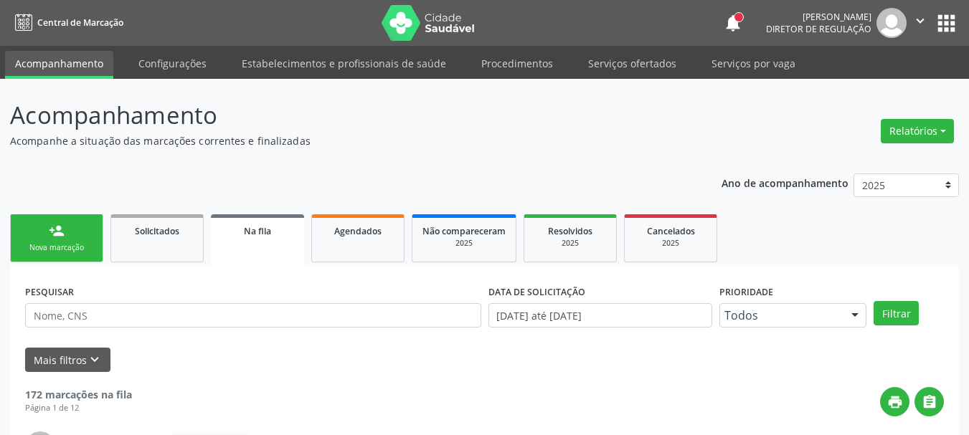
scroll to position [38, 0]
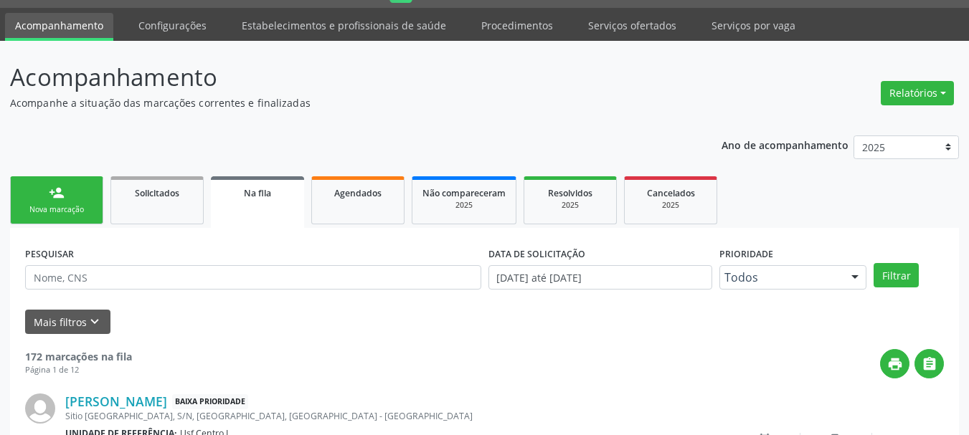
click at [90, 206] on div "Nova marcação" at bounding box center [57, 209] width 72 height 11
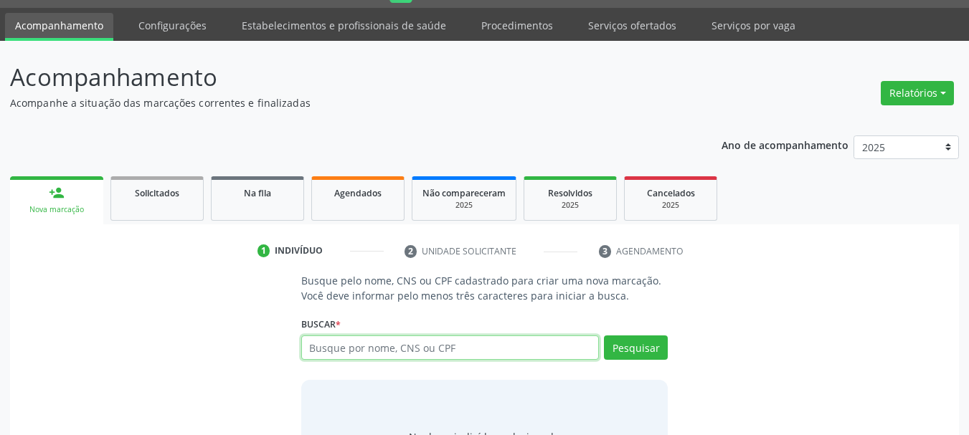
click at [307, 355] on input "text" at bounding box center [450, 348] width 298 height 24
type input "898002340438669"
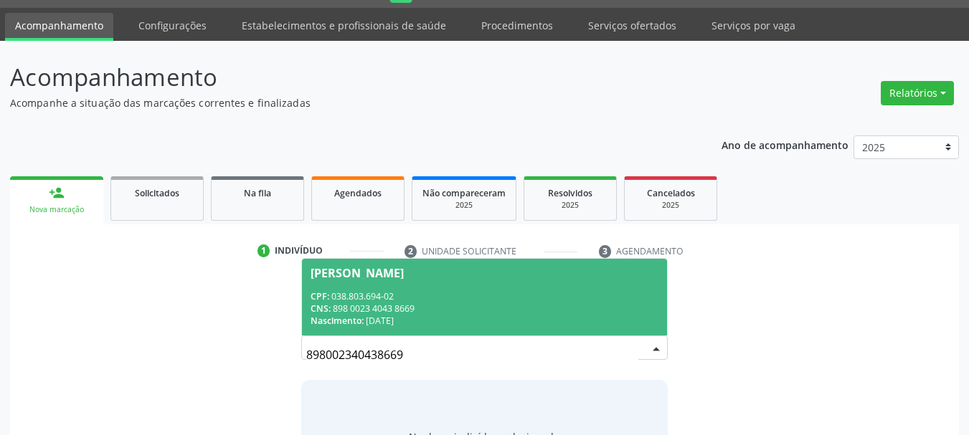
click at [428, 318] on div "Nascimento: 13/08/1981" at bounding box center [485, 321] width 349 height 12
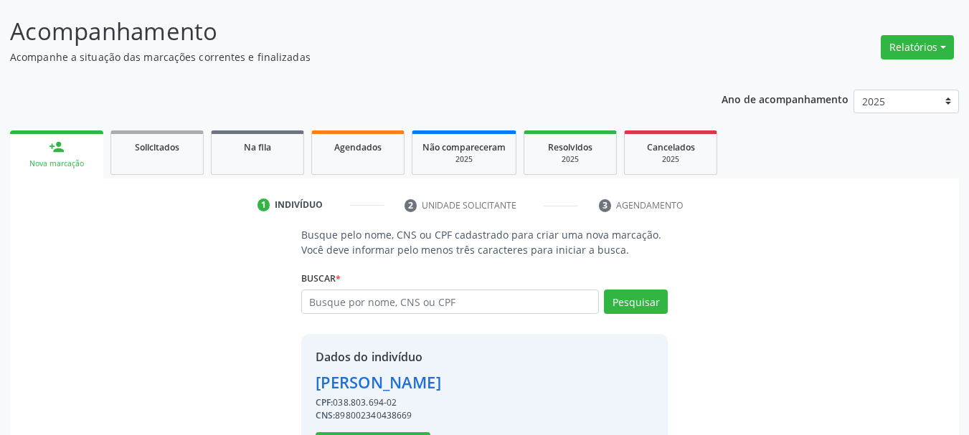
scroll to position [140, 0]
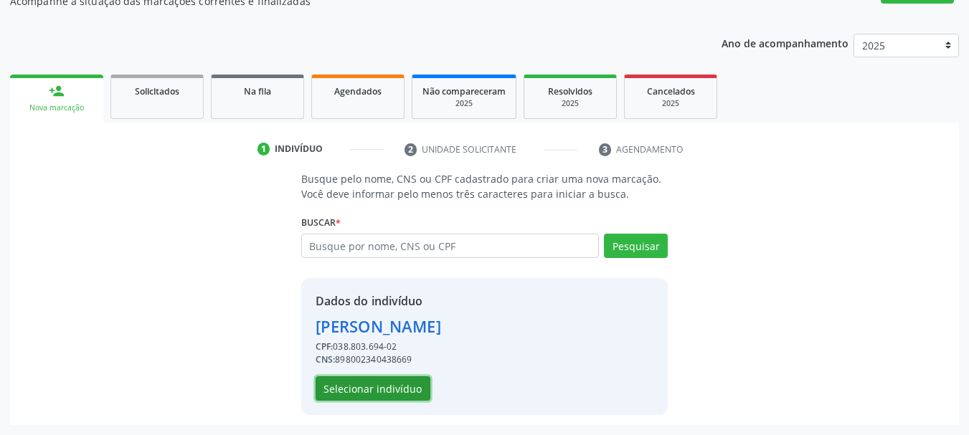
click at [359, 394] on button "Selecionar indivíduo" at bounding box center [373, 389] width 115 height 24
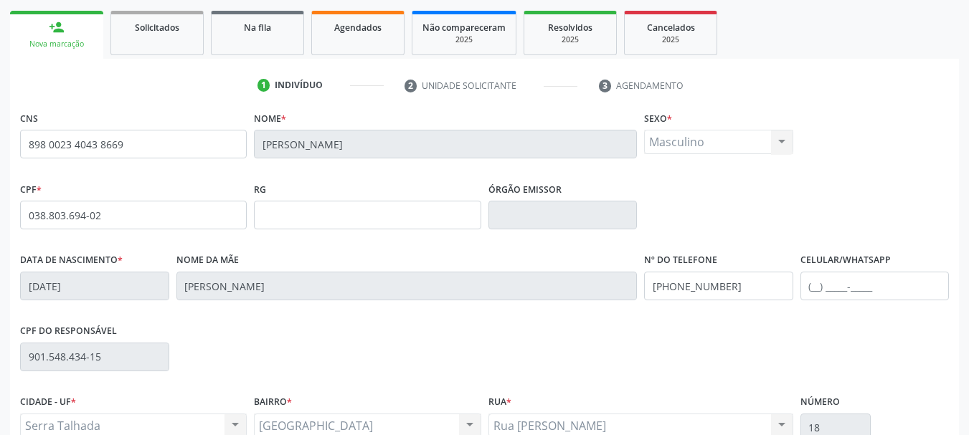
scroll to position [342, 0]
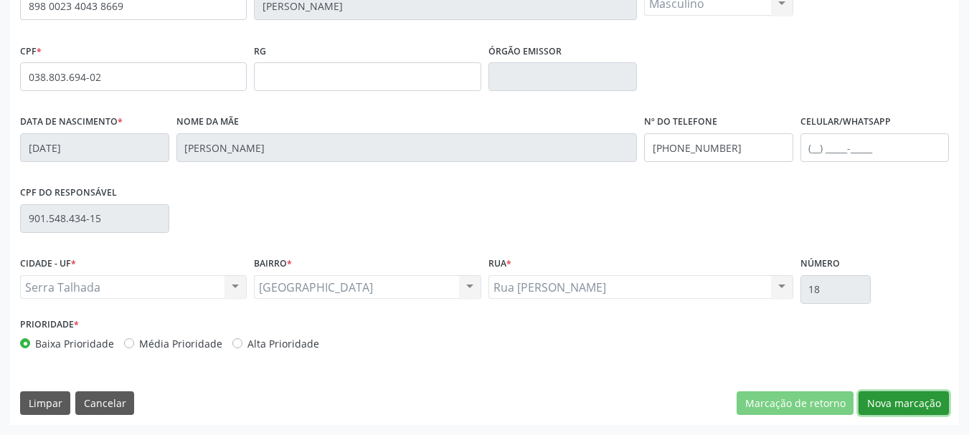
click at [878, 405] on button "Nova marcação" at bounding box center [904, 404] width 90 height 24
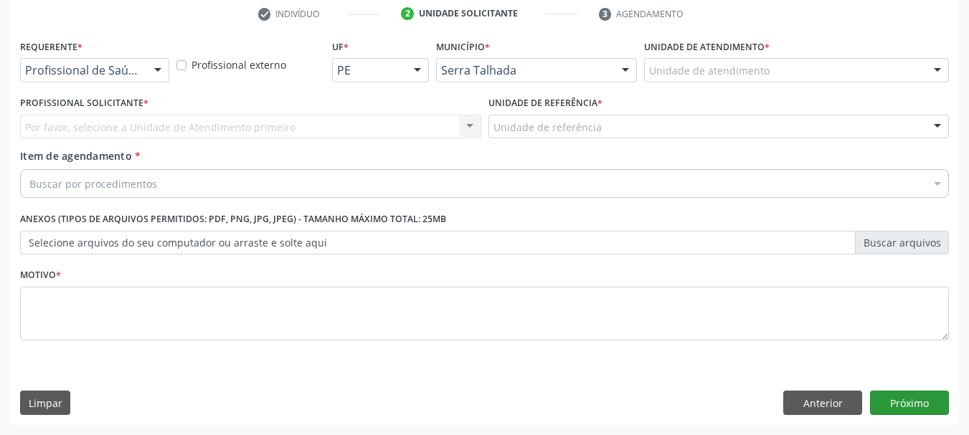
scroll to position [275, 0]
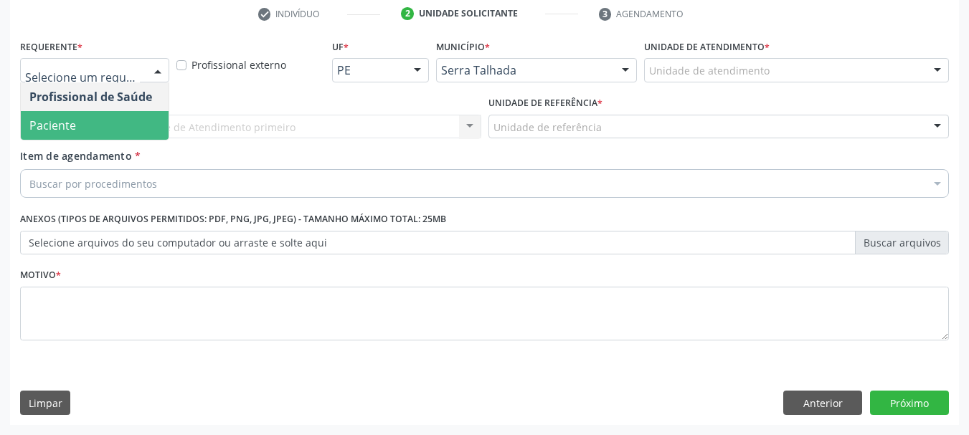
click at [84, 118] on span "Paciente" at bounding box center [95, 125] width 148 height 29
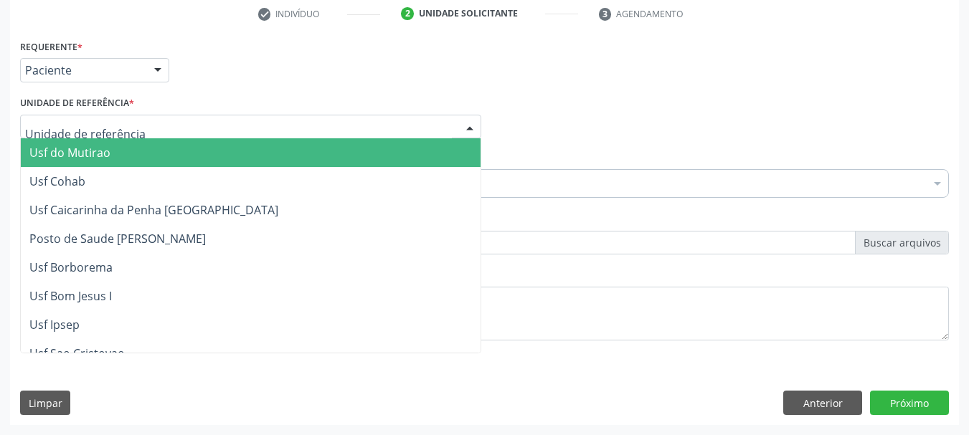
click at [84, 118] on div at bounding box center [250, 127] width 461 height 24
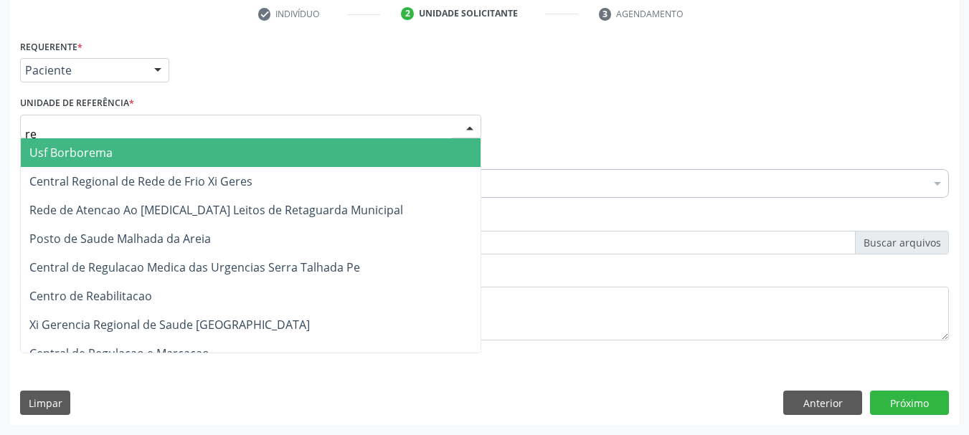
type input "rea"
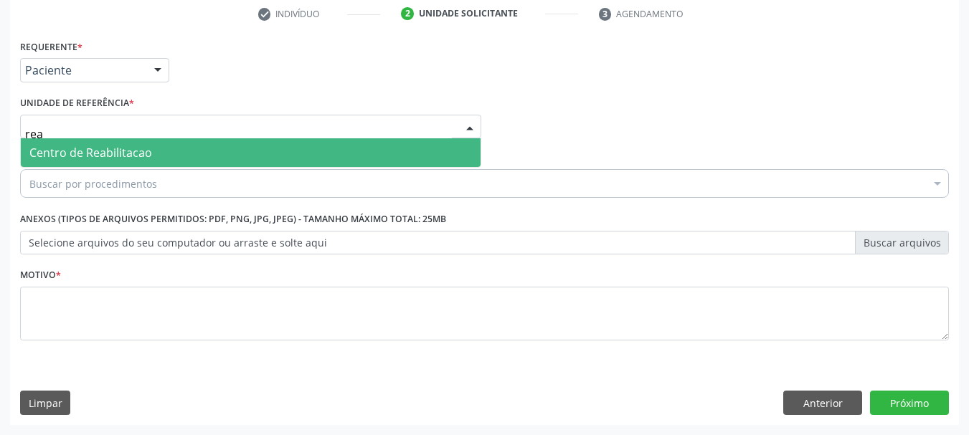
click at [88, 156] on span "Centro de Reabilitacao" at bounding box center [90, 153] width 123 height 16
